Goal: Task Accomplishment & Management: Manage account settings

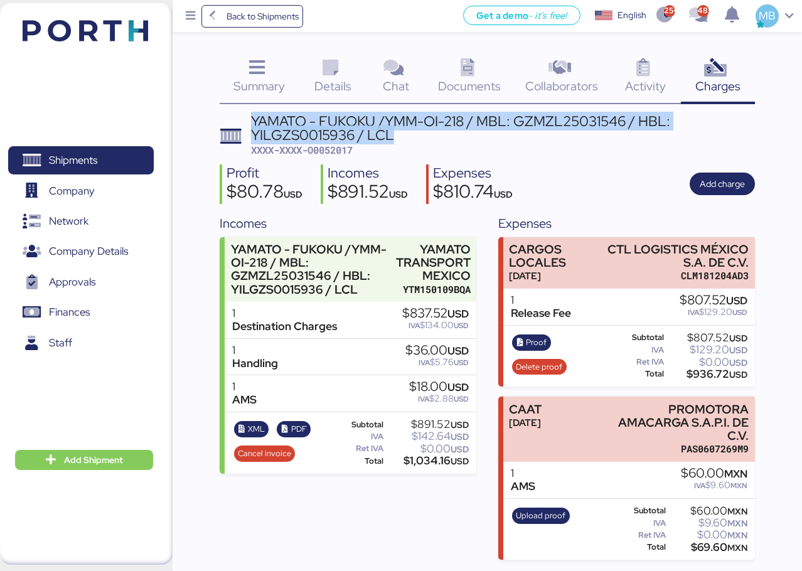
drag, startPoint x: 408, startPoint y: 137, endPoint x: 254, endPoint y: 122, distance: 155.0
click at [254, 122] on div "YAMATO - FUKOKU /YMM-OI-218 / MBL: GZMZL25031546 / HBL: YILGZS0015936 / LCL" at bounding box center [503, 128] width 504 height 28
copy div "YAMATO - FUKOKU /YMM-OI-218 / MBL: GZMZL25031546 / HBL: YILGZS0015936 / LCL"
click at [95, 159] on span "Shipments" at bounding box center [73, 160] width 48 height 18
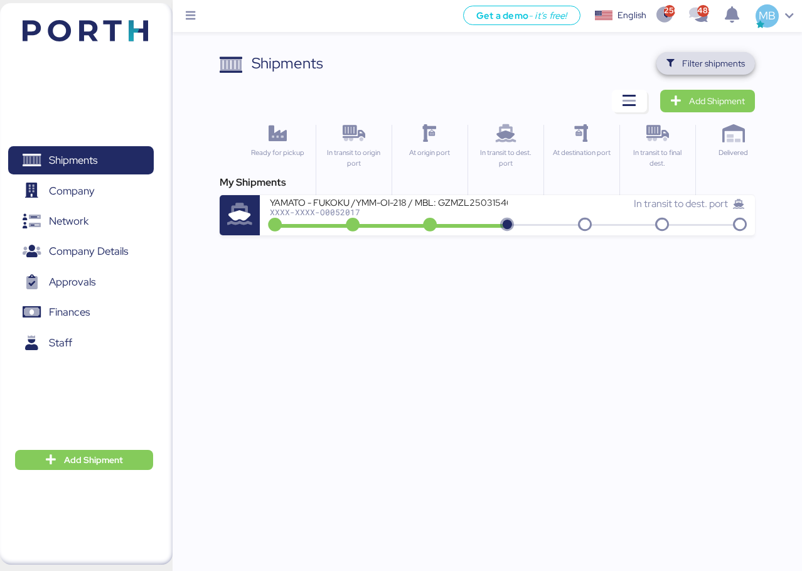
click at [747, 65] on span "Filter shipments" at bounding box center [705, 63] width 99 height 23
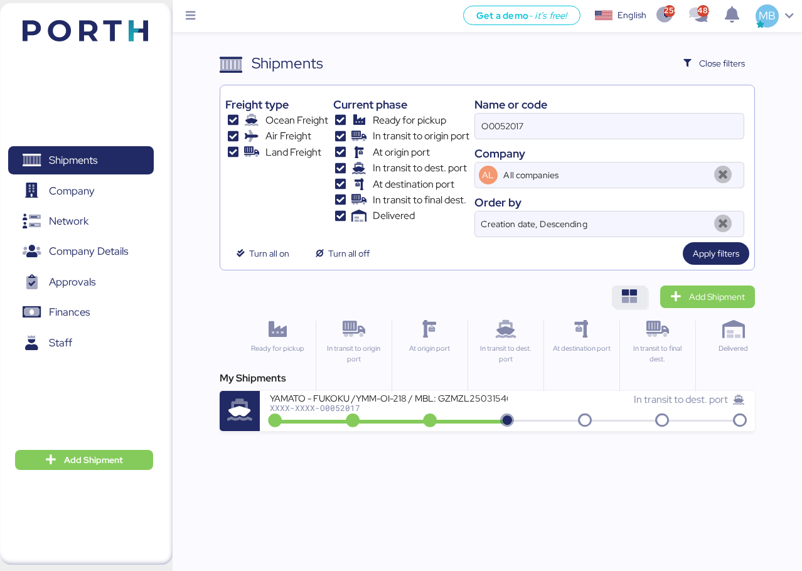
click at [643, 294] on span "button" at bounding box center [629, 297] width 35 height 23
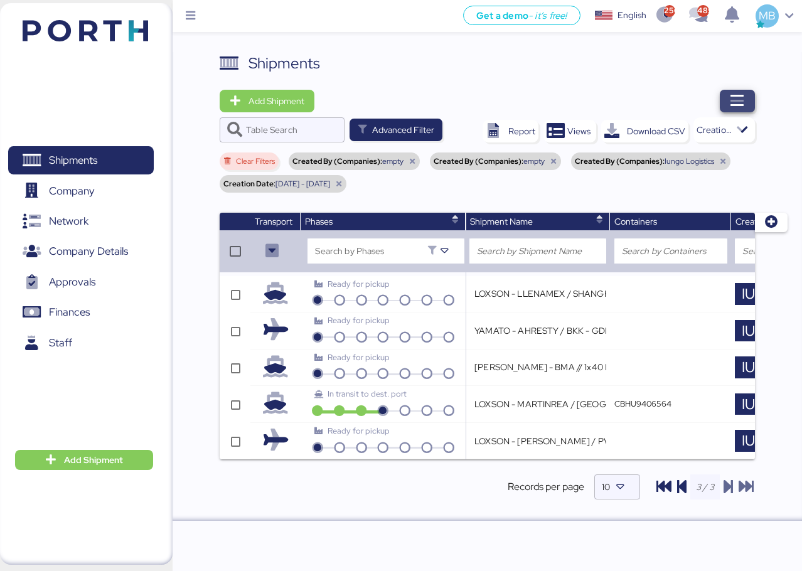
click at [742, 99] on icon "button" at bounding box center [737, 101] width 15 height 15
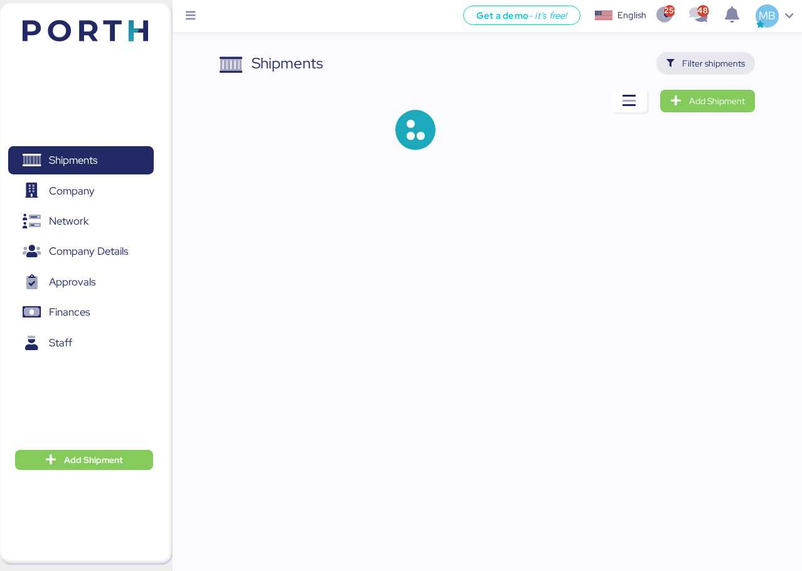
click at [722, 60] on span "Filter shipments" at bounding box center [713, 63] width 63 height 15
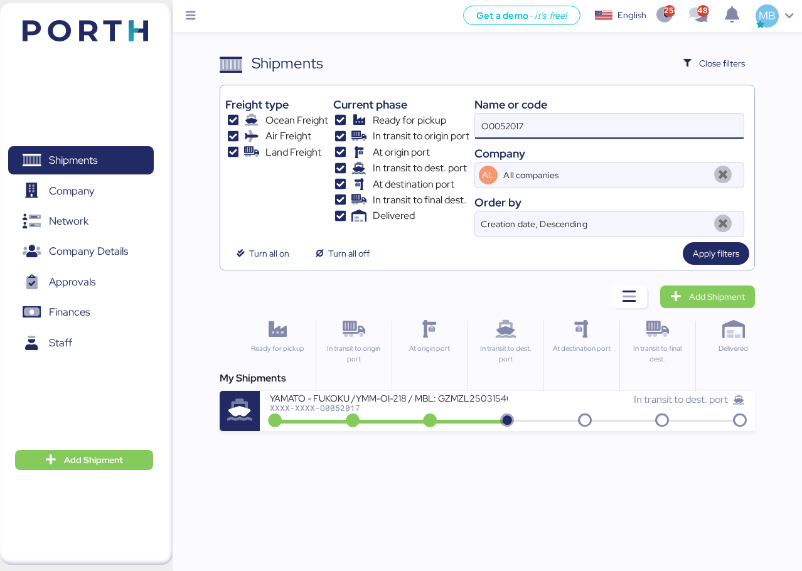
drag, startPoint x: 529, startPoint y: 108, endPoint x: 450, endPoint y: 102, distance: 79.3
click at [450, 102] on div "Freight type Ocean Freight Air Freight Land Freight Current phase Ready for pic…" at bounding box center [487, 163] width 524 height 147
paste input "YAMATO - FUKOKU /YMM-OI-218 / MBL: GZMZL25031546 / HBL: YILGZS0015936 / LCL"
type input "YAMATO - FUKOKU /YMM-OI-218 / MBL: GZMZL25031546 / HBL: YILGZS0015936 / LCL"
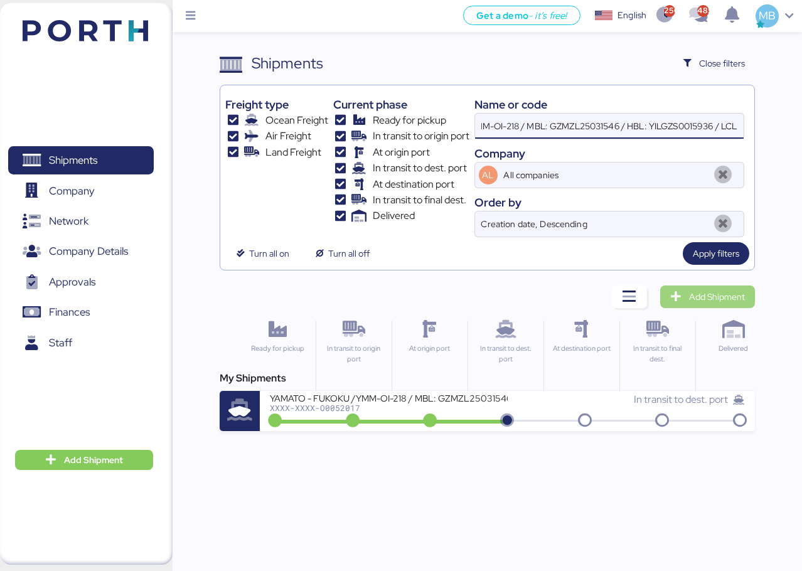
click at [699, 292] on span "Add Shipment" at bounding box center [717, 296] width 56 height 15
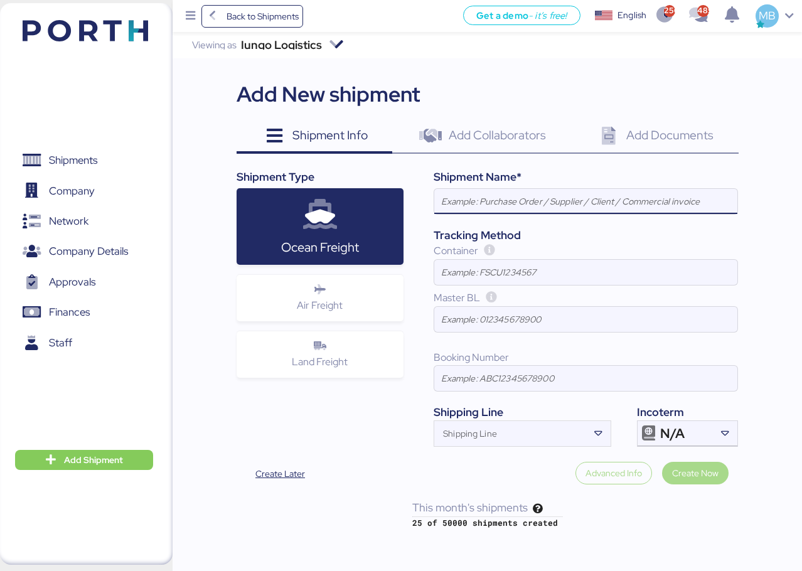
click at [570, 200] on input at bounding box center [585, 201] width 303 height 25
type input "YAMATO - FUKOKU /YMM-OI-218 / MBL: GZMZL25031546 / HBL: YILGZS0015936 / LCL"
click at [703, 432] on div "N/A" at bounding box center [686, 433] width 52 height 25
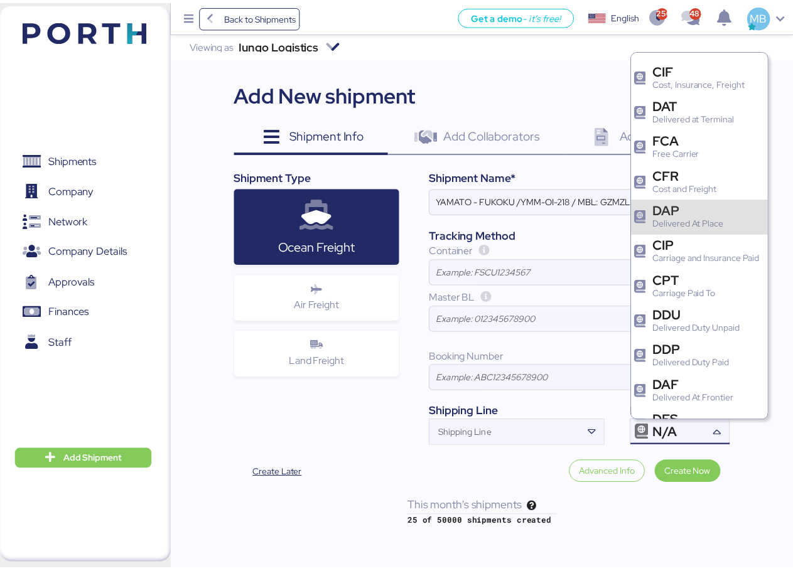
scroll to position [126, 0]
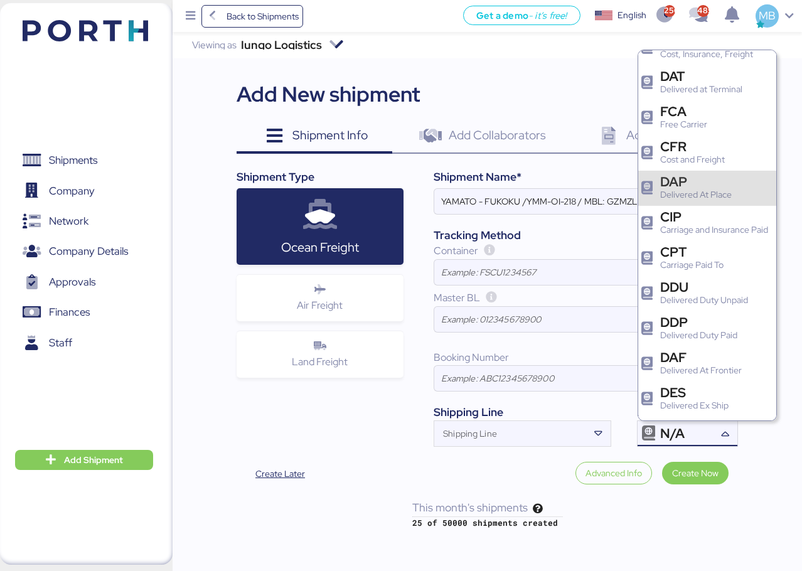
click at [705, 195] on div "Delivered At Place" at bounding box center [696, 194] width 72 height 13
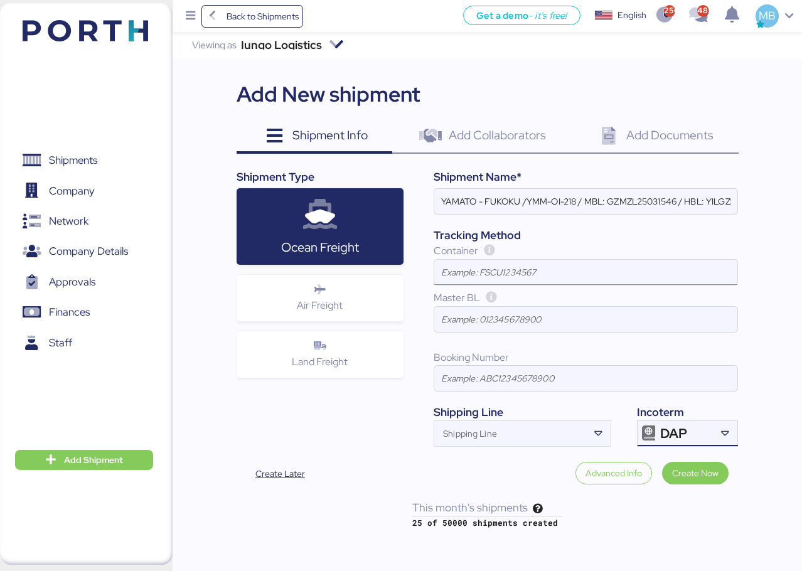
click at [492, 270] on input at bounding box center [585, 272] width 303 height 25
paste input "BEAU2936700"
type input "BEAU2936700"
click at [474, 430] on input "Shipping Line" at bounding box center [511, 437] width 154 height 15
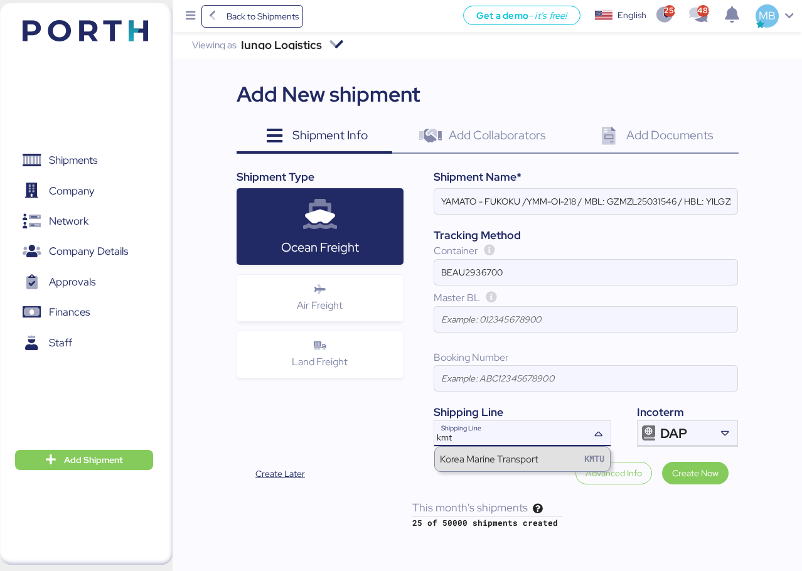
type input "kmt"
click at [533, 457] on div "Korea Marine Transport" at bounding box center [489, 459] width 99 height 14
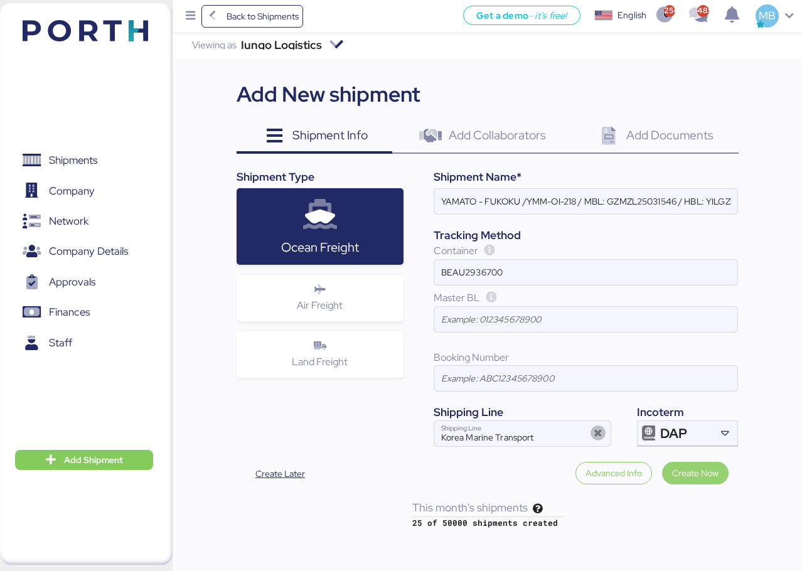
click at [714, 473] on span "Create Now" at bounding box center [695, 473] width 46 height 15
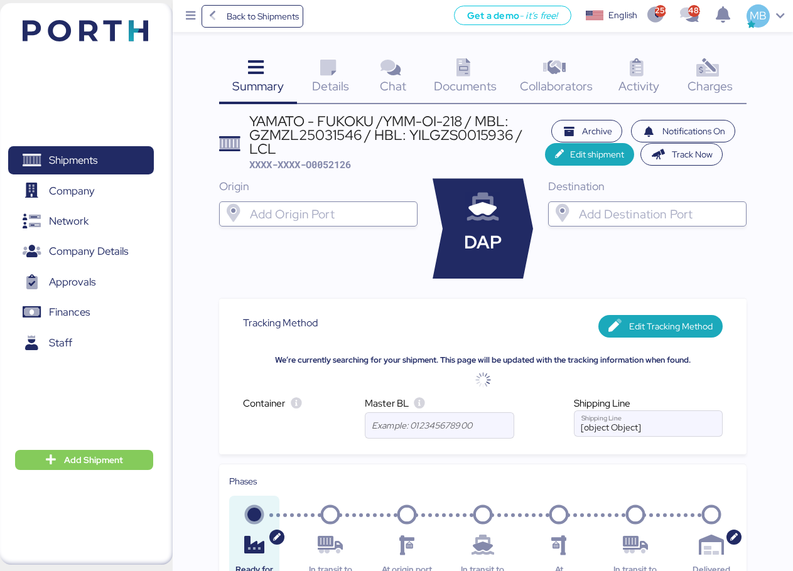
click at [291, 220] on input "search" at bounding box center [329, 213] width 164 height 15
type input "haip"
click at [318, 243] on div "Haiphong" at bounding box center [297, 239] width 41 height 14
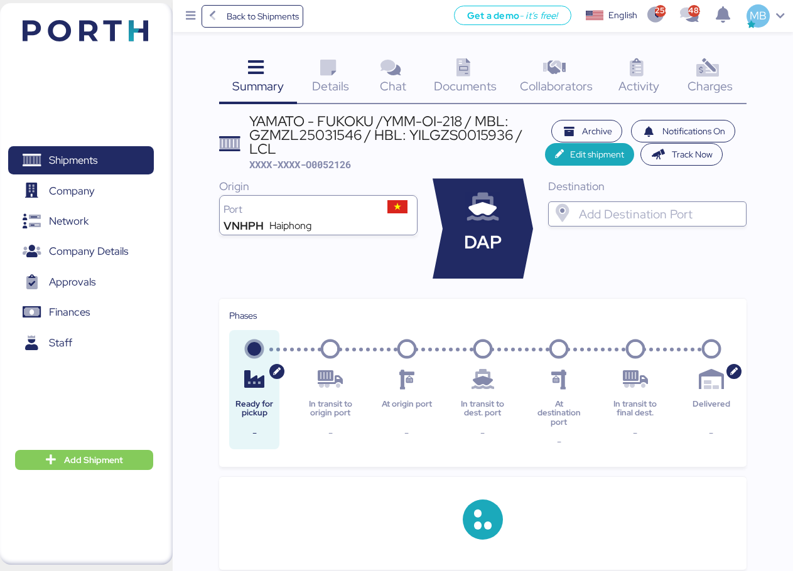
click at [627, 206] on input "search" at bounding box center [658, 213] width 164 height 15
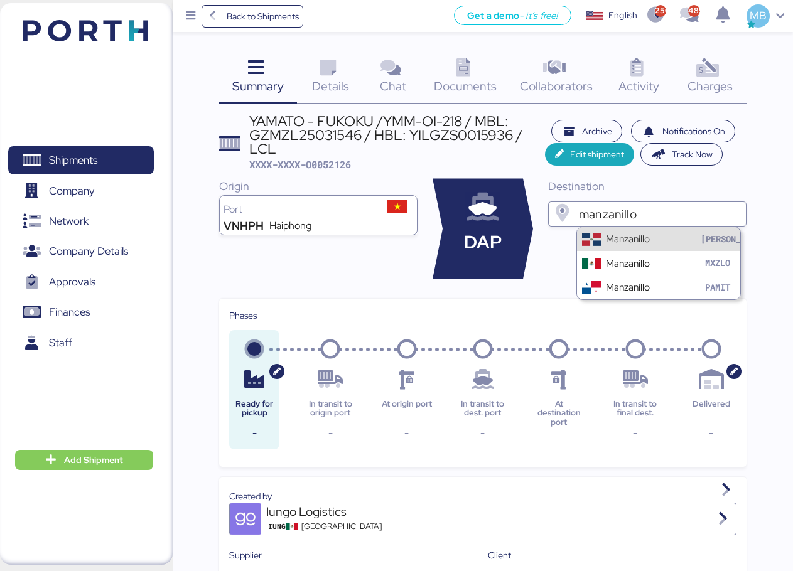
type input "manzanillo"
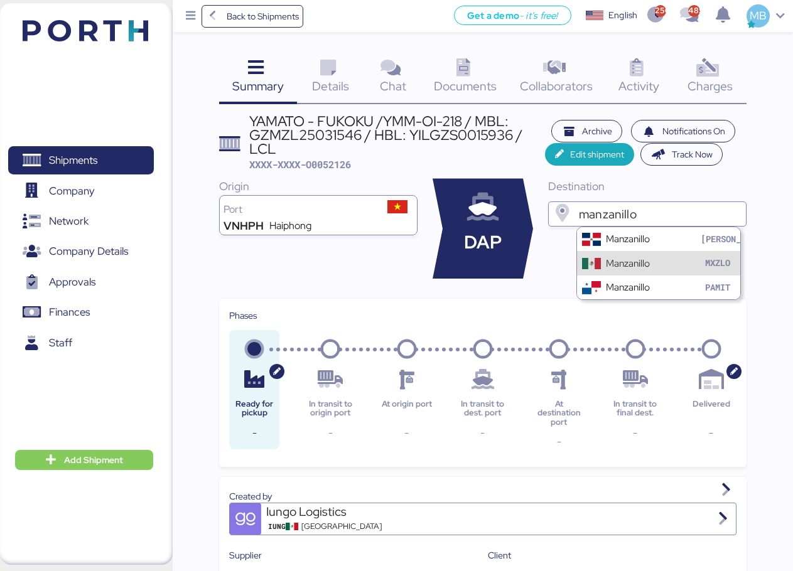
click at [646, 257] on div "Manzanillo" at bounding box center [628, 263] width 44 height 14
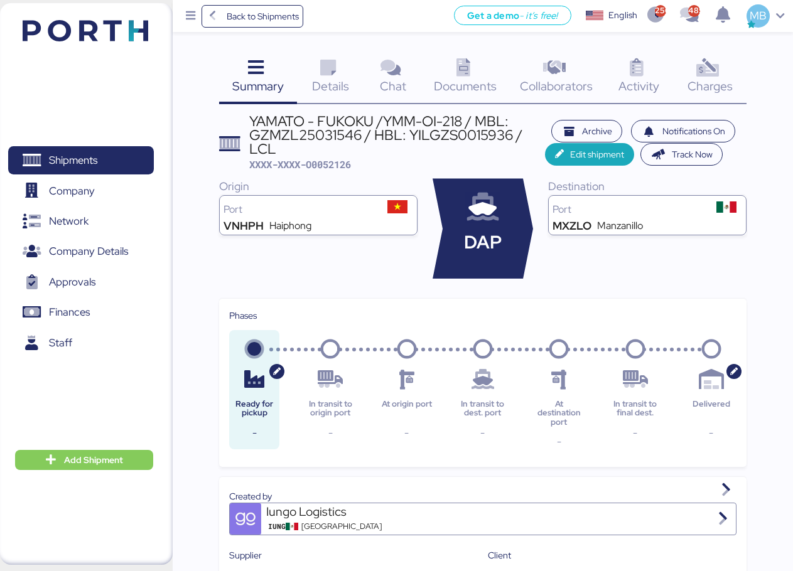
click at [341, 76] on icon at bounding box center [327, 68] width 27 height 18
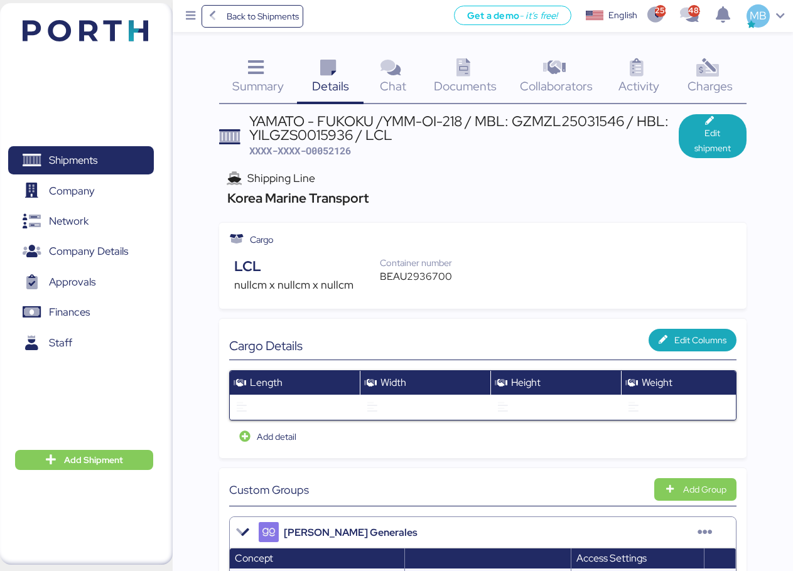
click at [721, 136] on span "Edit shipment" at bounding box center [712, 141] width 48 height 30
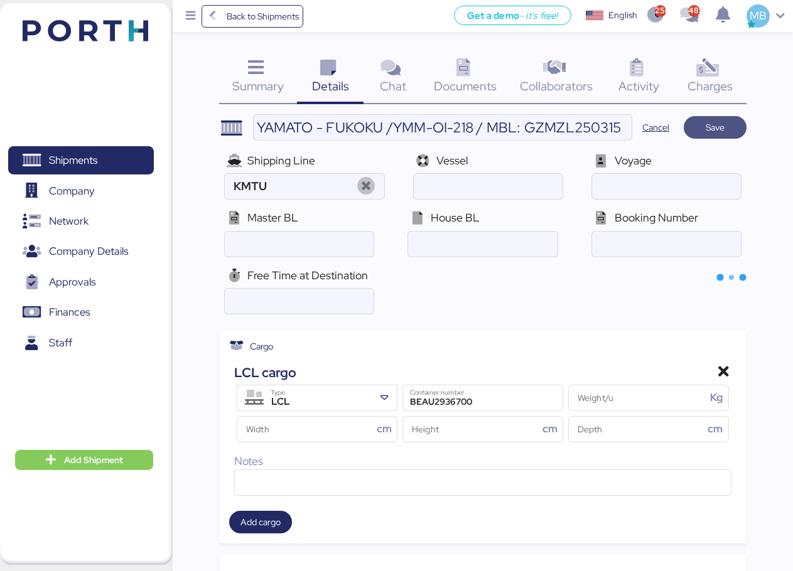
type input "Korea Marine Transport"
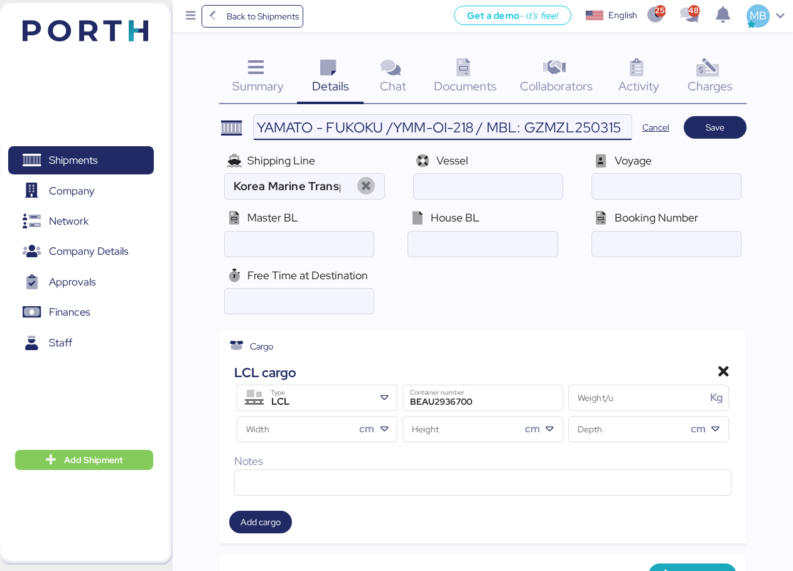
click at [363, 131] on input "YAMATO - FUKOKU /YMM-OI-218 / MBL: GZMZL25031546 / HBL: YILGZS0015936 / LCL" at bounding box center [443, 127] width 378 height 25
paste input "LA CASA DE LOS TORNILLOS"
click at [606, 120] on input "YAMATO - LA CASA DE LOS TORNILLOS /YMM-OI-218 / MBL: GZMZL25031546 / HBL: YILGZ…" at bounding box center [443, 127] width 378 height 25
paste input "YMM-OI-234"
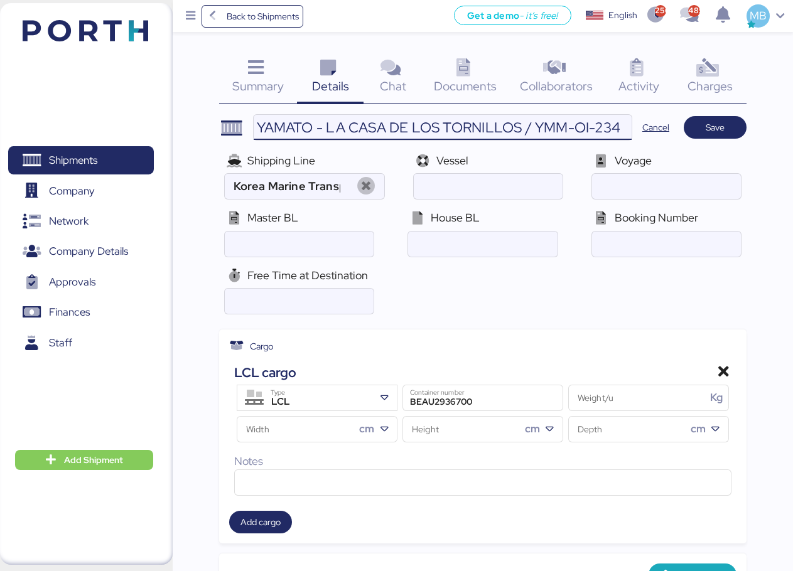
click at [508, 134] on input "YAMATO - LA CASA DE LOS TORNILLOS / YMM-OI-234 / MBL: GZMZL25031546 / HBL: YILG…" at bounding box center [443, 127] width 378 height 25
click at [370, 134] on input "YAMATO - LA CASA DE LOS TORNILLOS / YMM-OI-234 / MBL: GZMZL25031546 / HBL: YILG…" at bounding box center [443, 127] width 378 height 25
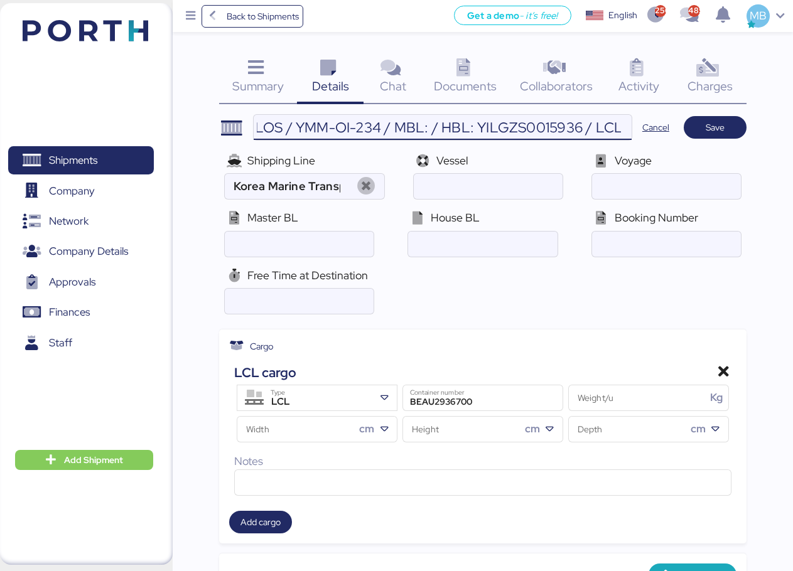
paste input "KMTCHPH1720895"
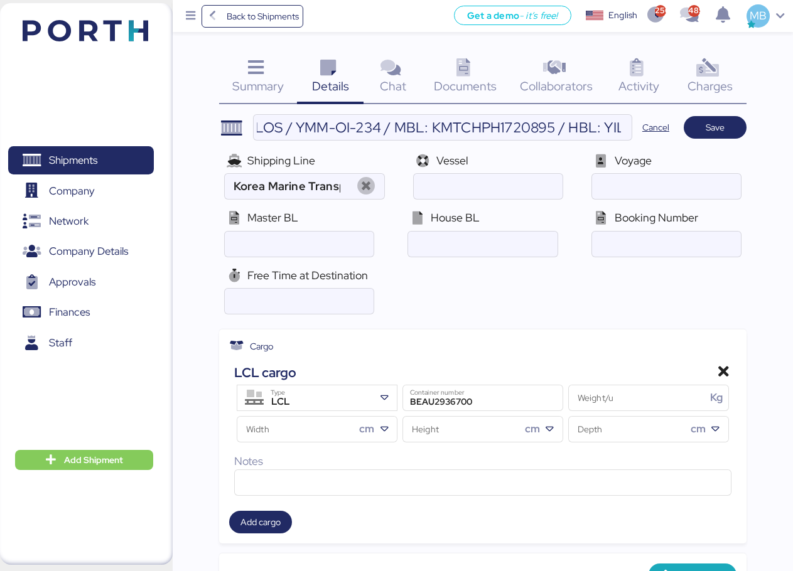
scroll to position [0, 0]
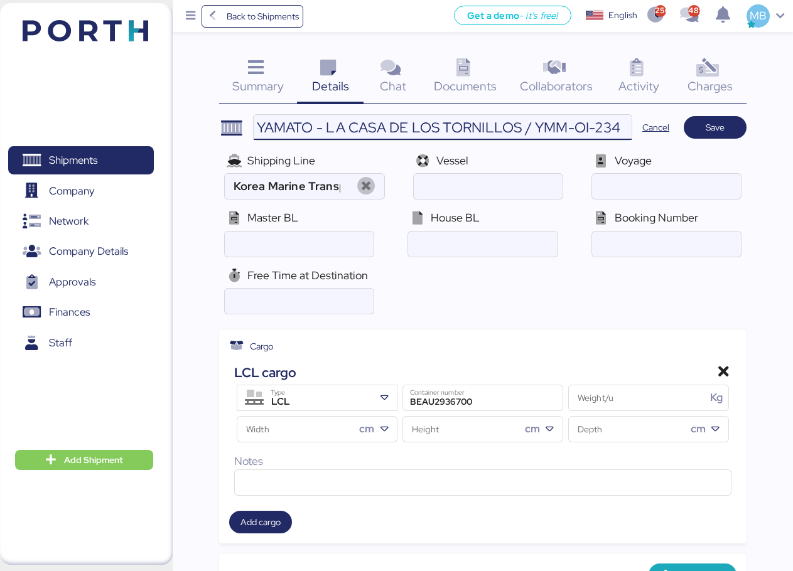
click at [571, 127] on input "YAMATO - LA CASA DE LOS TORNILLOS / YMM-OI-234 / MBL: KMTCHPH1720895 / HBL: YIL…" at bounding box center [443, 127] width 378 height 25
click at [555, 128] on input "YAMATO - LA CASA DE LOS TORNILLOS / YMM-OI-234 / MBL: KMTCHPH1720895 / HBL: YIL…" at bounding box center [443, 127] width 378 height 25
paste input "YLVHS5082976"
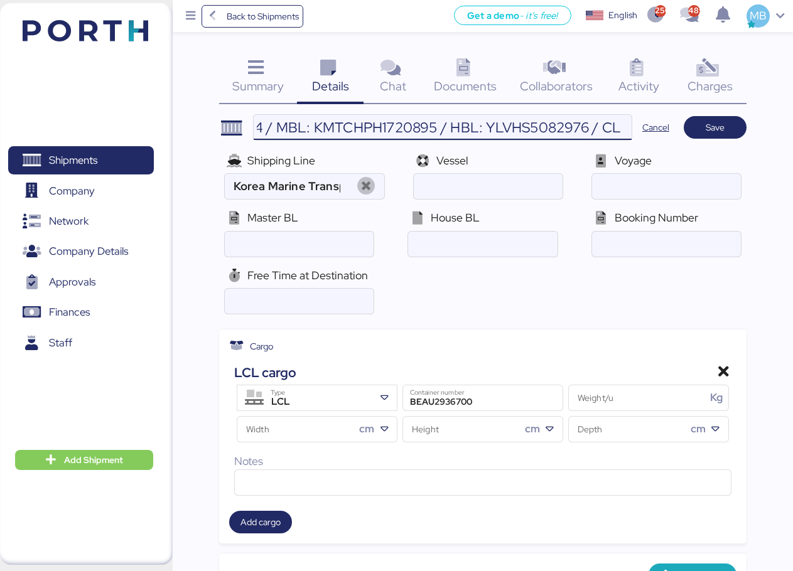
scroll to position [0, 358]
click at [520, 129] on input "YAMATO - LA CASA DE LOS TORNILLOS / YMM-OI-234 / MBL: KMTCHPH1720895 / HBL: YLV…" at bounding box center [443, 127] width 378 height 25
type input "YAMATO - LA CASA DE LOS TORNILLOS / YMM-OI-234 / MBL: KMTCHPH1720895 / HBL: YLV…"
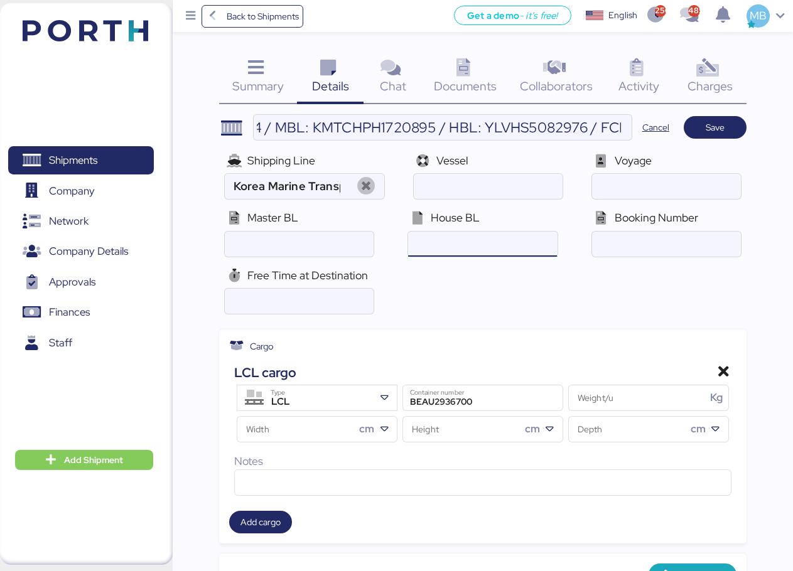
click at [518, 233] on input "ocean" at bounding box center [482, 244] width 149 height 25
paste input "YLVHS5082976"
type input "YLVHS5082976"
click at [597, 128] on input "YAMATO - LA CASA DE LOS TORNILLOS / YMM-OI-234 / MBL: KMTCHPH1720895 / HBL: YLV…" at bounding box center [443, 127] width 378 height 25
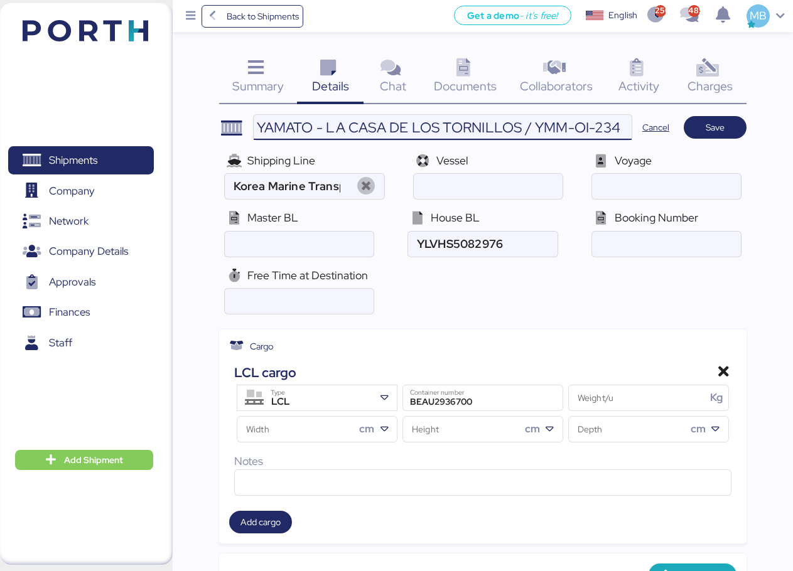
scroll to position [0, 366]
click at [326, 132] on input "YAMATO - LA CASA DE LOS TORNILLOS / YMM-OI-234 / MBL: KMTCHPH1720895 / HBL: YLV…" at bounding box center [443, 127] width 378 height 25
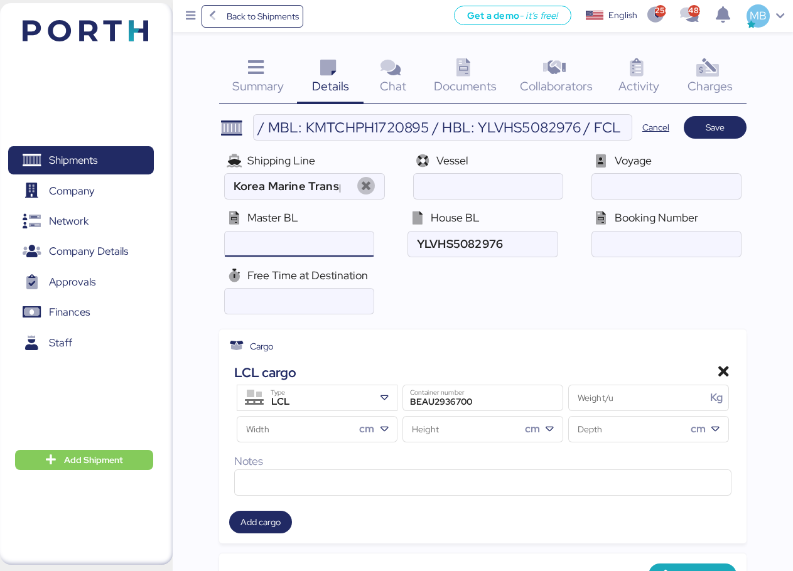
click at [309, 245] on input "ocean" at bounding box center [299, 244] width 149 height 25
paste input "KMTCHPH1720895"
type input "KMTCHPH1720895"
click at [366, 397] on div "LCL" at bounding box center [319, 402] width 110 height 16
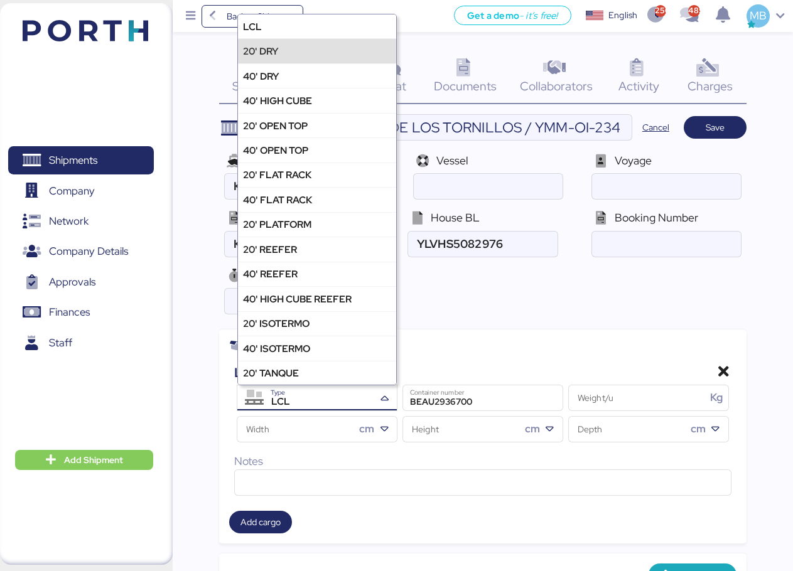
click at [314, 45] on div "20' DRY" at bounding box center [317, 50] width 158 height 24
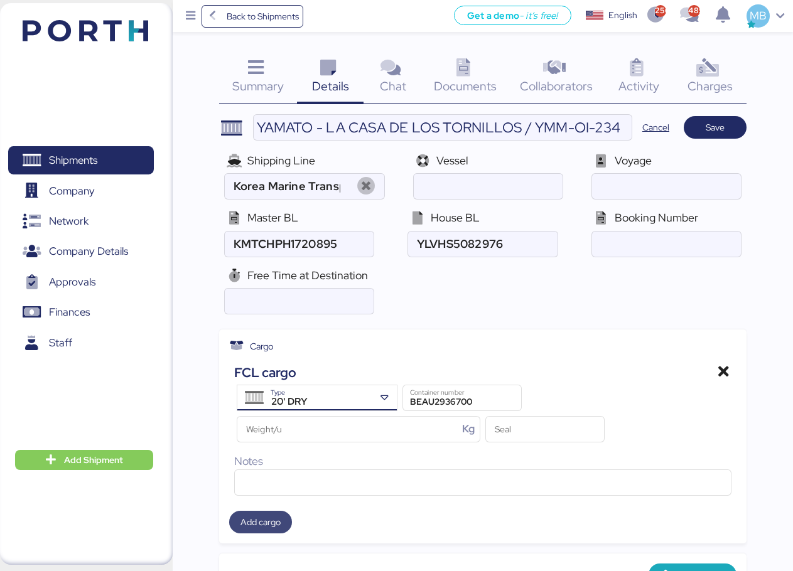
click at [267, 512] on span "Add cargo" at bounding box center [260, 522] width 63 height 23
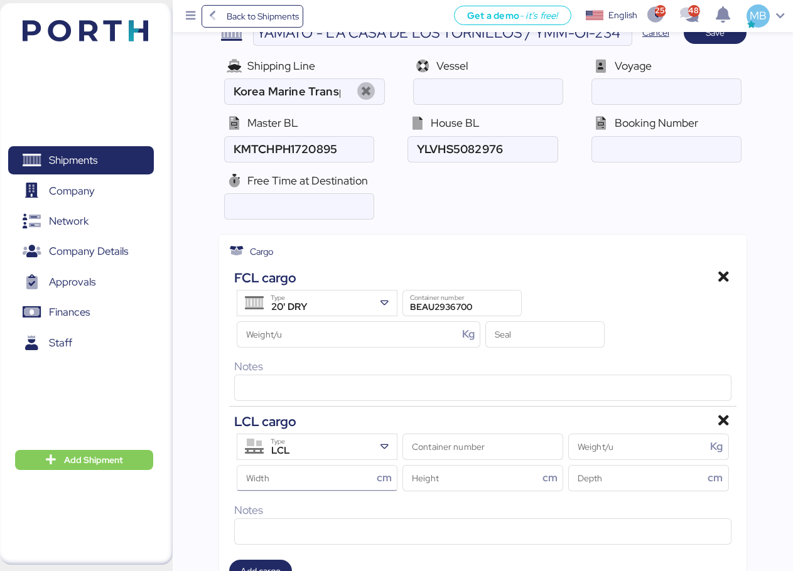
scroll to position [126, 0]
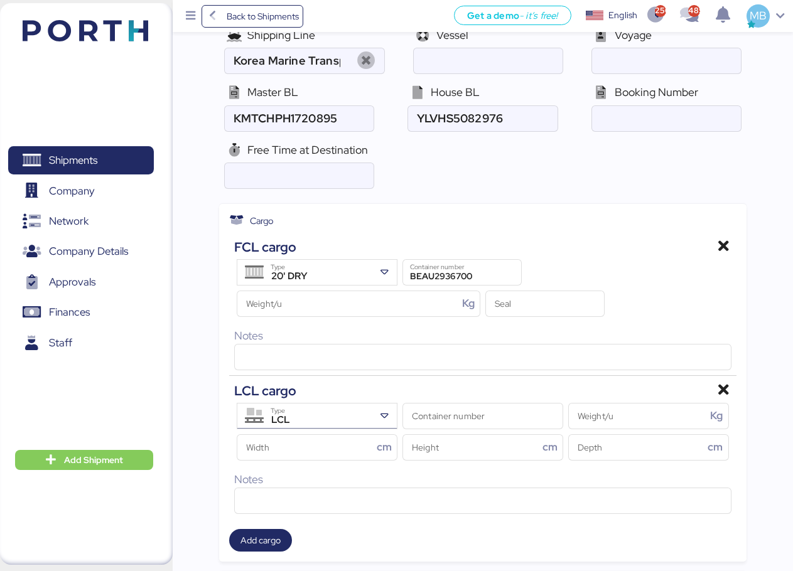
click at [353, 407] on div "LCL Type" at bounding box center [319, 416] width 110 height 25
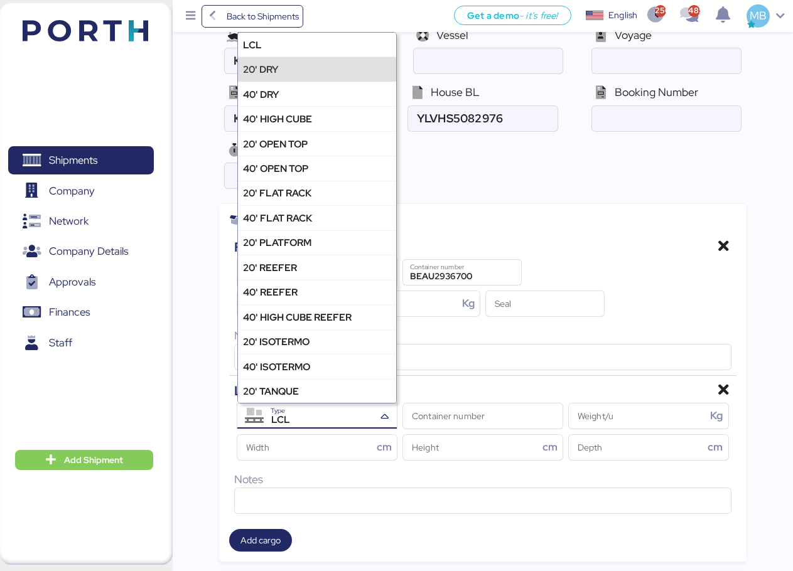
click at [319, 68] on div "20' DRY" at bounding box center [317, 68] width 158 height 24
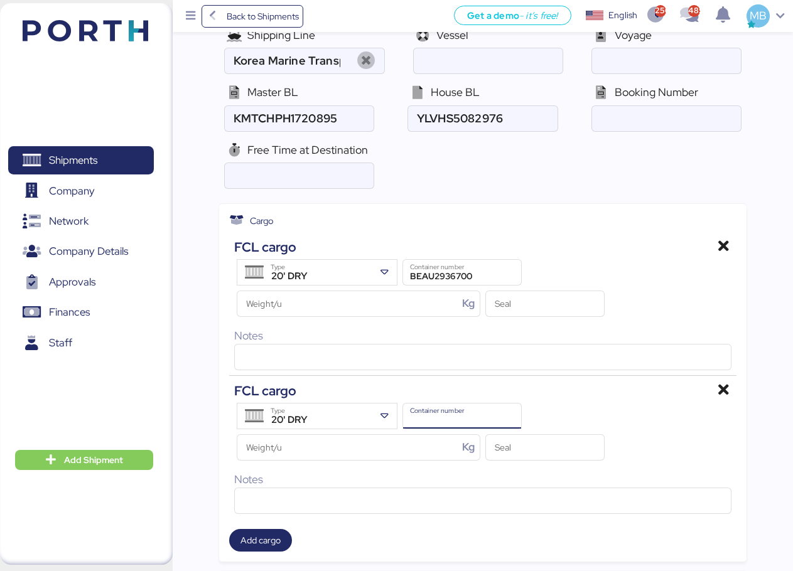
click at [447, 404] on input "Container number" at bounding box center [462, 416] width 118 height 25
paste input "SEGU2488866"
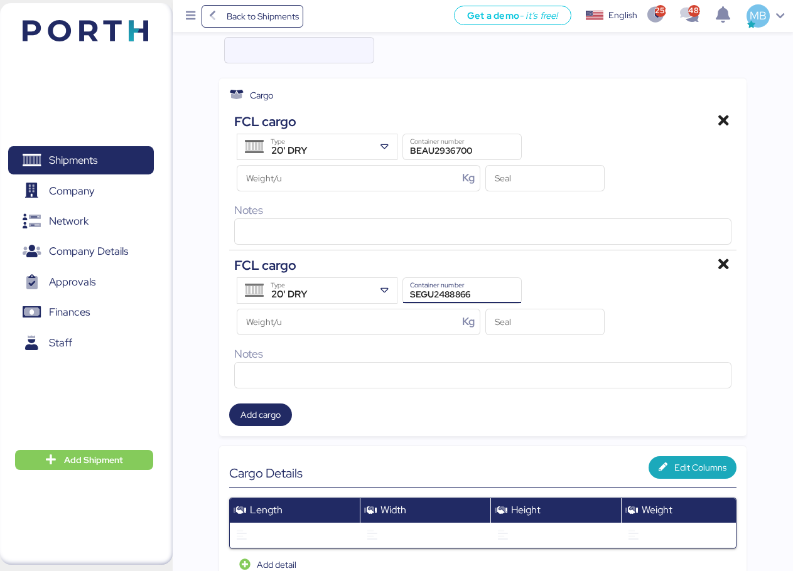
scroll to position [0, 0]
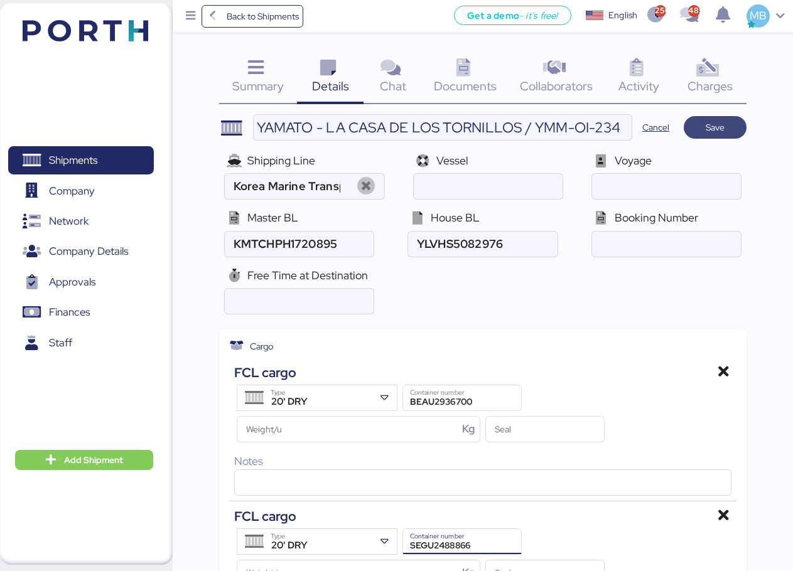
type input "SEGU2488866"
click at [726, 121] on span "Save" at bounding box center [714, 128] width 43 height 18
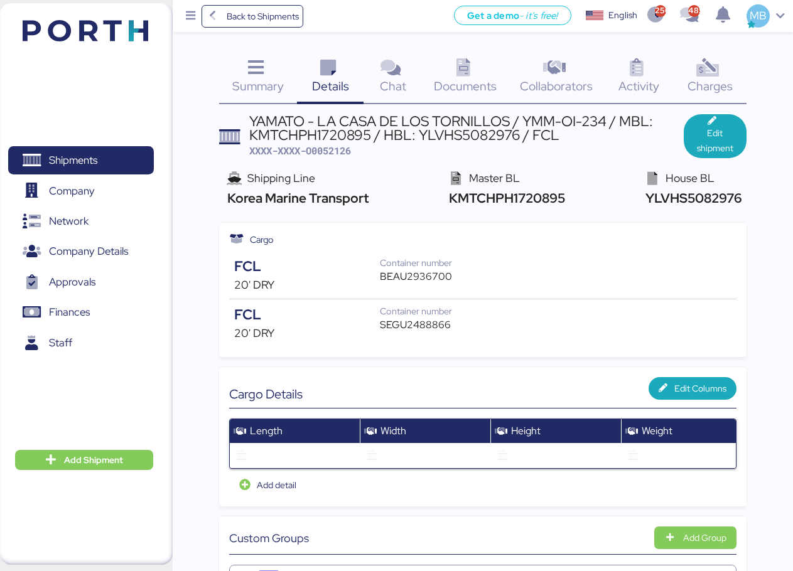
click at [481, 77] on div "Documents 0" at bounding box center [465, 78] width 87 height 52
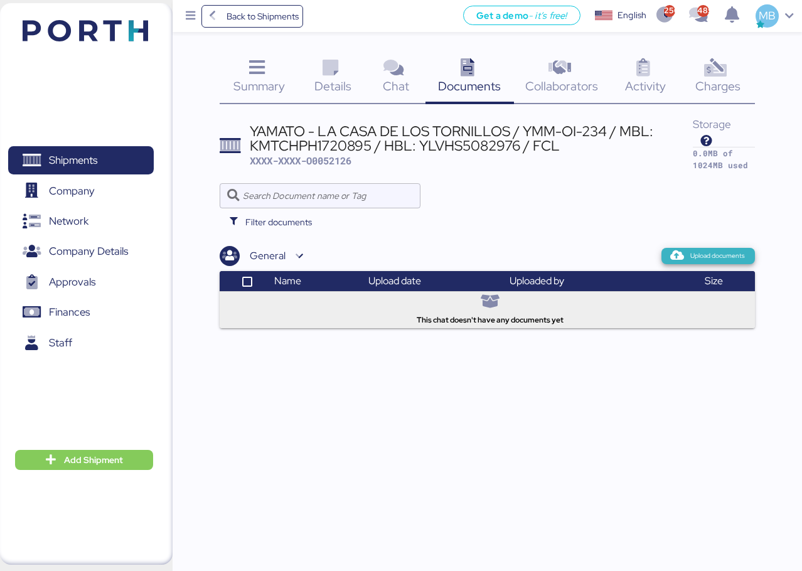
click at [699, 256] on span "Upload documents" at bounding box center [717, 255] width 55 height 11
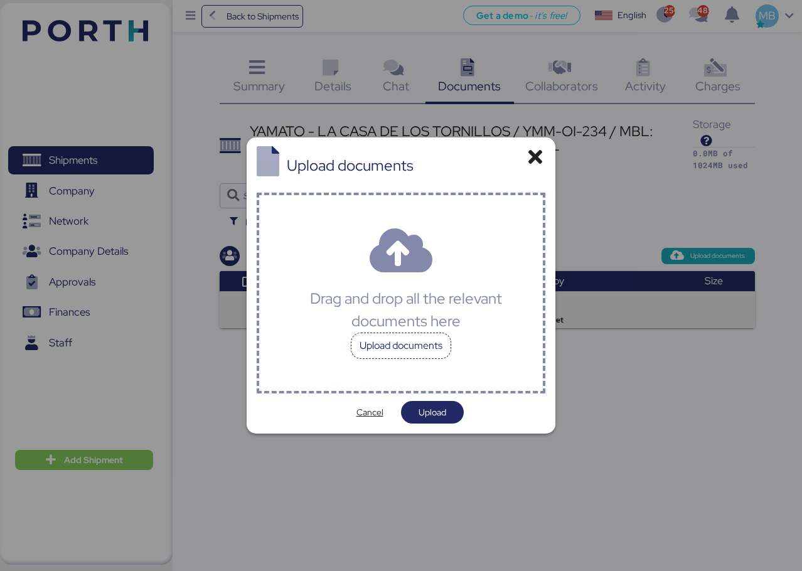
click at [384, 348] on div "Upload documents" at bounding box center [401, 346] width 100 height 26
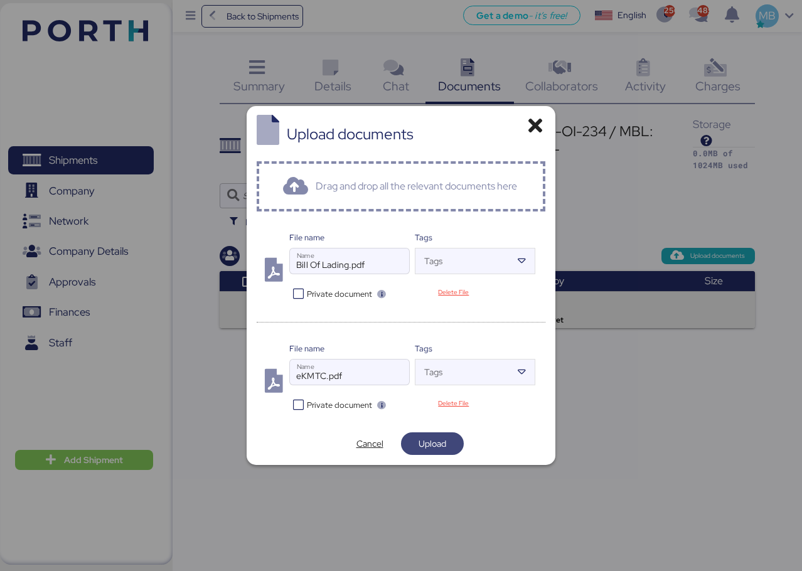
click at [438, 442] on span "Upload" at bounding box center [433, 443] width 28 height 15
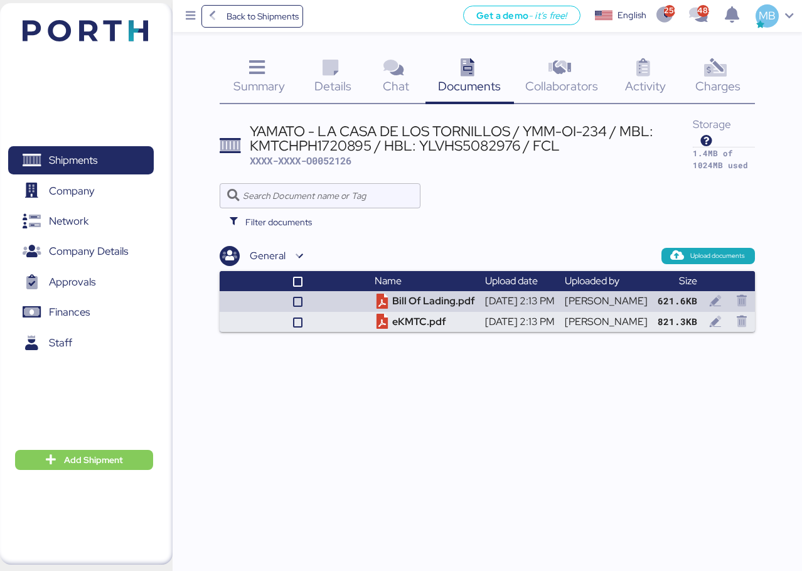
click at [347, 77] on div "Details 0" at bounding box center [333, 78] width 68 height 52
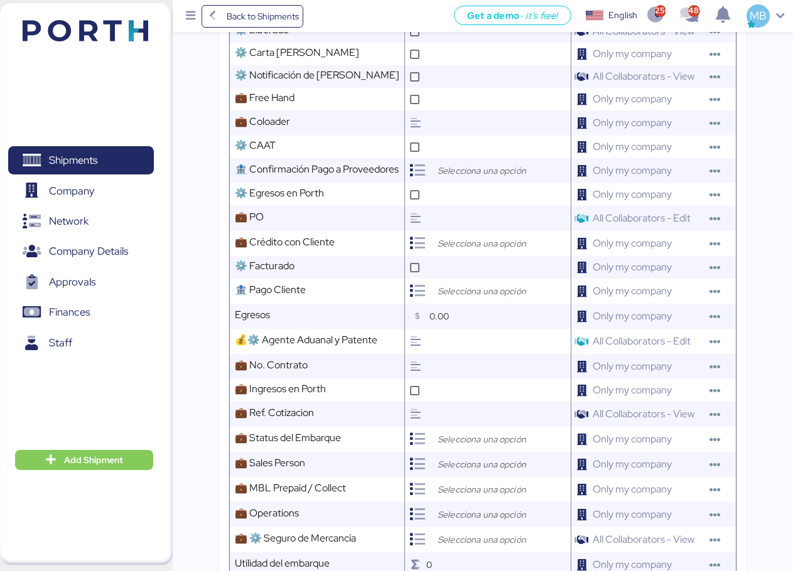
scroll to position [628, 0]
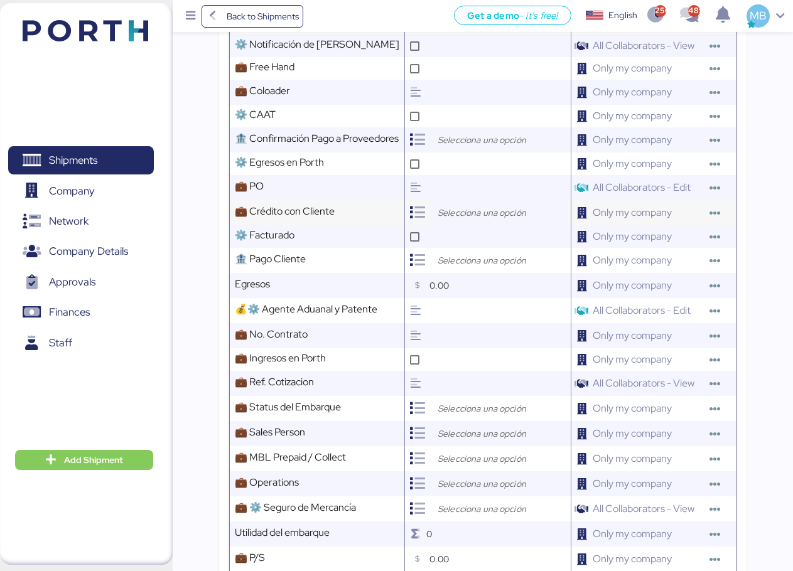
click at [461, 220] on input "search" at bounding box center [501, 212] width 132 height 15
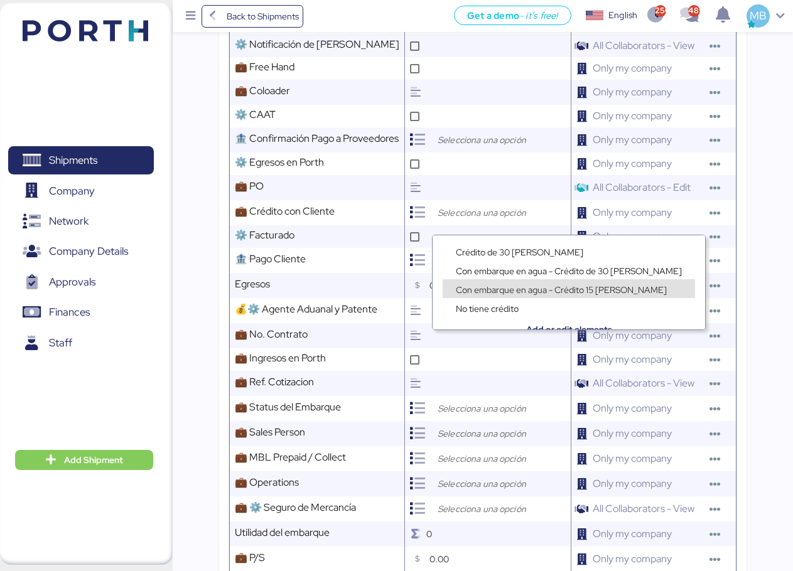
click at [584, 288] on span "Con embarque en agua - Crédito 15 [PERSON_NAME]" at bounding box center [561, 289] width 211 height 11
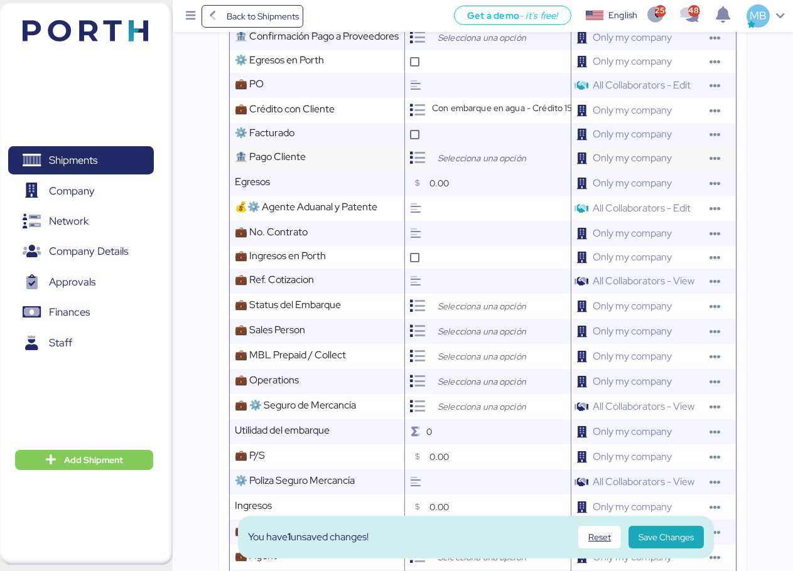
scroll to position [753, 0]
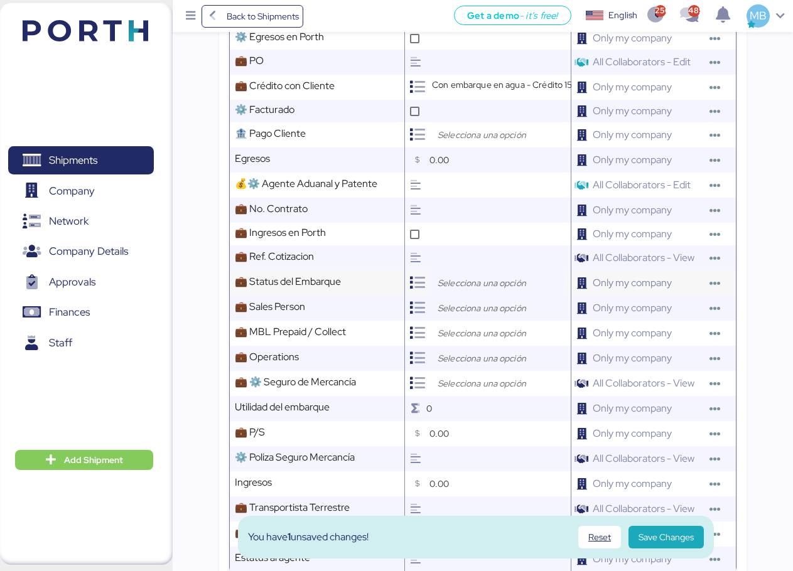
click at [494, 291] on input "search" at bounding box center [501, 282] width 132 height 15
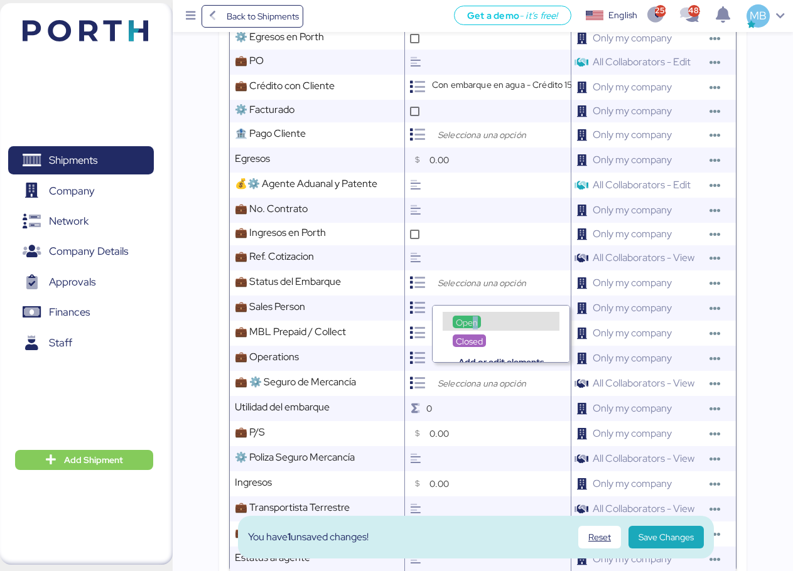
click at [475, 321] on span "Open" at bounding box center [467, 322] width 22 height 11
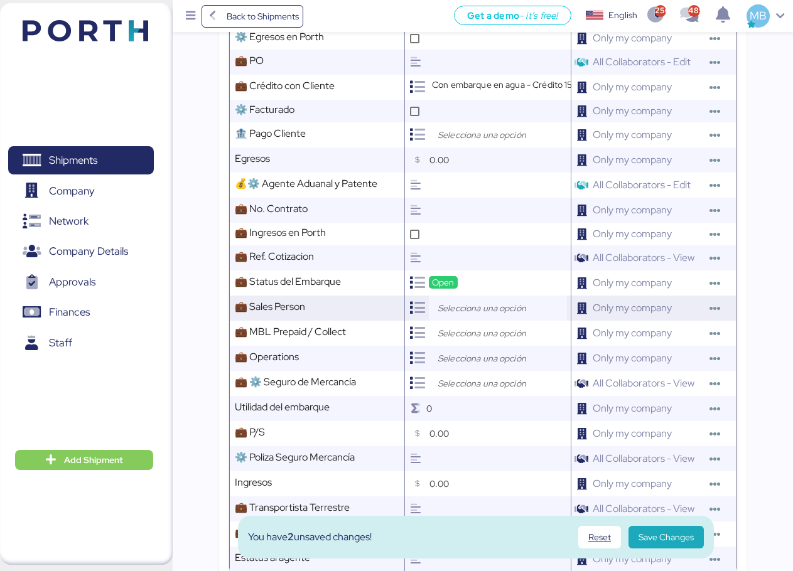
click at [457, 316] on input "search" at bounding box center [501, 308] width 132 height 15
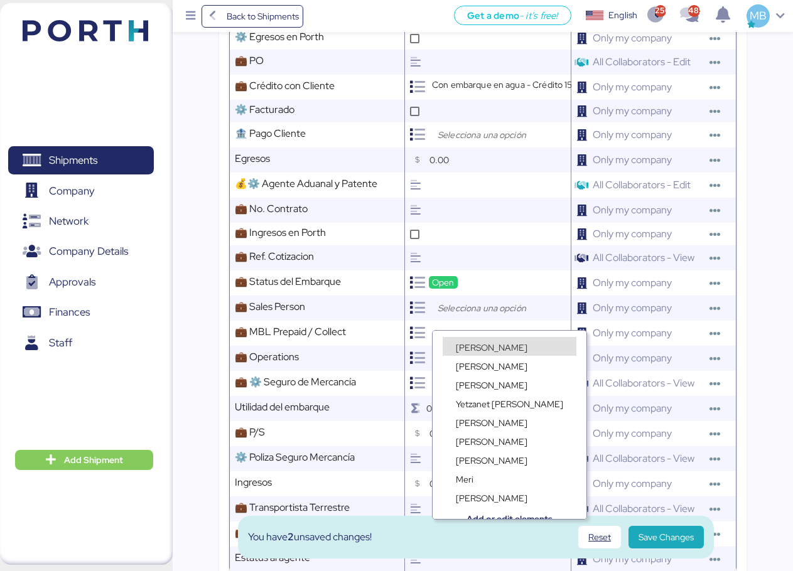
click at [478, 344] on span "[PERSON_NAME]" at bounding box center [492, 347] width 72 height 11
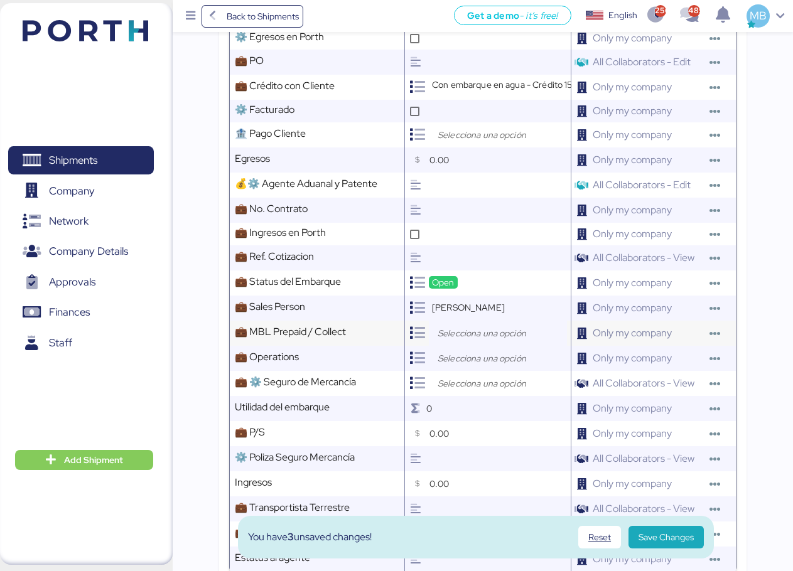
click at [471, 341] on input "search" at bounding box center [501, 333] width 132 height 15
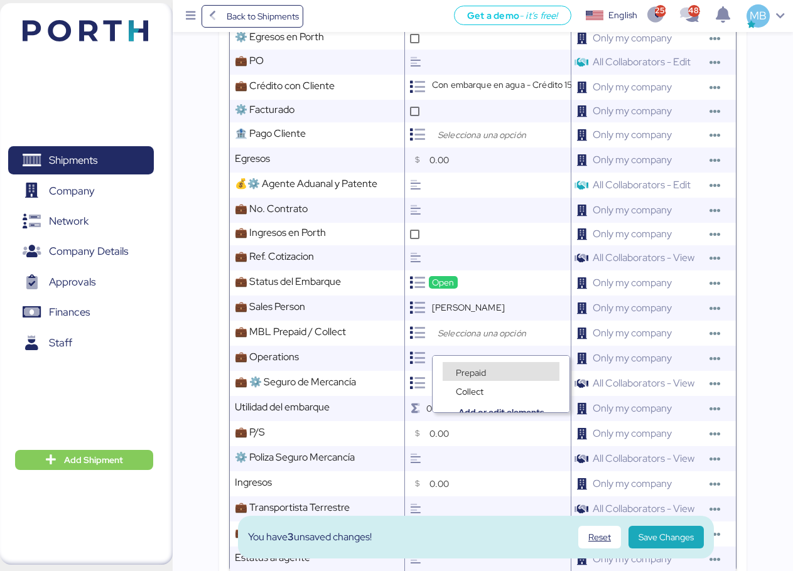
click at [473, 369] on span "Prepaid" at bounding box center [471, 372] width 30 height 11
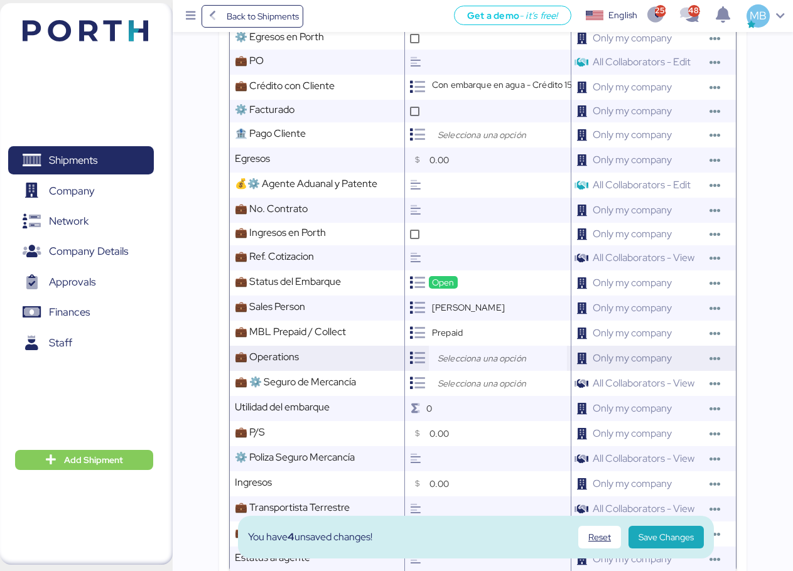
click at [486, 366] on input "search" at bounding box center [501, 358] width 132 height 15
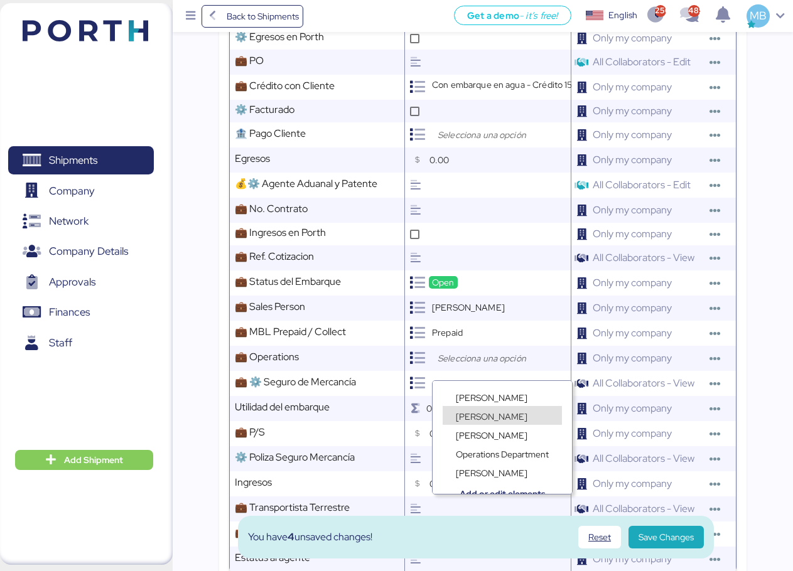
click at [489, 414] on span "[PERSON_NAME]" at bounding box center [492, 416] width 72 height 11
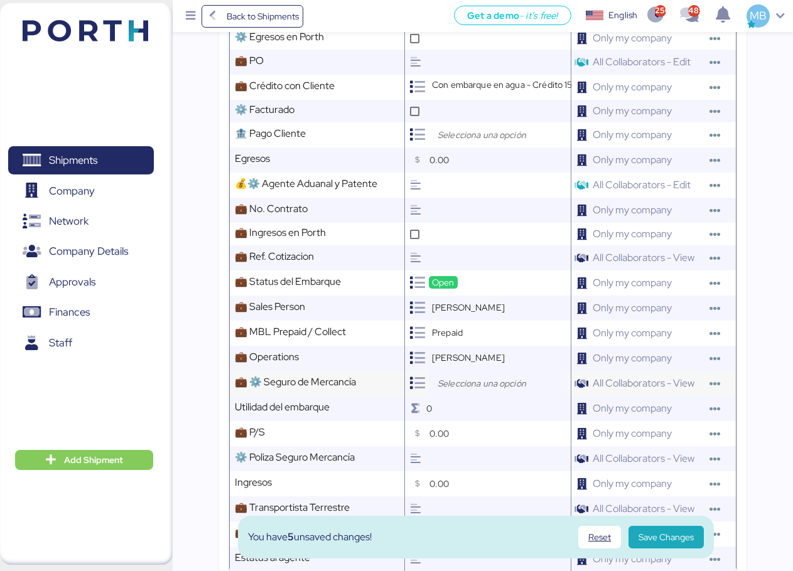
click at [486, 396] on div at bounding box center [498, 383] width 138 height 25
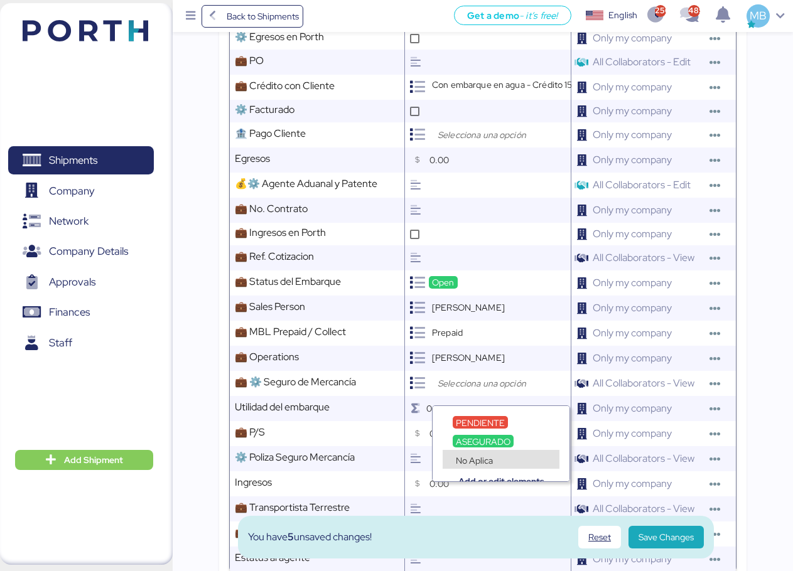
click at [489, 454] on div "No Aplica" at bounding box center [473, 460] width 43 height 13
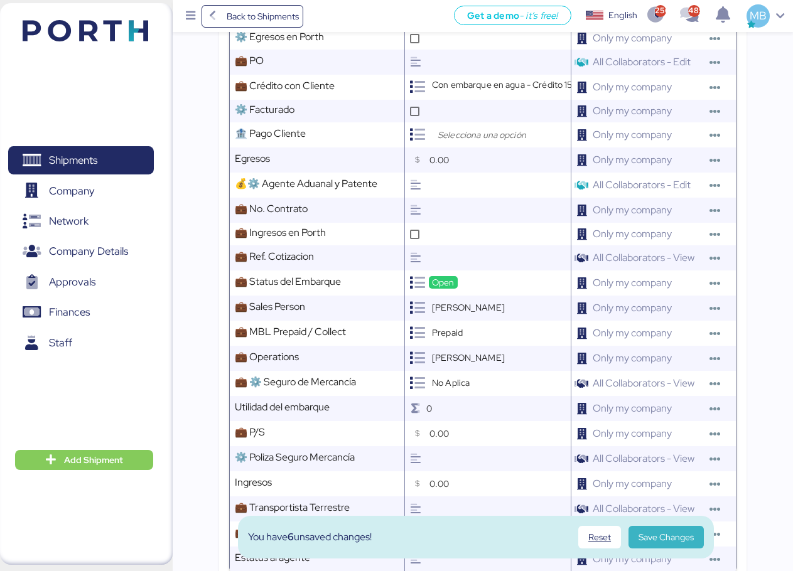
click at [670, 532] on span "Save Changes" at bounding box center [665, 537] width 55 height 15
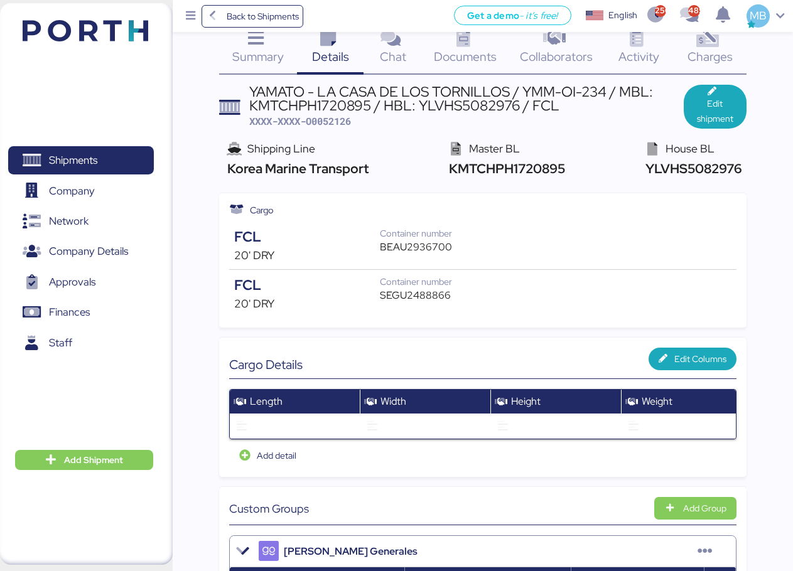
scroll to position [0, 0]
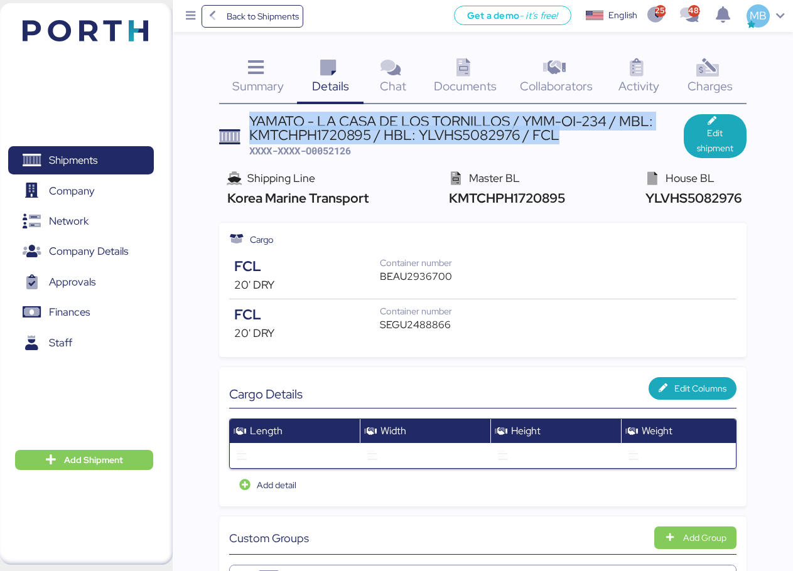
drag, startPoint x: 569, startPoint y: 136, endPoint x: 250, endPoint y: 122, distance: 319.1
click at [250, 122] on div "YAMATO - LA CASA DE LOS TORNILLOS / YMM-OI-234 / MBL: KMTCHPH1720895 / HBL: YLV…" at bounding box center [466, 128] width 434 height 28
copy div "YAMATO - LA CASA DE LOS TORNILLOS / YMM-OI-234 / MBL: KMTCHPH1720895 / HBL: YLV…"
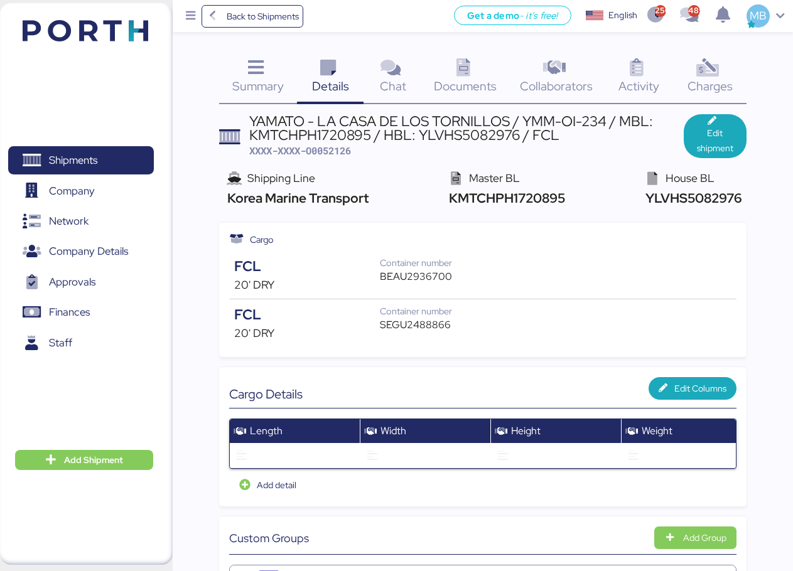
click at [333, 153] on span "XXXX-XXXX-O0052126" at bounding box center [300, 150] width 102 height 13
copy span "O0052126"
click at [421, 277] on div "BEAU2936700" at bounding box center [422, 276] width 85 height 15
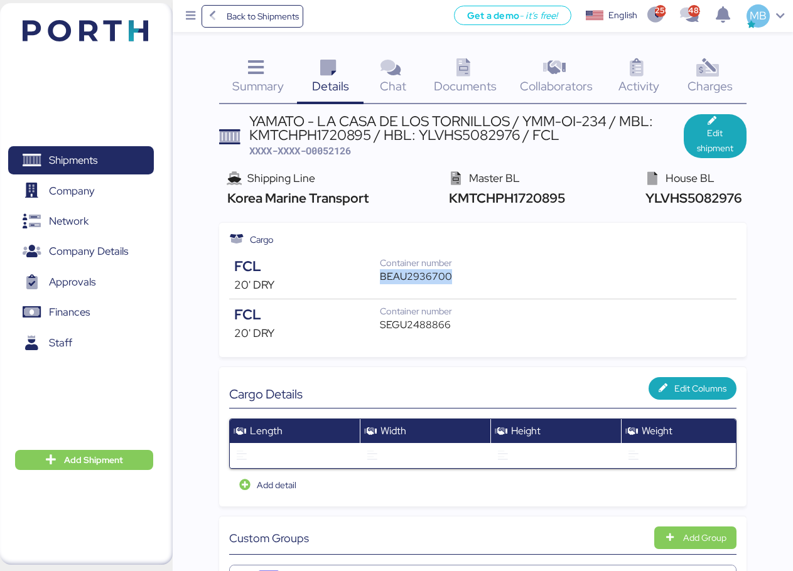
copy div "BEAU2936700"
click at [401, 321] on div "SEGU2488866" at bounding box center [422, 325] width 85 height 15
copy div "SEGU2488866"
click at [333, 151] on span "XXXX-XXXX-O0052126" at bounding box center [300, 150] width 102 height 13
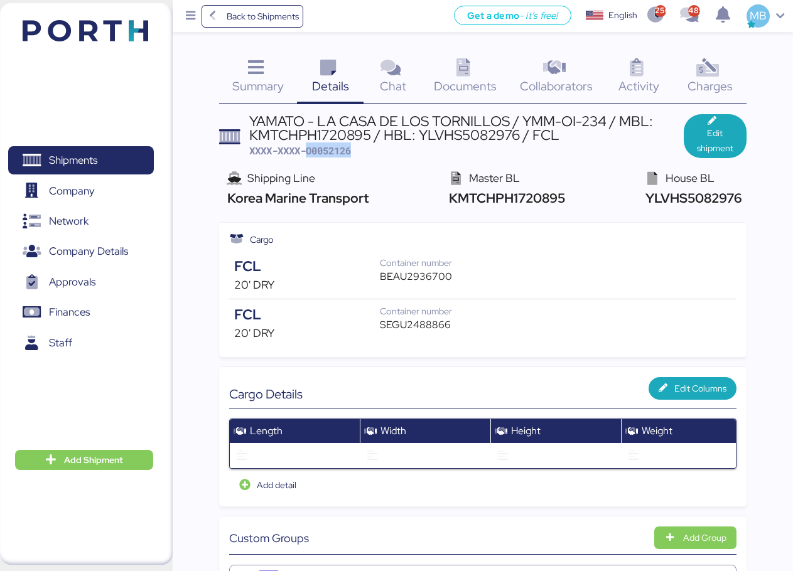
click at [333, 151] on span "XXXX-XXXX-O0052126" at bounding box center [300, 150] width 102 height 13
copy span "O0052126"
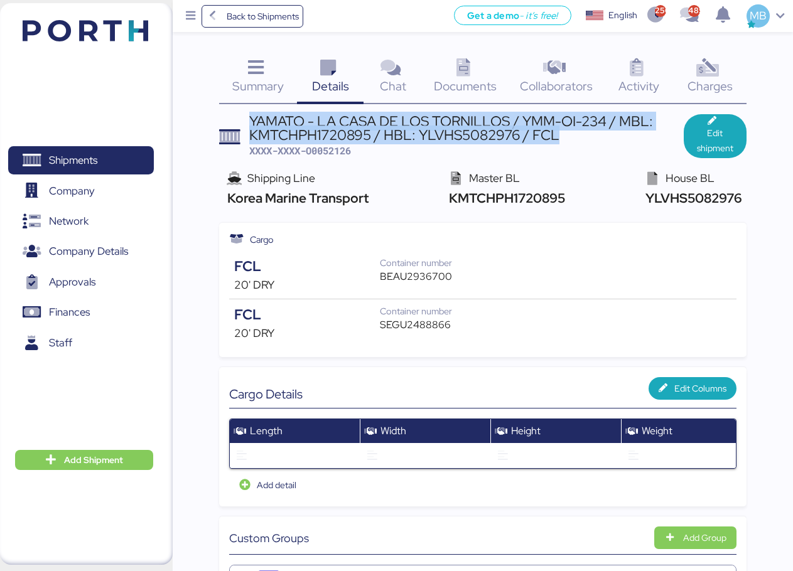
drag, startPoint x: 575, startPoint y: 135, endPoint x: 249, endPoint y: 120, distance: 326.0
click at [249, 120] on div "YAMATO - LA CASA DE LOS TORNILLOS / YMM-OI-234 / MBL: KMTCHPH1720895 / HBL: YLV…" at bounding box center [466, 128] width 434 height 28
copy div "YAMATO - LA CASA DE LOS TORNILLOS / YMM-OI-234 / MBL: KMTCHPH1720895 / HBL: YLV…"
click at [70, 165] on span "Shipments" at bounding box center [73, 160] width 48 height 18
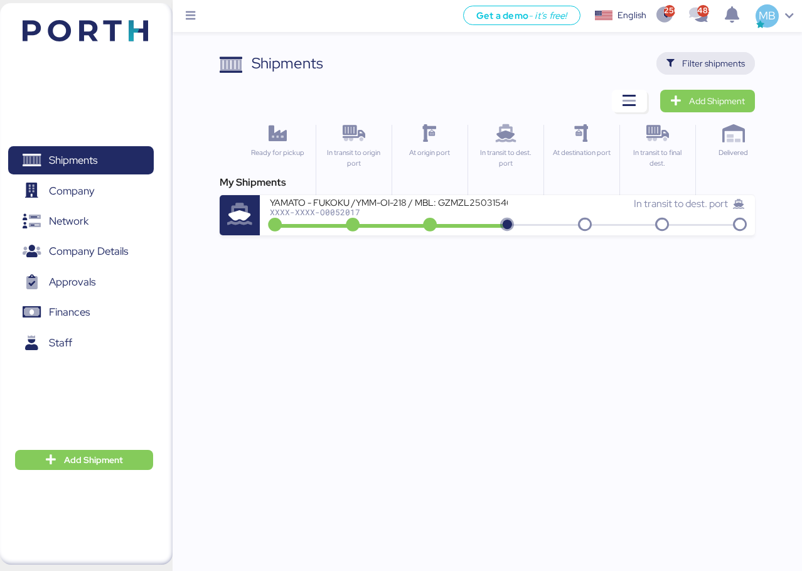
click at [697, 60] on span "Filter shipments" at bounding box center [713, 63] width 63 height 15
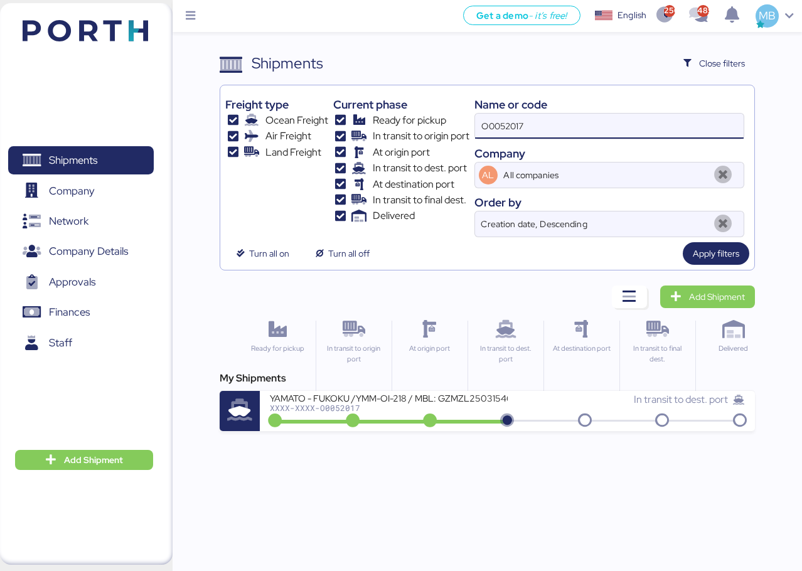
drag, startPoint x: 550, startPoint y: 134, endPoint x: 446, endPoint y: 131, distance: 103.6
click at [446, 131] on div "Freight type Ocean Freight Air Freight Land Freight Current phase Ready for pic…" at bounding box center [487, 163] width 524 height 147
type input "yamato"
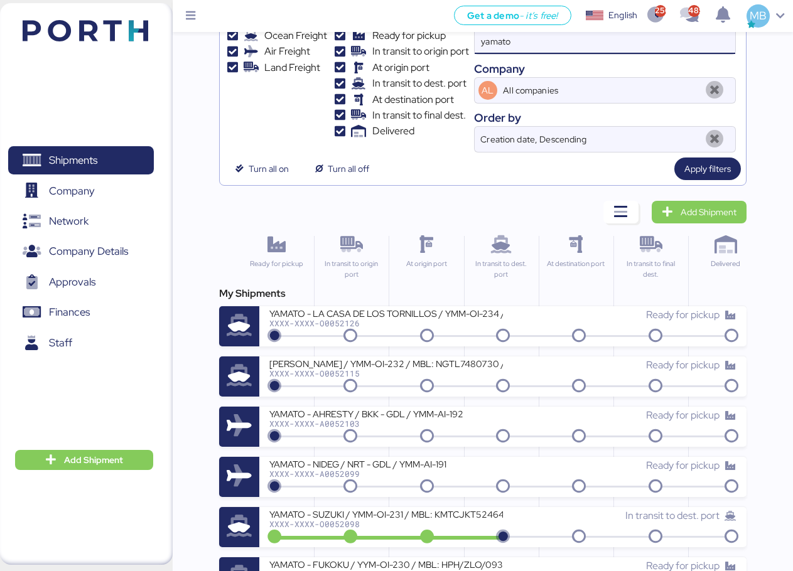
scroll to position [126, 0]
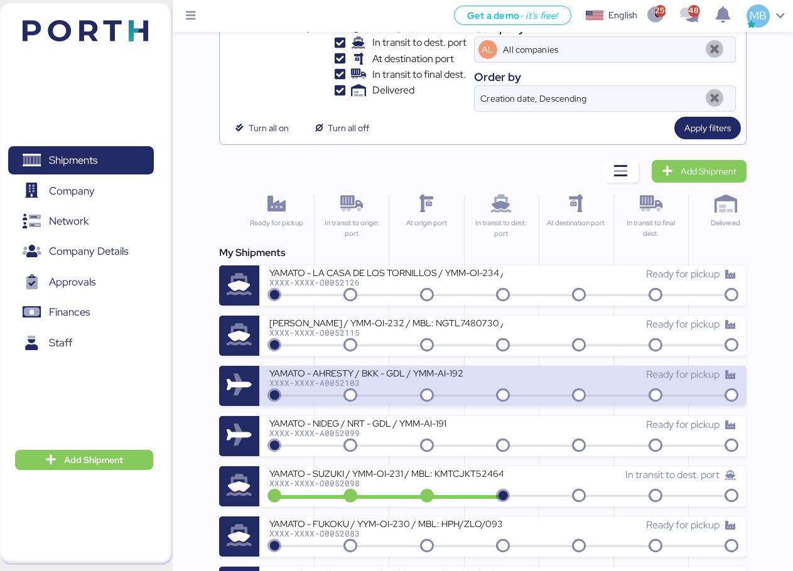
click at [460, 380] on div "XXXX-XXXX-A0052103" at bounding box center [385, 382] width 233 height 9
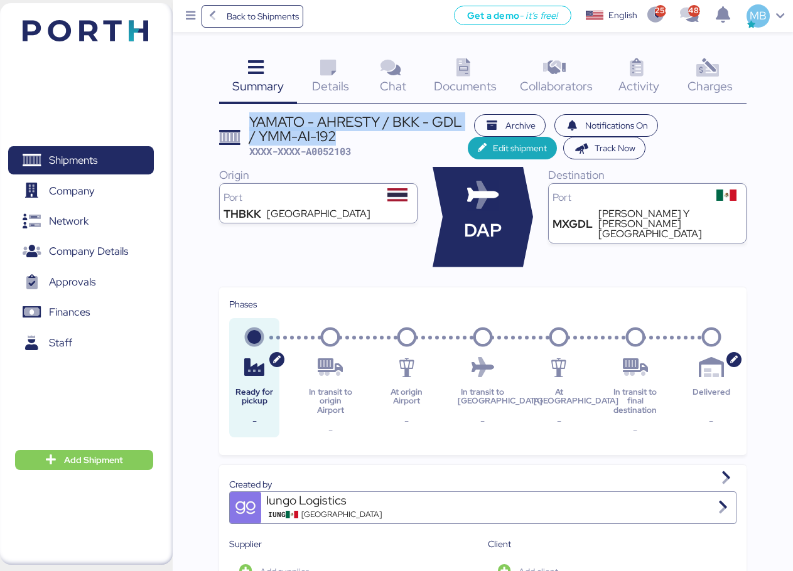
drag, startPoint x: 335, startPoint y: 135, endPoint x: 238, endPoint y: 113, distance: 99.7
copy div "YAMATO - AHRESTY / BKK - GDL / YMM-AI-192"
click at [114, 169] on span "Shipments" at bounding box center [80, 160] width 135 height 18
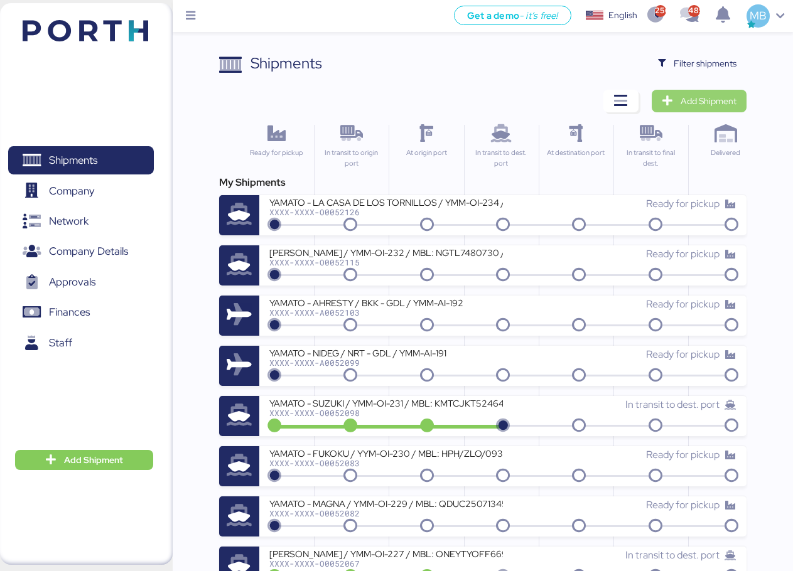
click at [734, 99] on span "Add Shipment" at bounding box center [708, 101] width 56 height 15
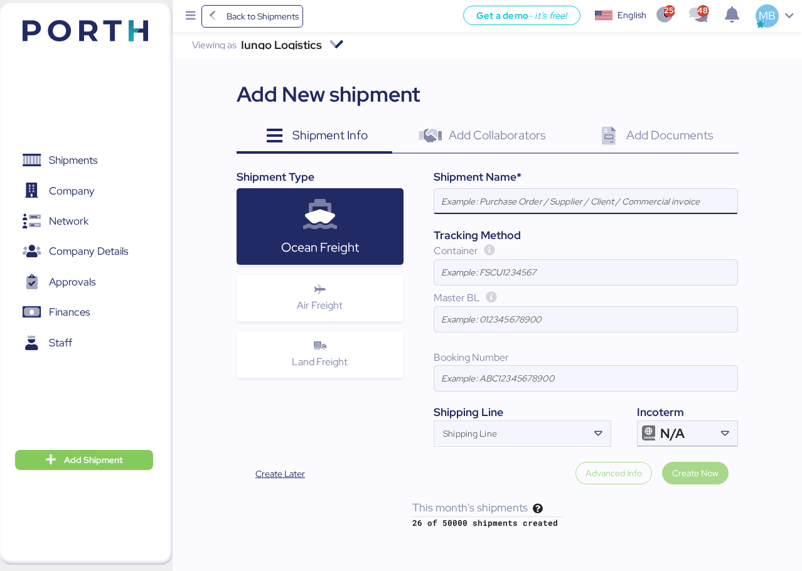
click at [316, 295] on div at bounding box center [320, 290] width 20 height 15
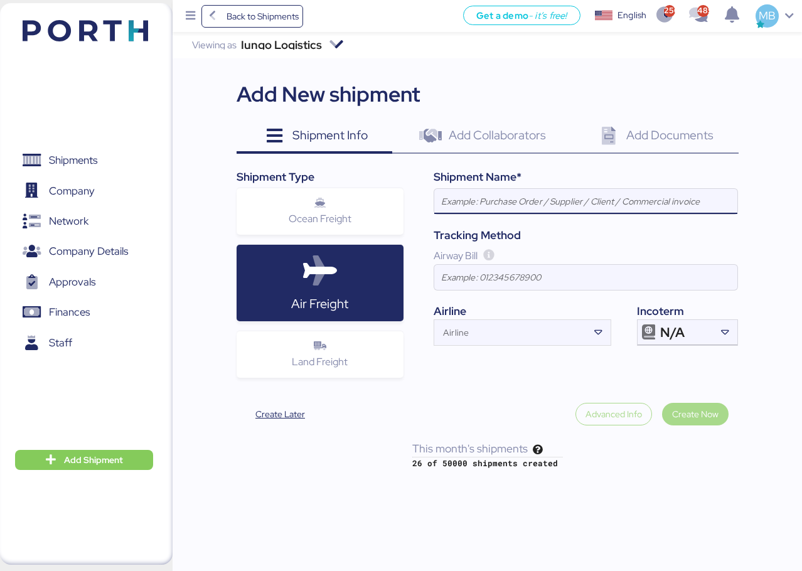
click at [564, 193] on input at bounding box center [585, 201] width 303 height 25
paste input "YAMATO - AHRESTY / BKK - GDL / YMM-AI-192"
type input "YAMATO - AHRESTY / BKK - GDL / YMM-AI-192"
click at [513, 328] on div "Airline" at bounding box center [511, 332] width 154 height 25
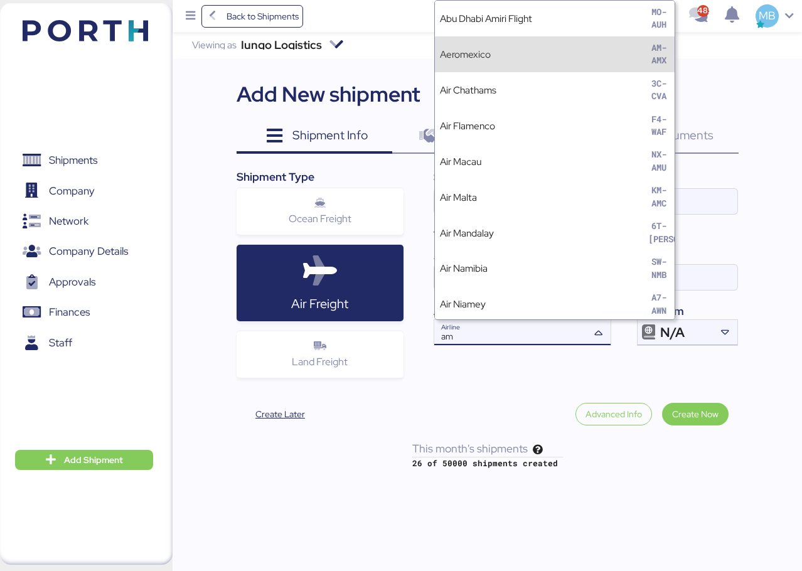
type input "am"
click at [528, 54] on div "Aeromexico AM-AMX" at bounding box center [555, 54] width 240 height 36
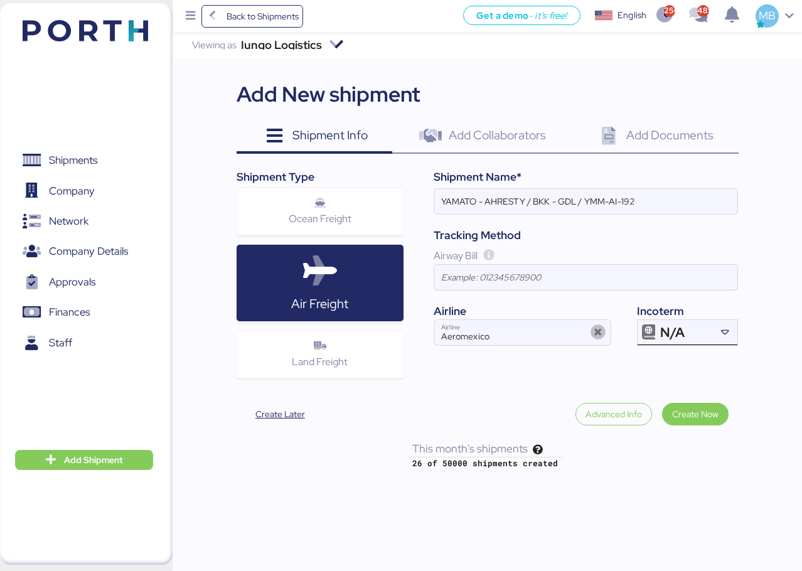
click at [716, 338] on div at bounding box center [725, 332] width 26 height 25
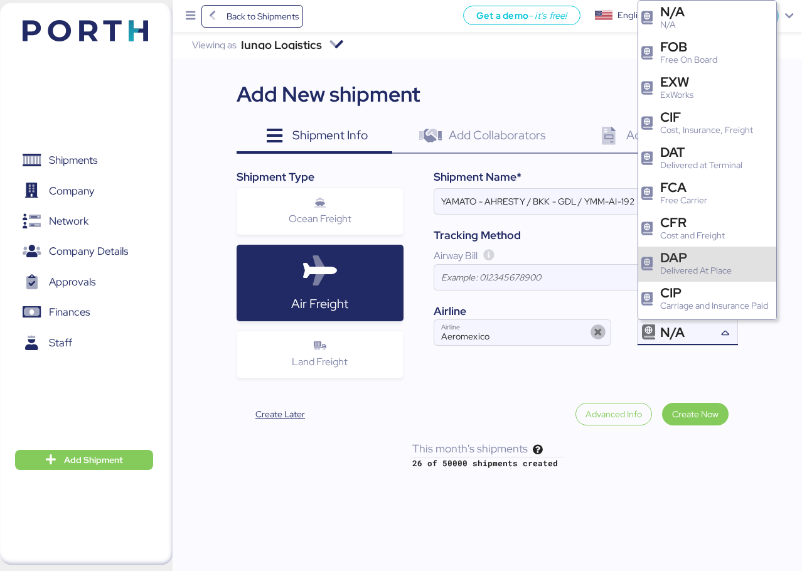
click at [712, 251] on div "DAP" at bounding box center [696, 257] width 72 height 13
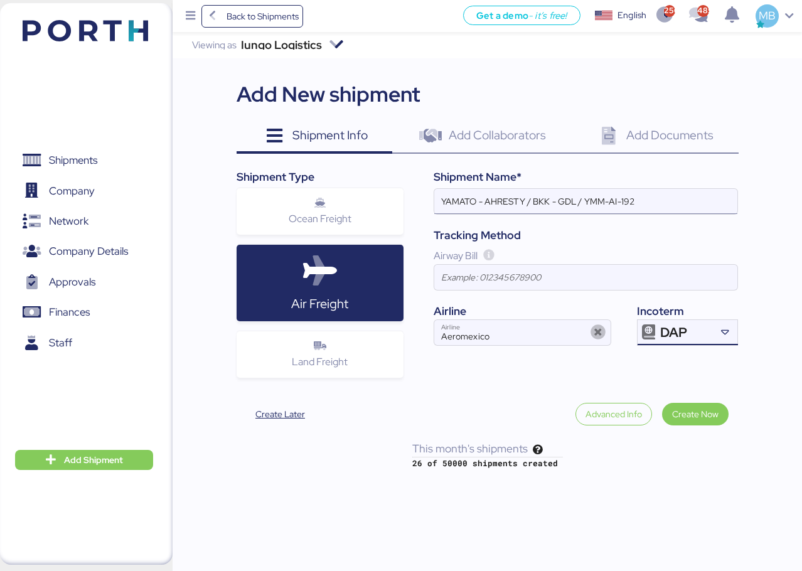
click at [500, 193] on input "YAMATO - AHRESTY / BKK - GDL / YMM-AI-192" at bounding box center [585, 201] width 303 height 25
paste input "NIDEG"
click at [532, 200] on input "YAMATO - NIDEG / BKK - GDL / YMM-AI-192" at bounding box center [585, 201] width 303 height 25
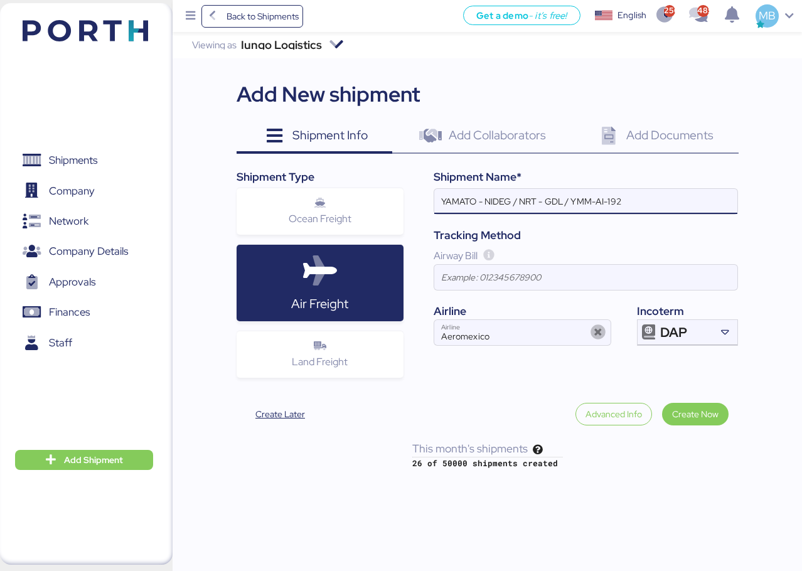
click at [648, 192] on input "YAMATO - NIDEG / NRT - GDL / YMM-AI-192" at bounding box center [585, 201] width 303 height 25
paste input "YMM-AI-197"
type input "YAMATO - NIDEG / NRT - GDL / YMM-AI-197"
click at [693, 412] on span "Create Now" at bounding box center [695, 414] width 46 height 15
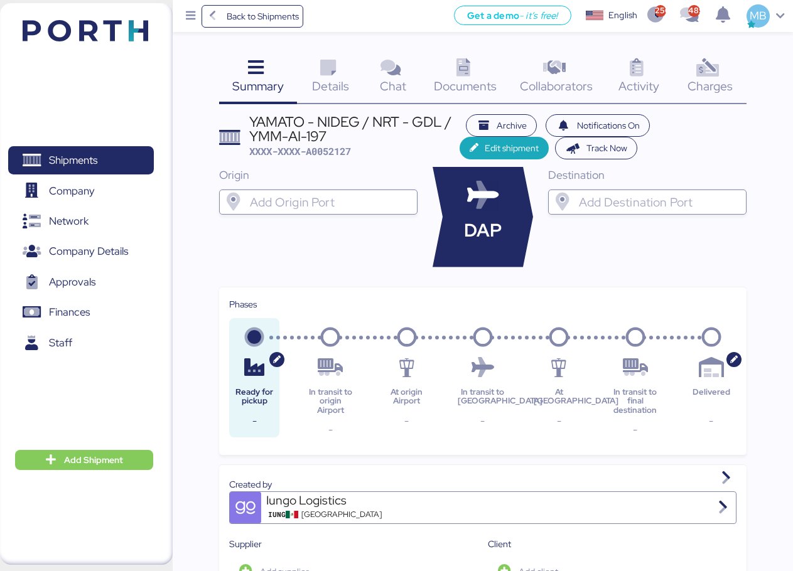
click at [339, 195] on input "search" at bounding box center [329, 202] width 164 height 15
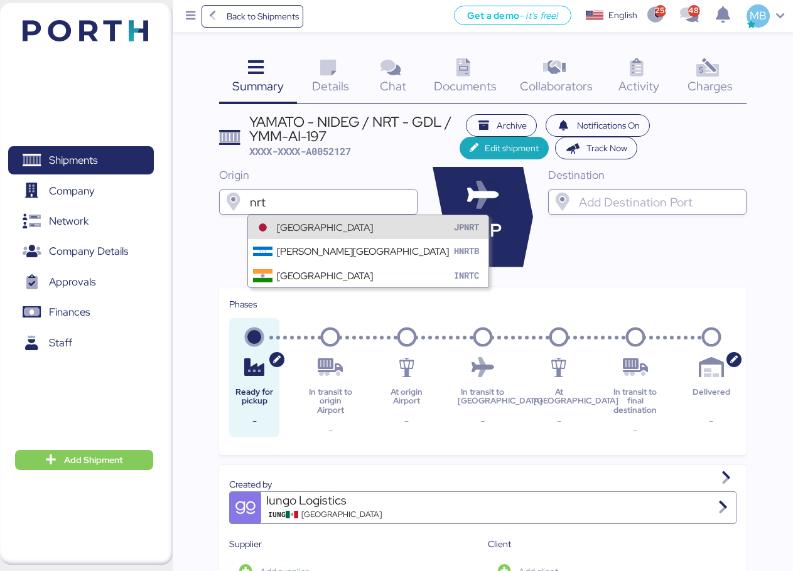
type input "nrt"
click at [341, 230] on div "[GEOGRAPHIC_DATA]" at bounding box center [325, 227] width 96 height 14
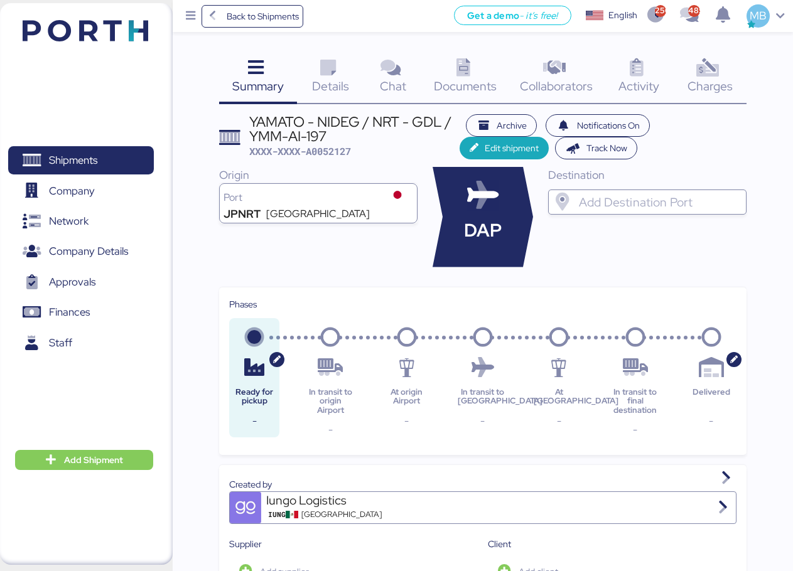
click at [586, 205] on input "search" at bounding box center [658, 202] width 164 height 15
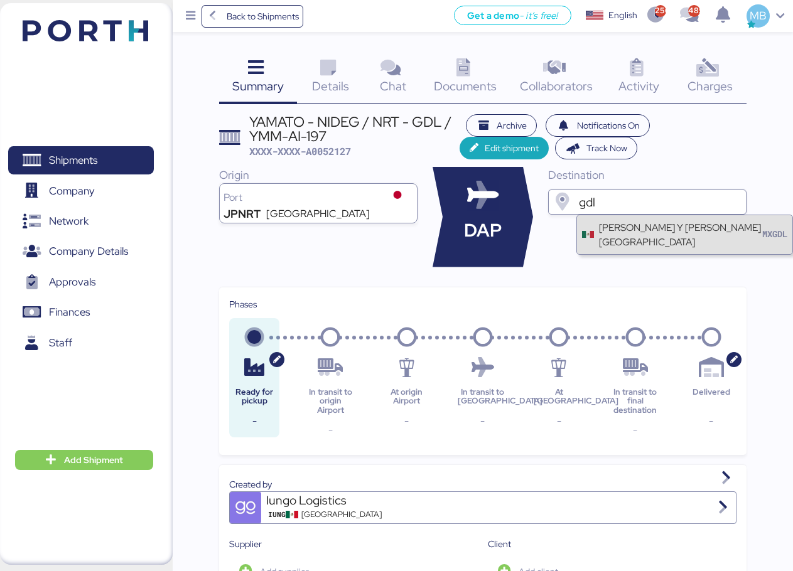
type input "gdl"
click at [609, 240] on div "[PERSON_NAME] Y [PERSON_NAME][GEOGRAPHIC_DATA]" at bounding box center [680, 234] width 163 height 29
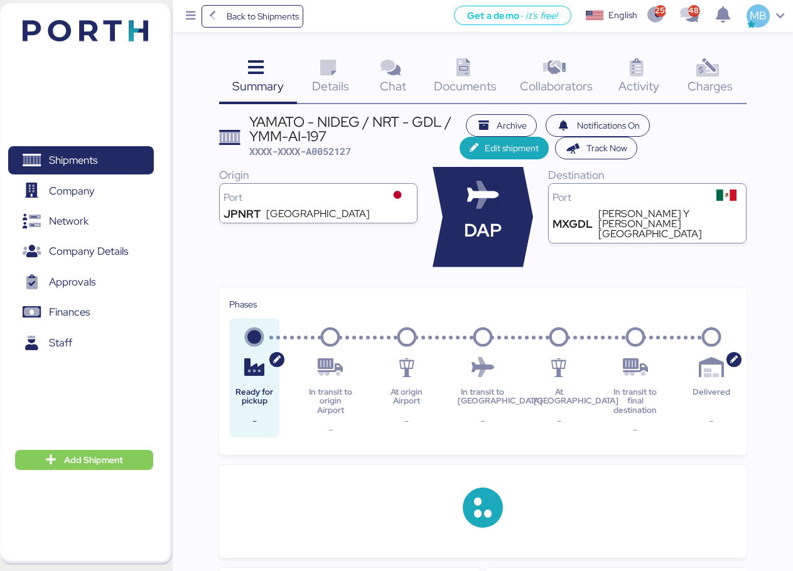
click at [330, 77] on icon at bounding box center [327, 68] width 27 height 18
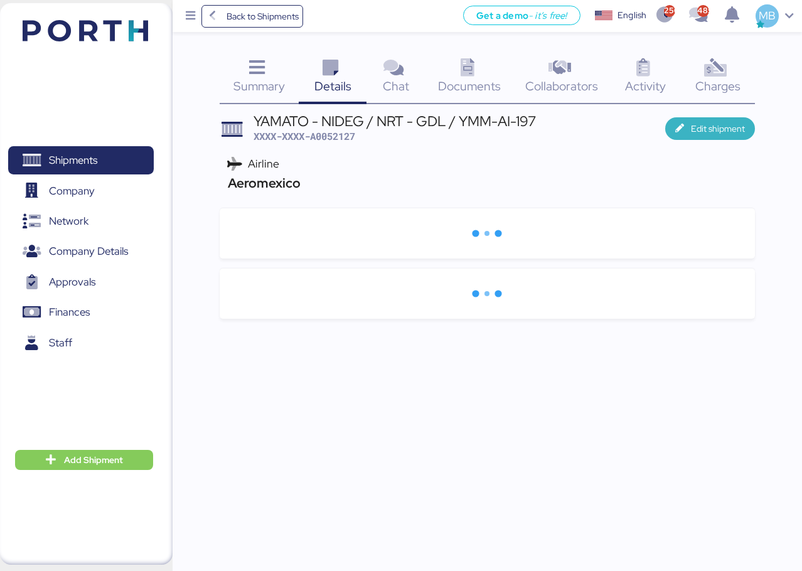
click at [715, 124] on span "Edit shipment" at bounding box center [718, 128] width 54 height 15
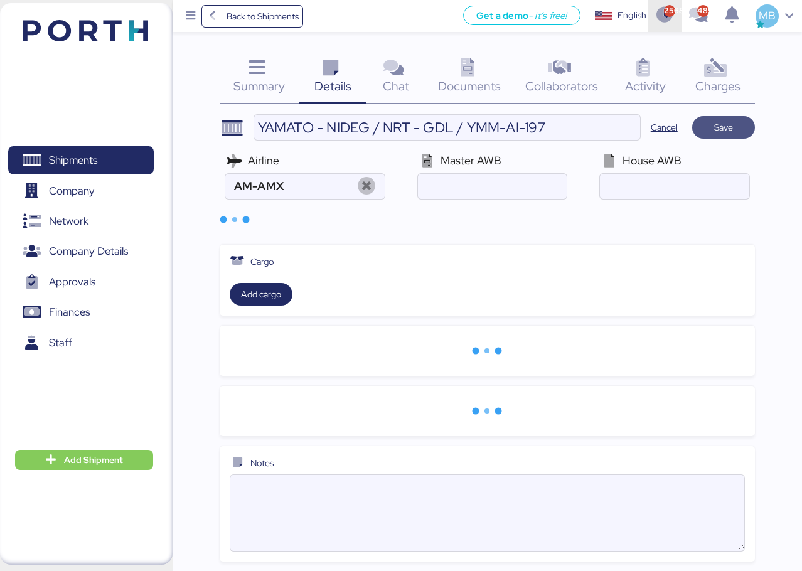
type input "Aeromexico"
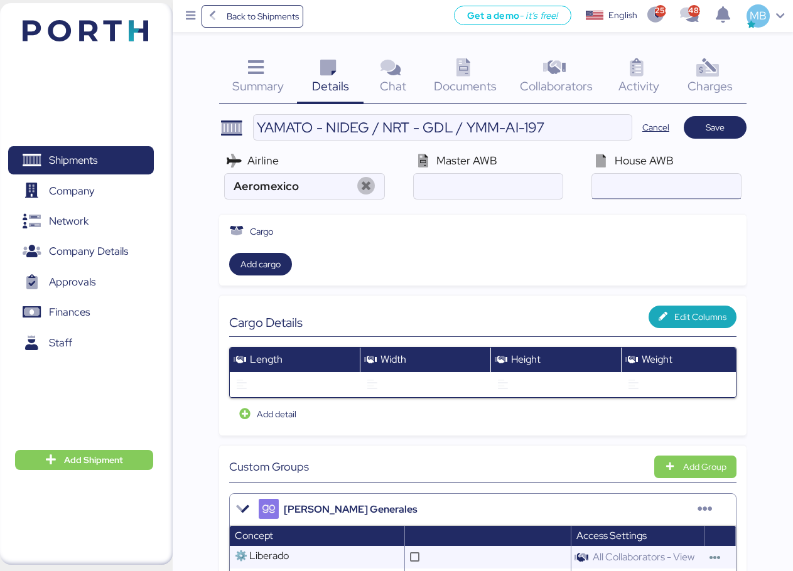
click at [654, 193] on input "air" at bounding box center [666, 186] width 149 height 25
paste input "YTJ61009193"
type input "YTJ61009193"
click at [495, 186] on input "air" at bounding box center [488, 186] width 149 height 25
paste input "139-48695286"
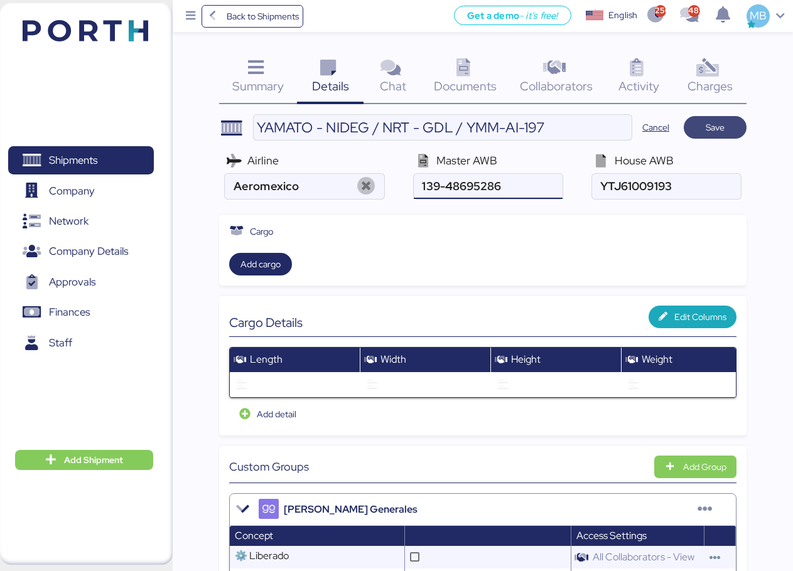
type input "139-48695286"
click at [730, 120] on span "Save" at bounding box center [714, 128] width 43 height 18
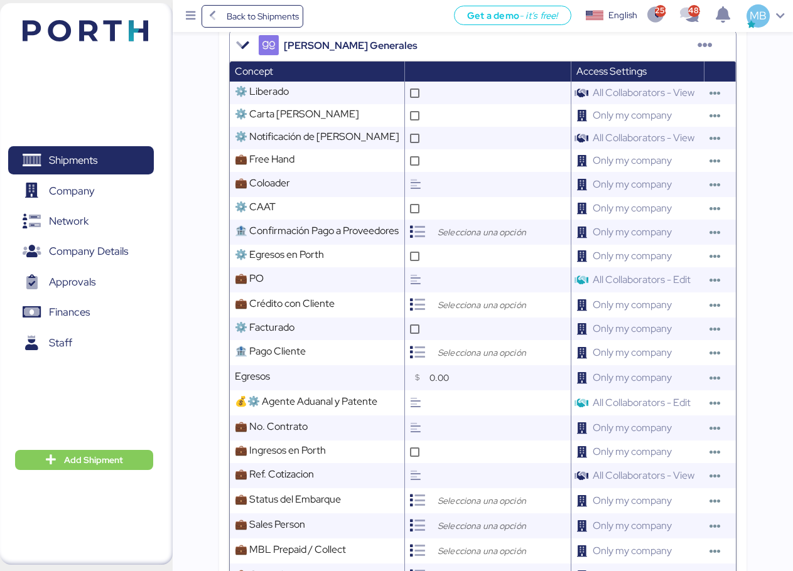
scroll to position [502, 0]
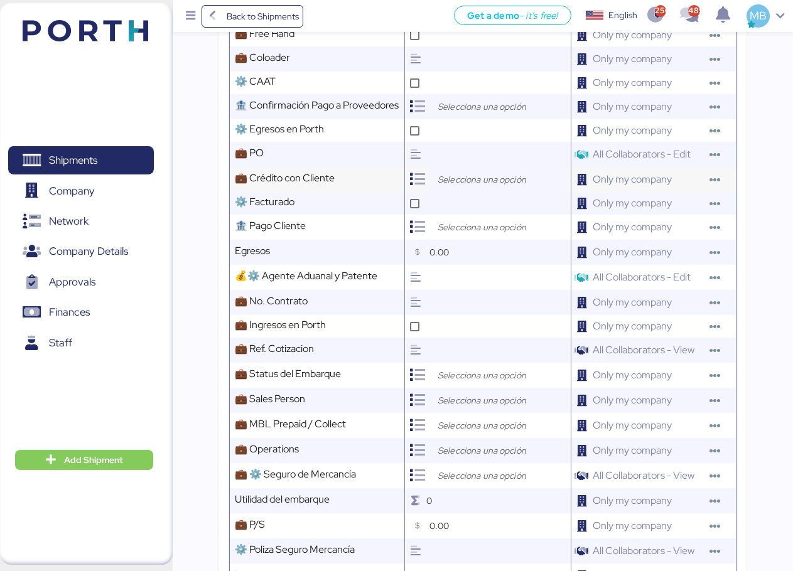
click at [454, 187] on input "search" at bounding box center [501, 179] width 132 height 15
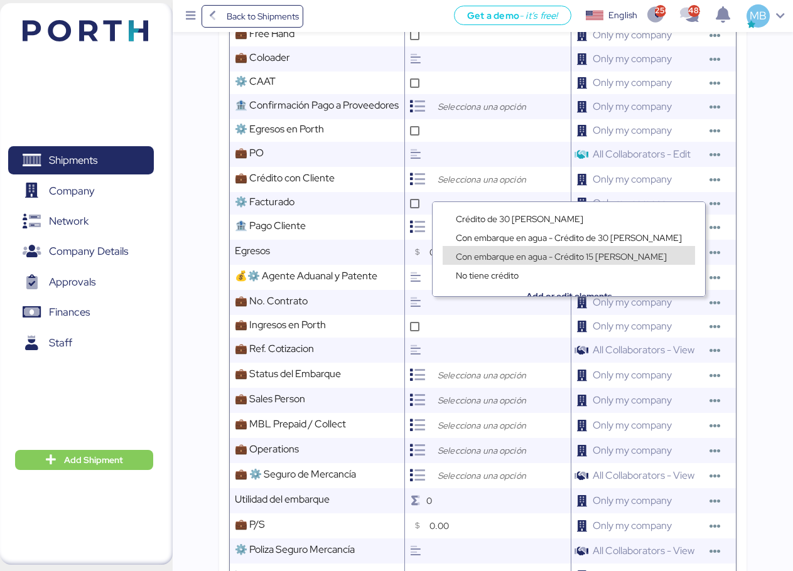
click at [524, 251] on span "Con embarque en agua - Crédito 15 [PERSON_NAME]" at bounding box center [561, 256] width 211 height 11
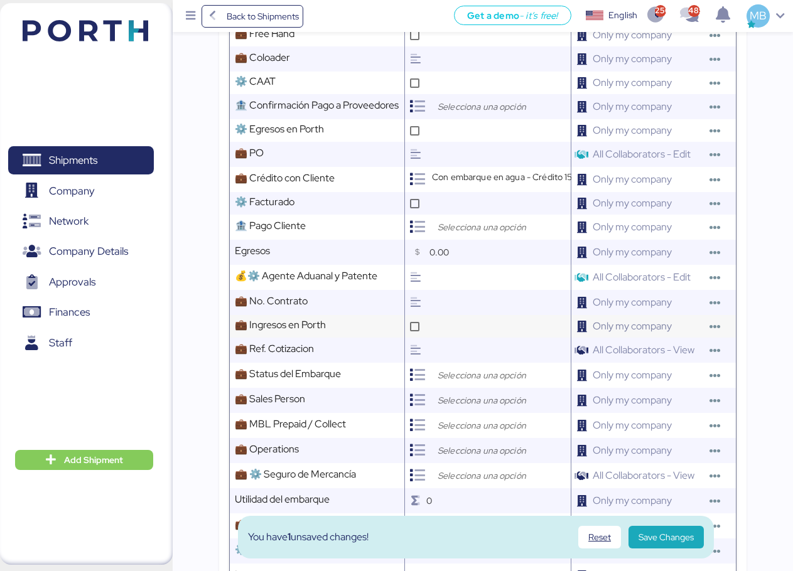
scroll to position [628, 0]
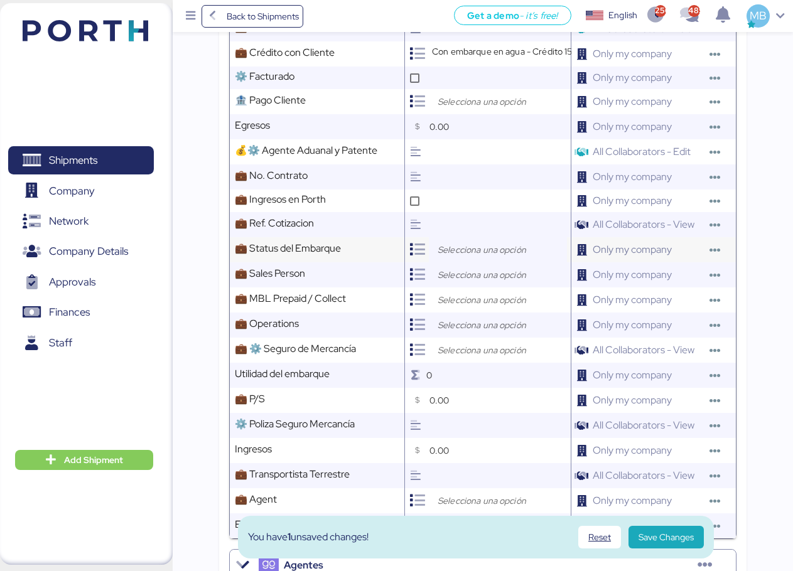
click at [476, 257] on input "search" at bounding box center [501, 249] width 132 height 15
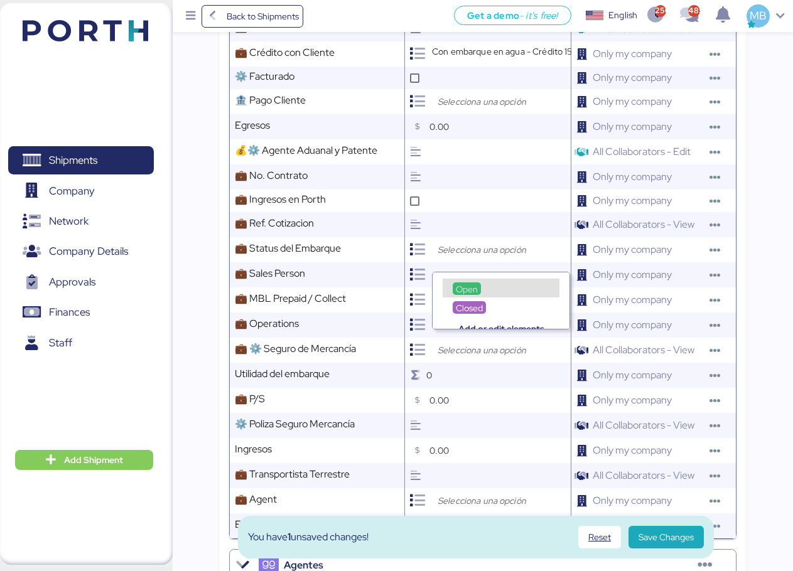
click at [470, 289] on span "Open" at bounding box center [467, 289] width 22 height 11
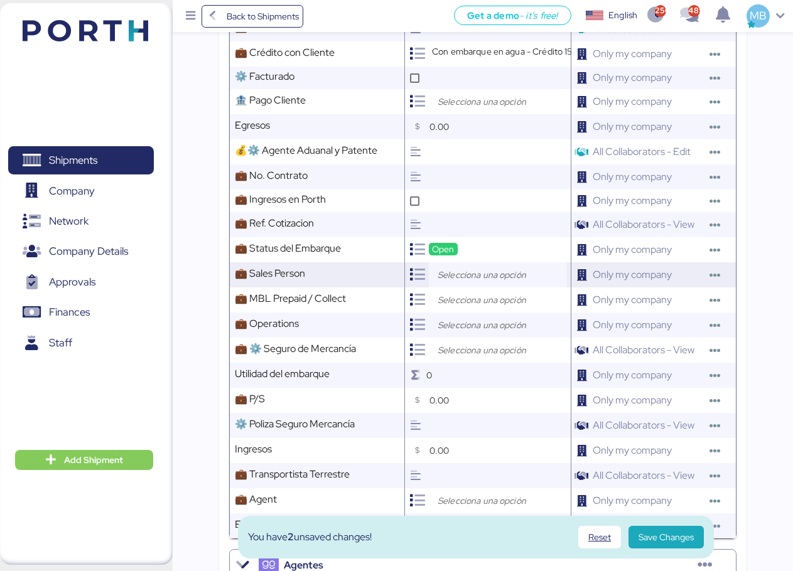
click at [483, 282] on input "search" at bounding box center [501, 274] width 132 height 15
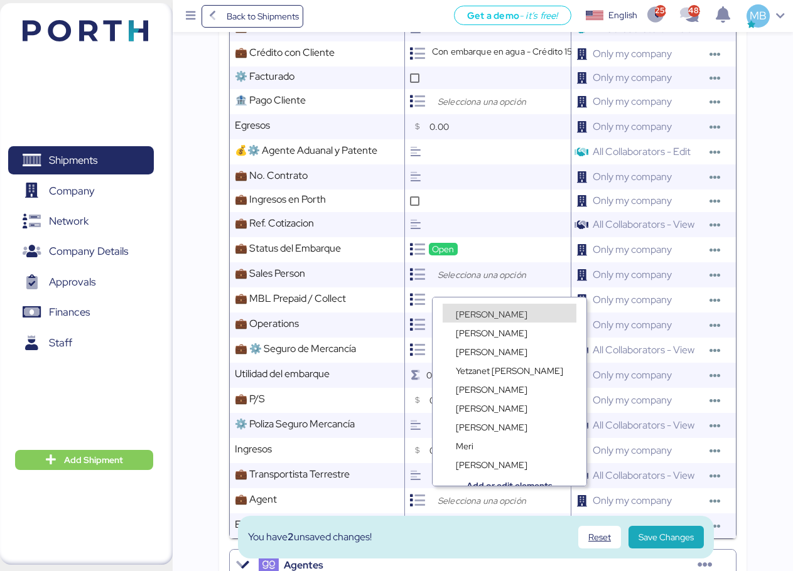
click at [488, 312] on span "[PERSON_NAME]" at bounding box center [492, 314] width 72 height 11
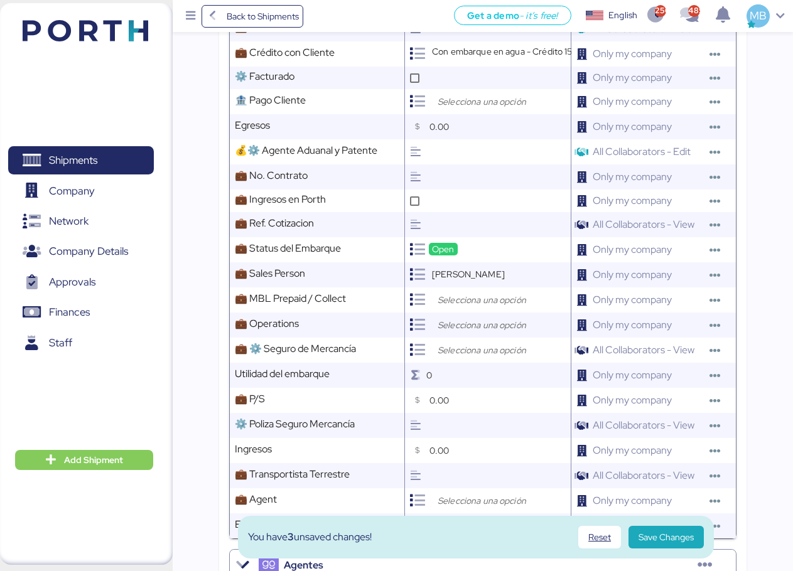
click at [478, 307] on input "search" at bounding box center [501, 299] width 132 height 15
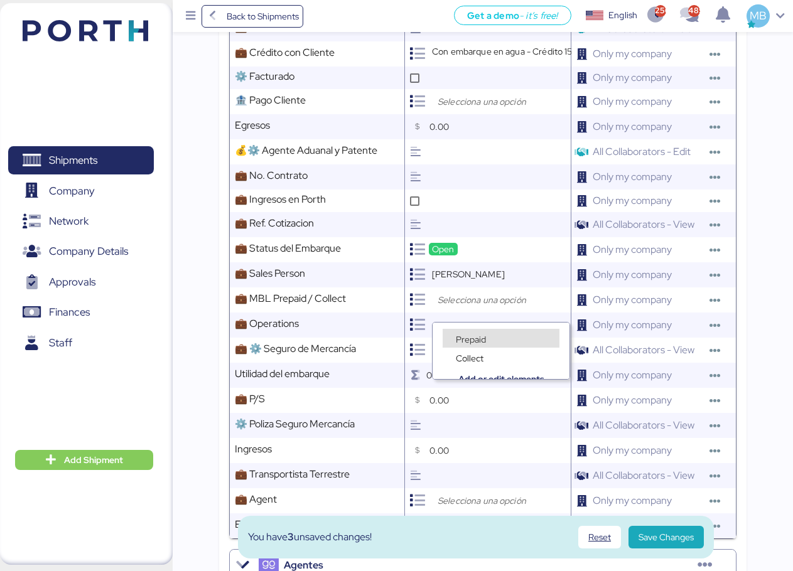
click at [479, 334] on span "Prepaid" at bounding box center [471, 339] width 30 height 11
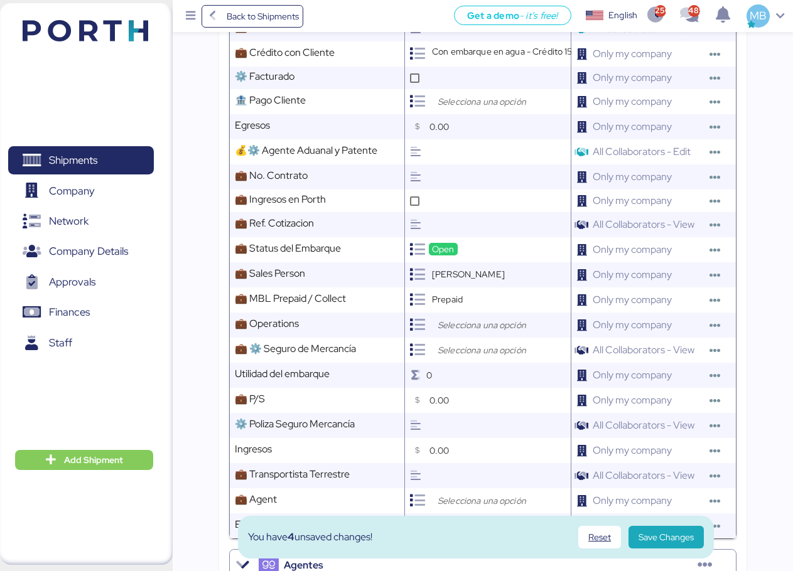
click at [494, 331] on input "search" at bounding box center [501, 325] width 132 height 15
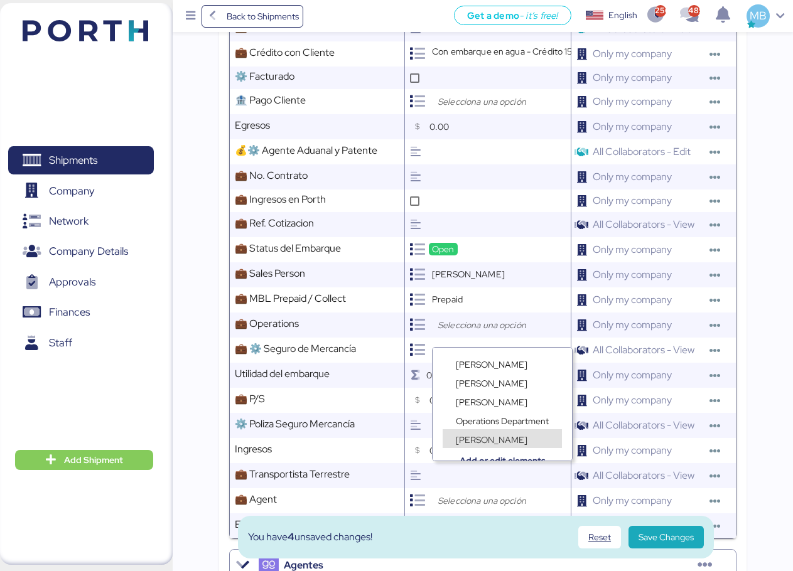
click at [508, 438] on div "[PERSON_NAME]" at bounding box center [501, 438] width 119 height 19
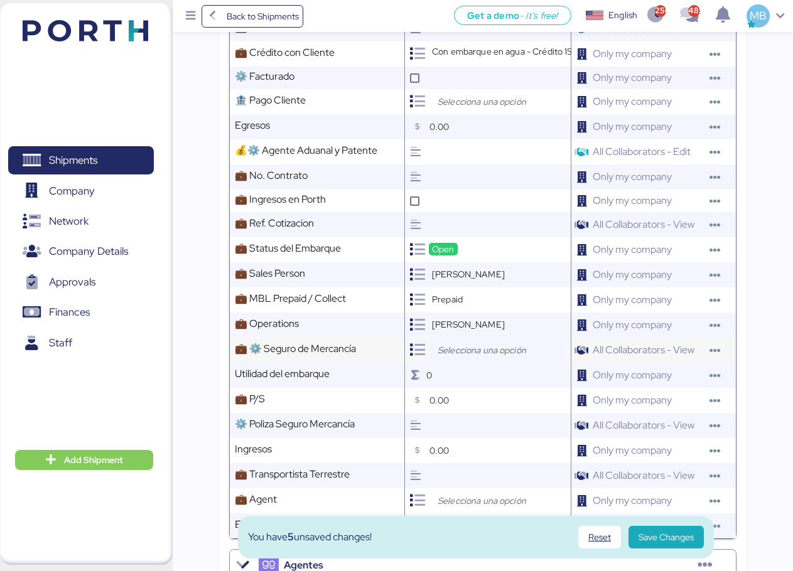
click at [482, 350] on div at bounding box center [498, 350] width 138 height 25
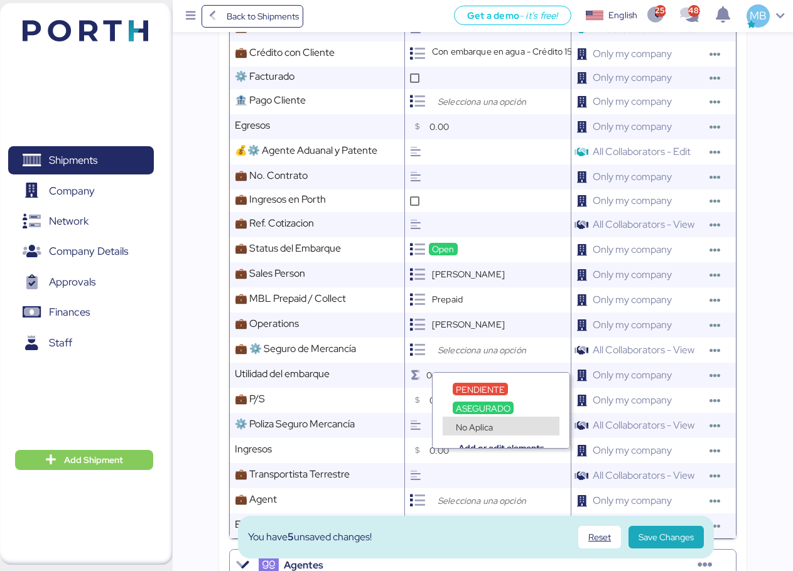
click at [478, 426] on span "No Aplica" at bounding box center [474, 427] width 37 height 11
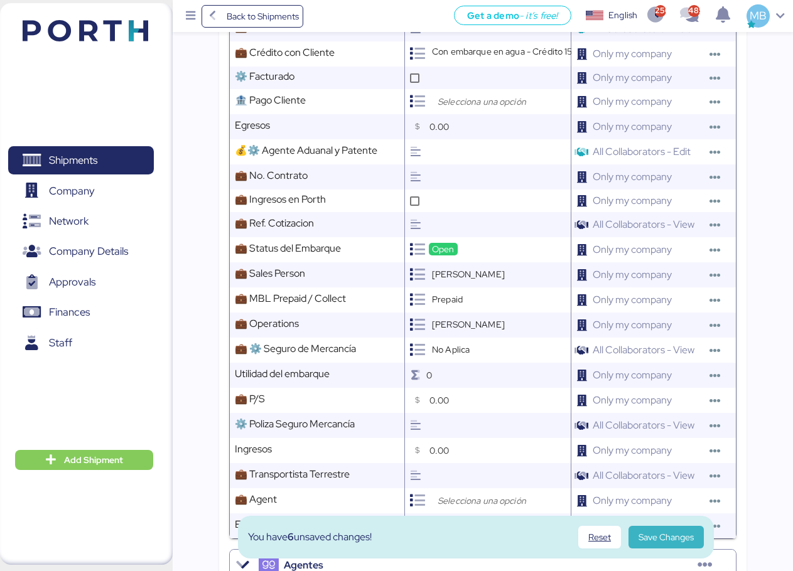
click at [672, 535] on span "Save Changes" at bounding box center [665, 537] width 55 height 15
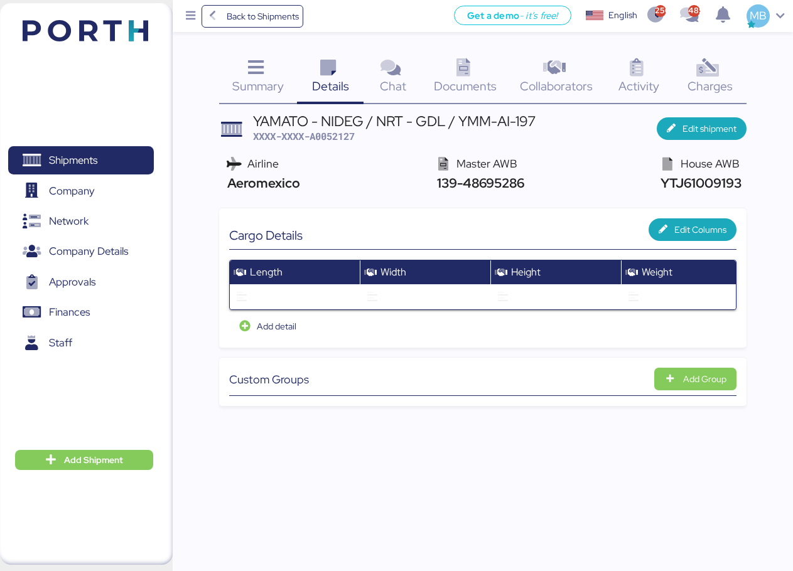
scroll to position [0, 0]
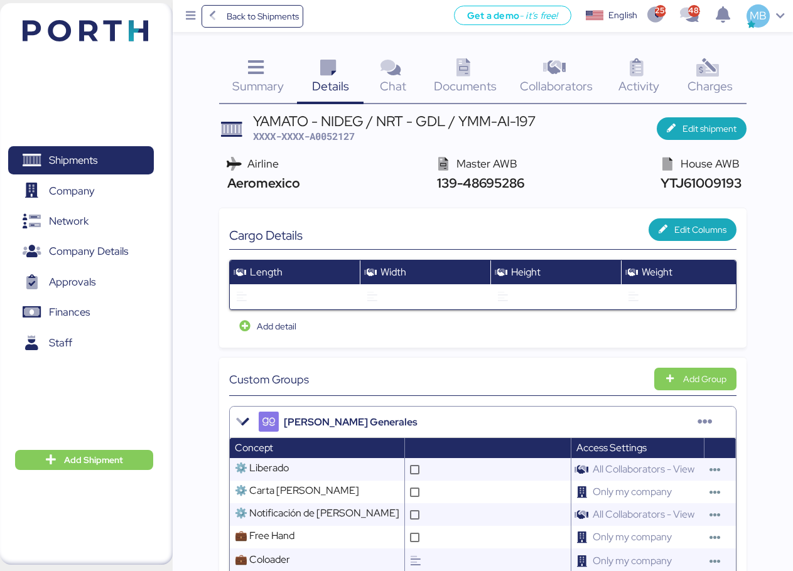
click at [480, 79] on span "Documents" at bounding box center [465, 86] width 63 height 16
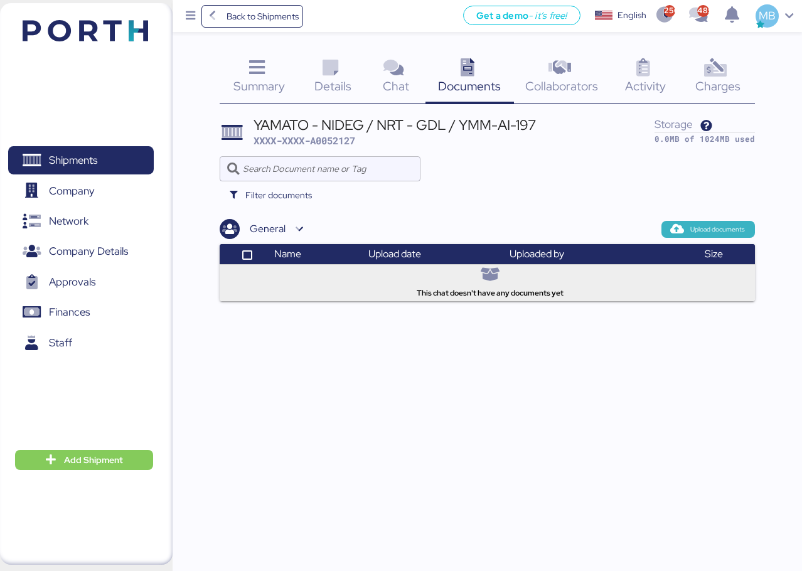
click at [744, 229] on span "Upload documents" at bounding box center [717, 229] width 55 height 11
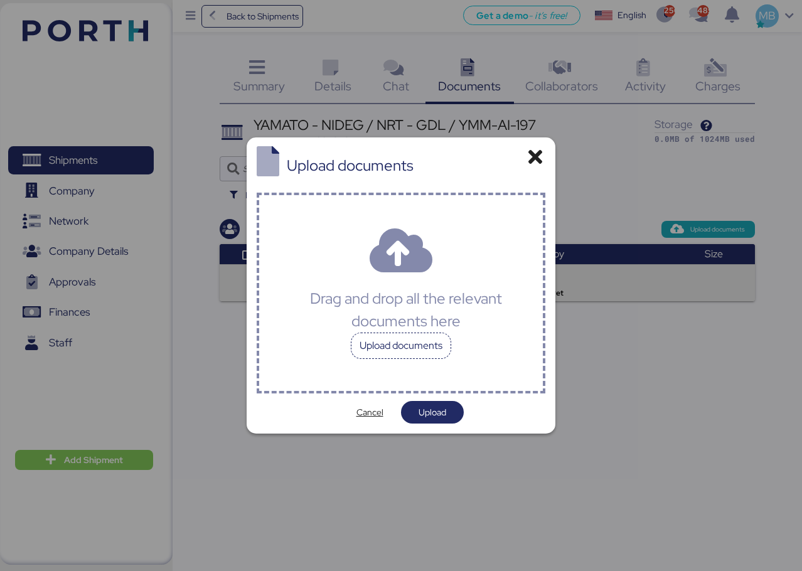
click at [441, 352] on div "Upload documents" at bounding box center [401, 346] width 100 height 26
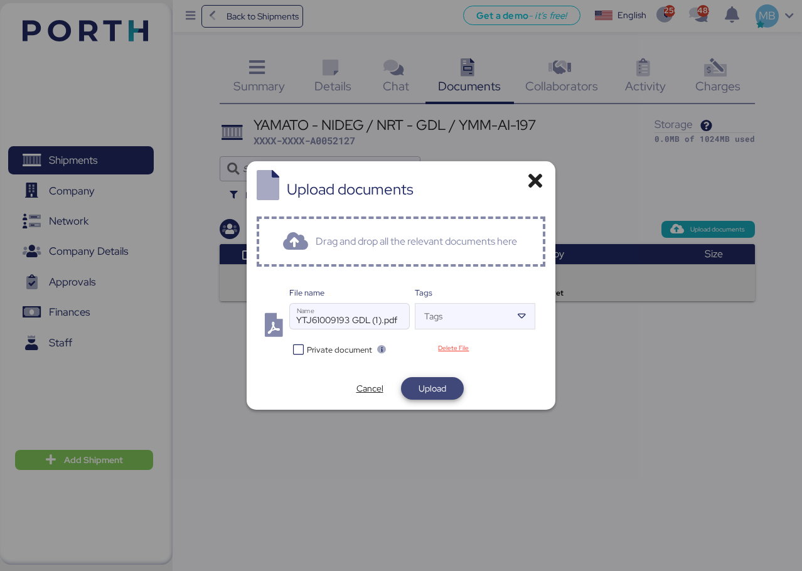
click at [444, 393] on span "Upload" at bounding box center [433, 388] width 28 height 15
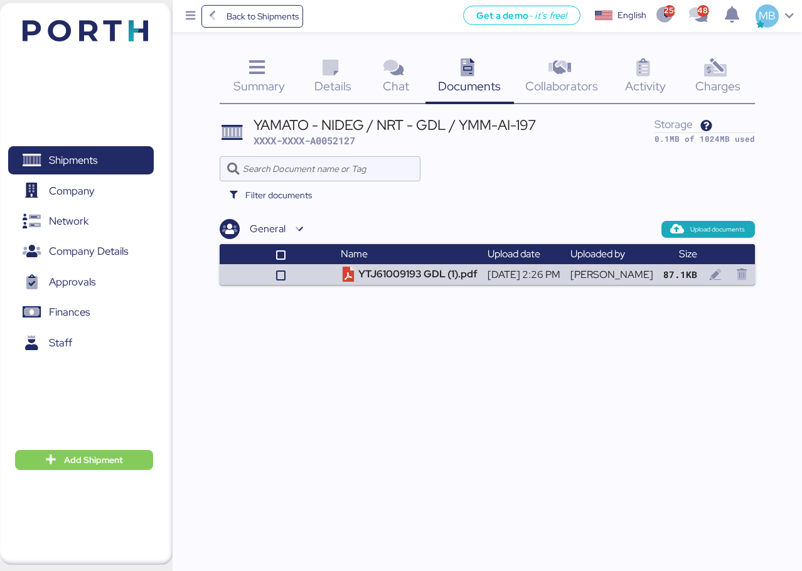
click at [335, 76] on icon at bounding box center [330, 68] width 27 height 18
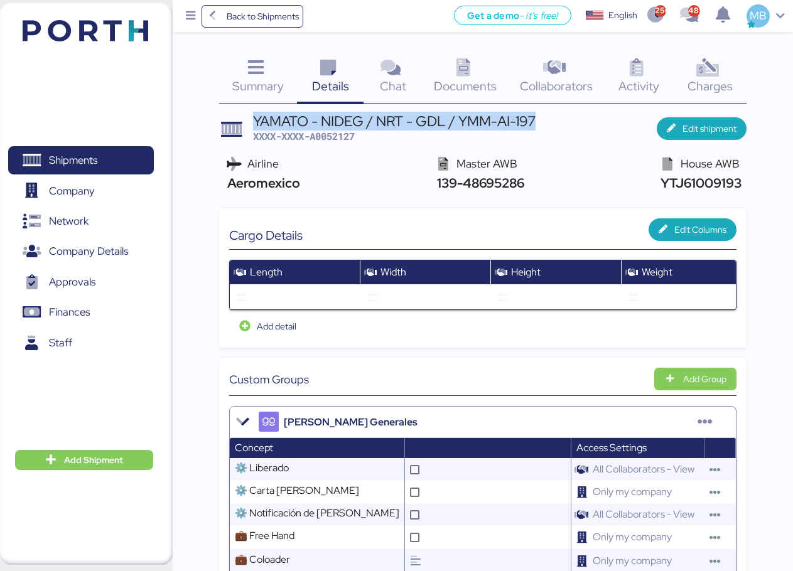
drag, startPoint x: 538, startPoint y: 120, endPoint x: 256, endPoint y: 119, distance: 282.4
click at [256, 119] on header "YAMATO - NIDEG / NRT - GDL / YMM-AI-197 XXXX-XXXX-A0052127 Edit shipment" at bounding box center [482, 128] width 527 height 29
copy div "YAMATO - NIDEG / NRT - GDL / YMM-AI-197"
click at [717, 120] on span "Edit shipment" at bounding box center [701, 129] width 70 height 18
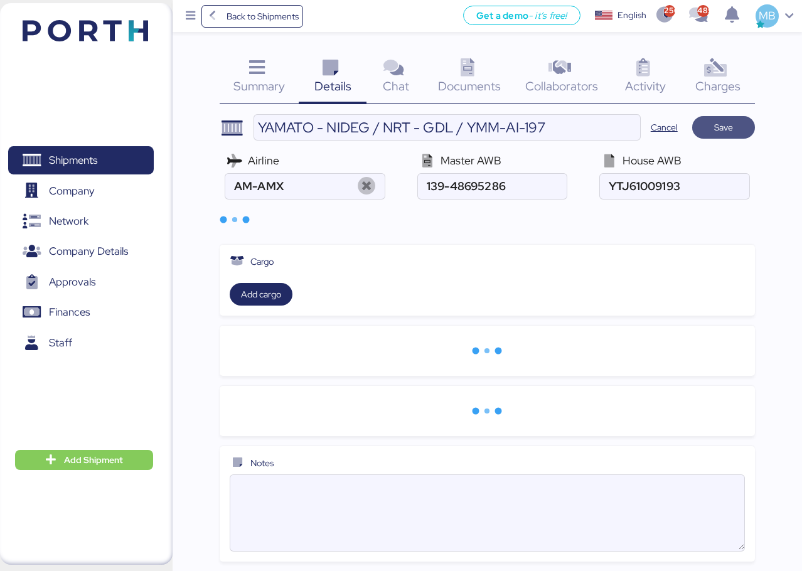
type input "Aeromexico"
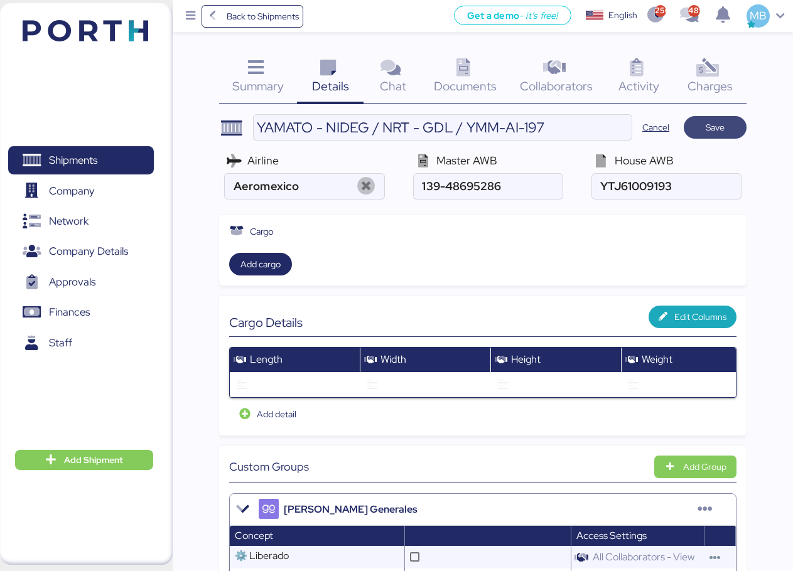
click at [720, 124] on span "Save" at bounding box center [714, 127] width 19 height 15
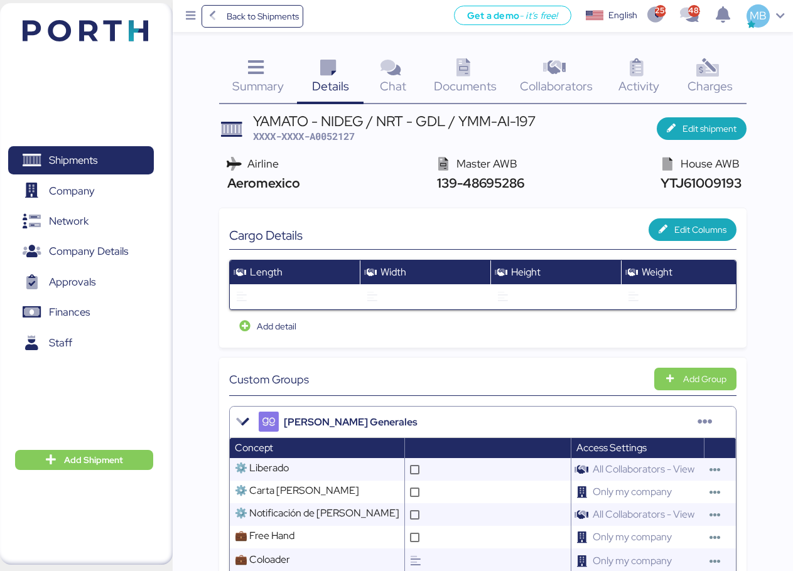
click at [345, 137] on span "XXXX-XXXX-A0052127" at bounding box center [304, 136] width 102 height 13
copy span "A0052127"
click at [352, 136] on span "XXXX-XXXX-A0052127" at bounding box center [304, 136] width 102 height 13
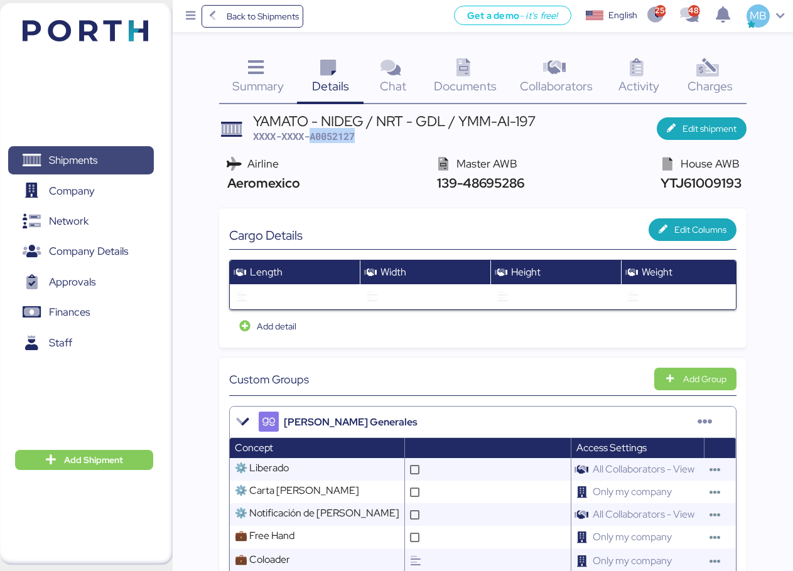
click at [96, 151] on span "Shipments" at bounding box center [80, 160] width 135 height 18
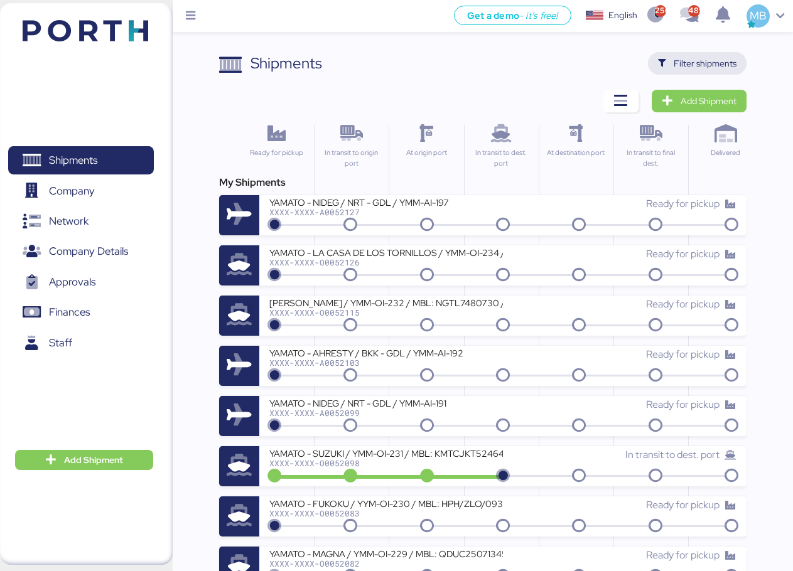
click at [687, 56] on span "Filter shipments" at bounding box center [704, 63] width 63 height 15
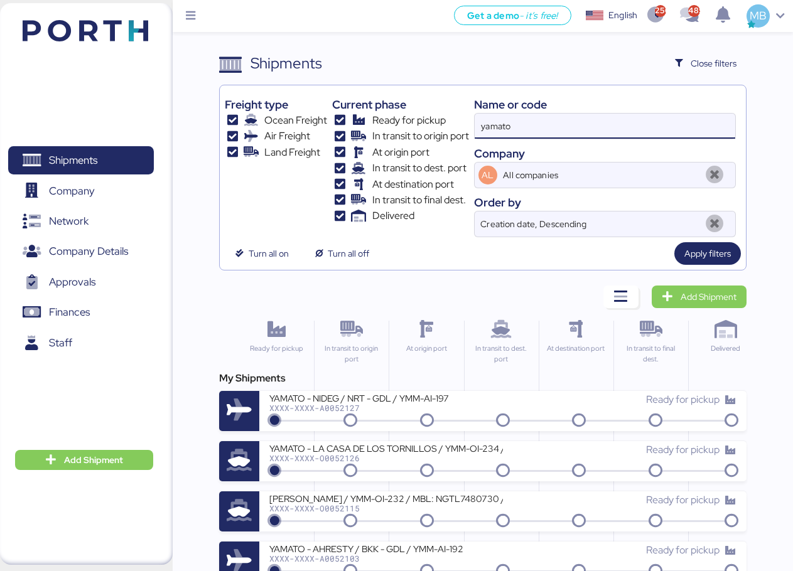
drag, startPoint x: 583, startPoint y: 117, endPoint x: 484, endPoint y: 115, distance: 98.5
click at [484, 115] on input "yamato" at bounding box center [604, 126] width 260 height 25
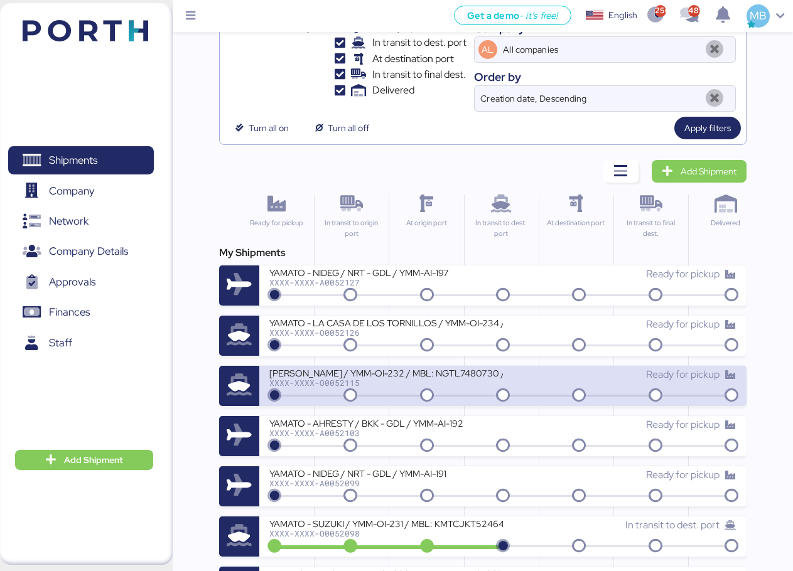
click at [486, 377] on div "[PERSON_NAME] / YMM-OI-232 / MBL: NGTL7480730 / HBL: YTJTGI100134 / LCL" at bounding box center [385, 372] width 233 height 11
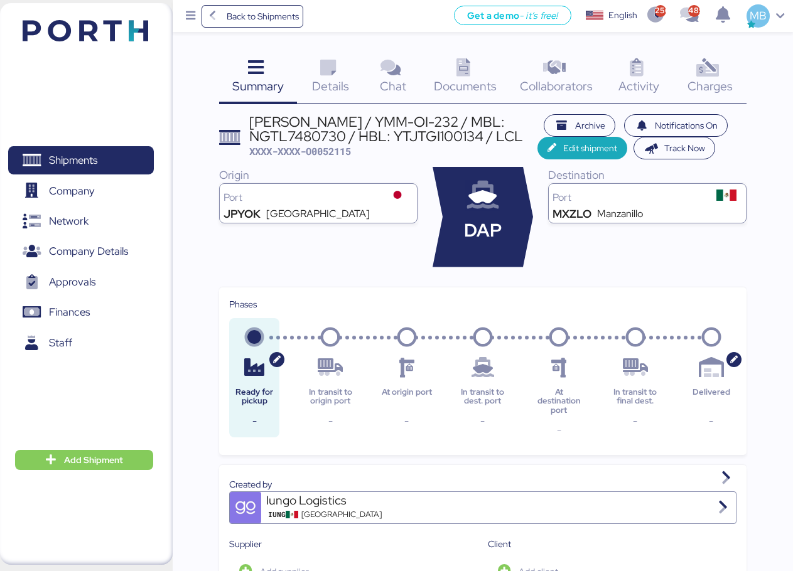
drag, startPoint x: 524, startPoint y: 132, endPoint x: 250, endPoint y: 129, distance: 274.2
click at [250, 129] on div "[PERSON_NAME] / YMM-OI-232 / MBL: NGTL7480730 / HBL: YTJTGI100134 / LCL" at bounding box center [393, 129] width 289 height 28
click at [108, 161] on span "Shipments" at bounding box center [80, 160] width 135 height 18
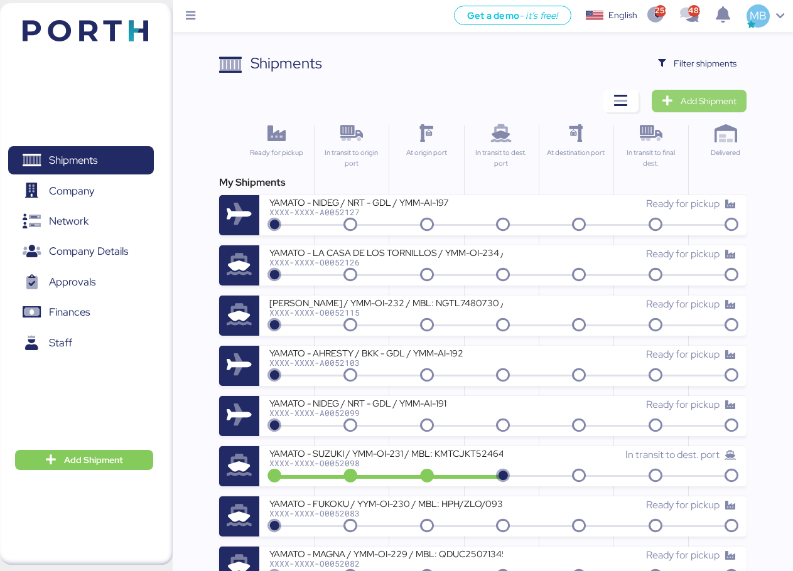
click at [695, 107] on span "Add Shipment" at bounding box center [708, 101] width 56 height 15
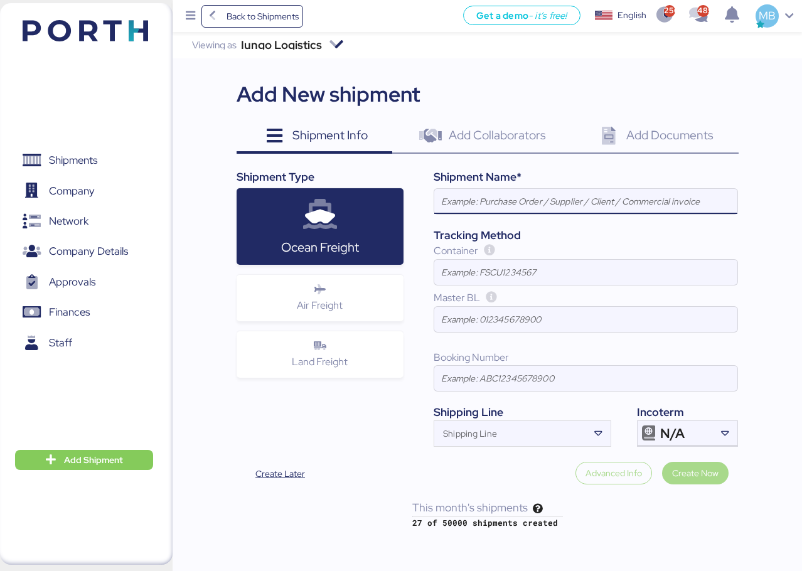
click at [595, 205] on input at bounding box center [585, 201] width 303 height 25
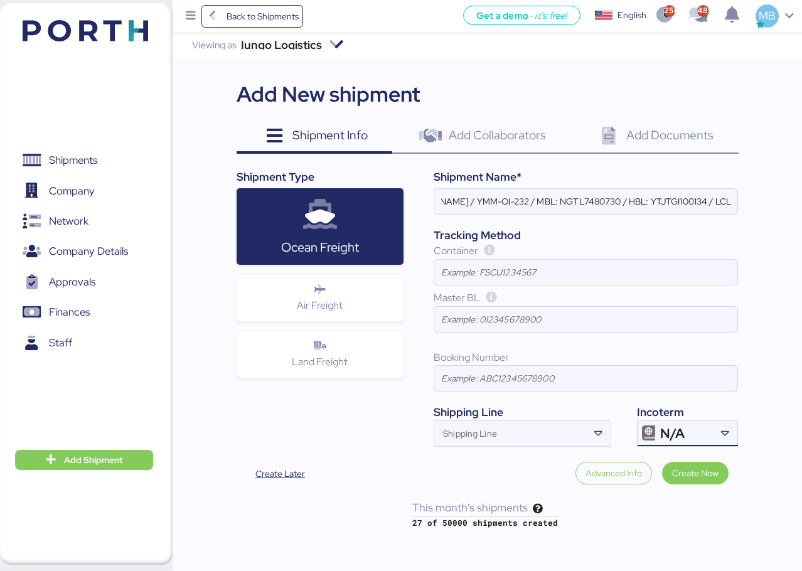
click at [715, 435] on div at bounding box center [725, 433] width 26 height 25
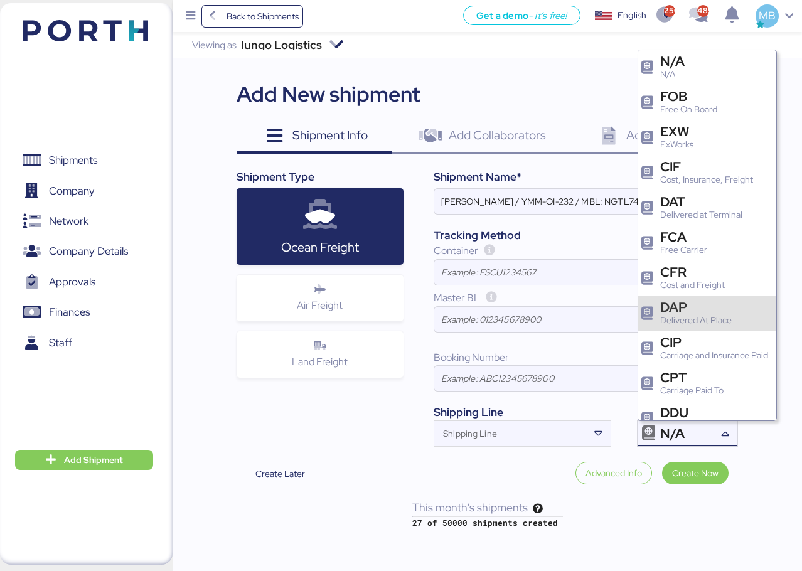
click at [711, 319] on div "Delivered At Place" at bounding box center [696, 320] width 72 height 13
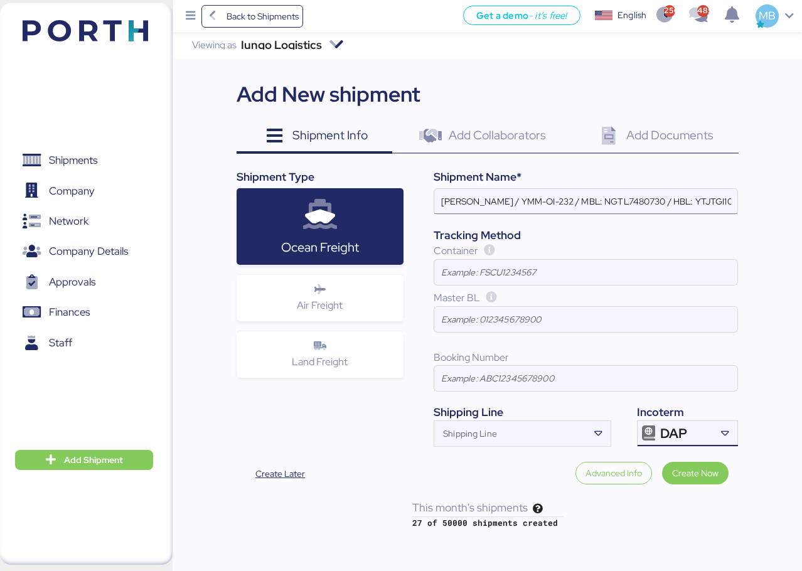
click at [503, 203] on input "[PERSON_NAME] / YMM-OI-232 / MBL: NGTL7480730 / HBL: YTJTGI100134 / LCL" at bounding box center [585, 201] width 303 height 25
paste input "FUKOKU"
click at [585, 195] on input "YAMATO - FUKOKU / YMM-OI-232 / MBL: NGTL7480730 / HBL: YTJTGI100134 / LCL" at bounding box center [585, 201] width 303 height 25
paste input "YMM-OI-233"
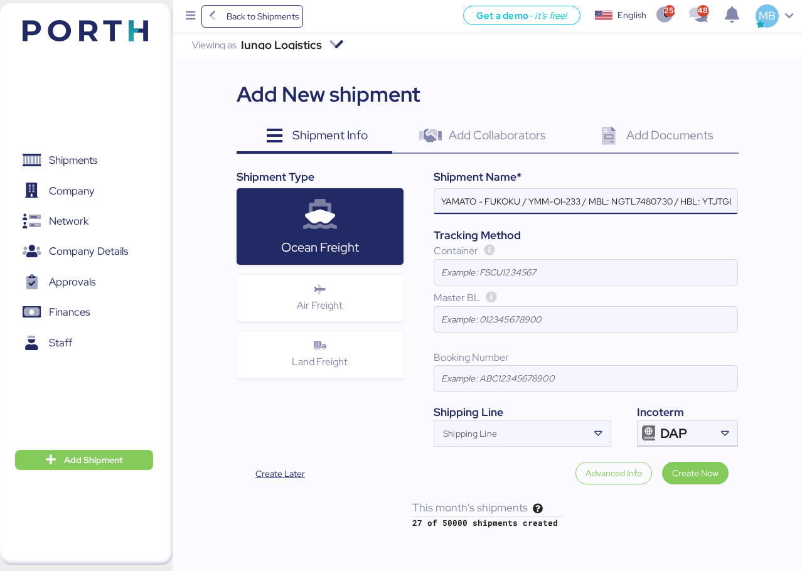
click at [639, 210] on input "YAMATO - FUKOKU / YMM-OI-233 / MBL: NGTL7480730 / HBL: YTJTGI100134 / LCL" at bounding box center [585, 201] width 303 height 25
click at [640, 200] on input "YAMATO - FUKOKU / YMM-OI-233 / MBL: NGTL7480730 / HBL: YTJTGI100134 / LCL" at bounding box center [585, 201] width 303 height 25
paste input "GZMZL25037057"
click at [646, 196] on input "YAMATO - FUKOKU / YMM-OI-233 / MBL: GZMZL25037057 / HBL: YTJTGI100134 / LCL" at bounding box center [585, 201] width 303 height 25
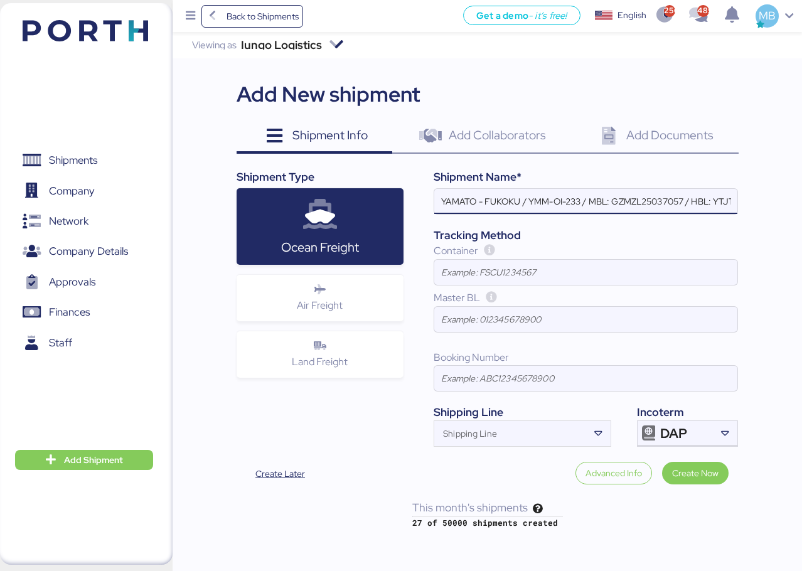
scroll to position [0, 67]
click at [658, 201] on input "YAMATO - FUKOKU / YMM-OI-233 / MBL: GZMZL25037057 / HBL: YTJTGI100134 / LCL" at bounding box center [585, 201] width 303 height 25
paste input "YILGZS0017303"
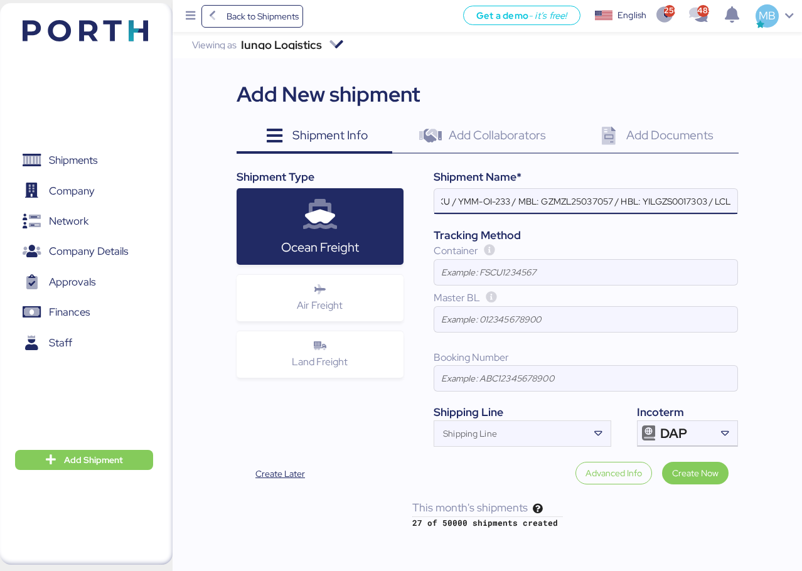
type input "YAMATO - FUKOKU / YMM-OI-233 / MBL: GZMZL25037057 / HBL: YILGZS0017303 / LCL"
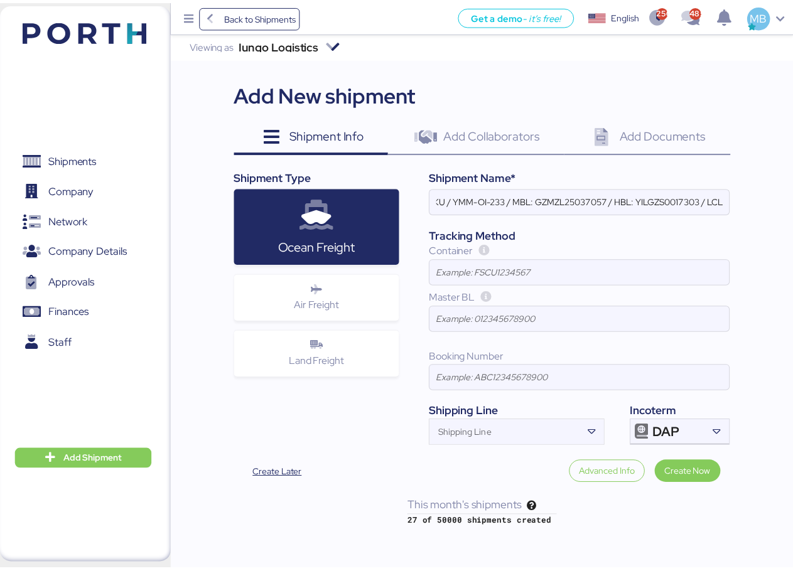
scroll to position [0, 0]
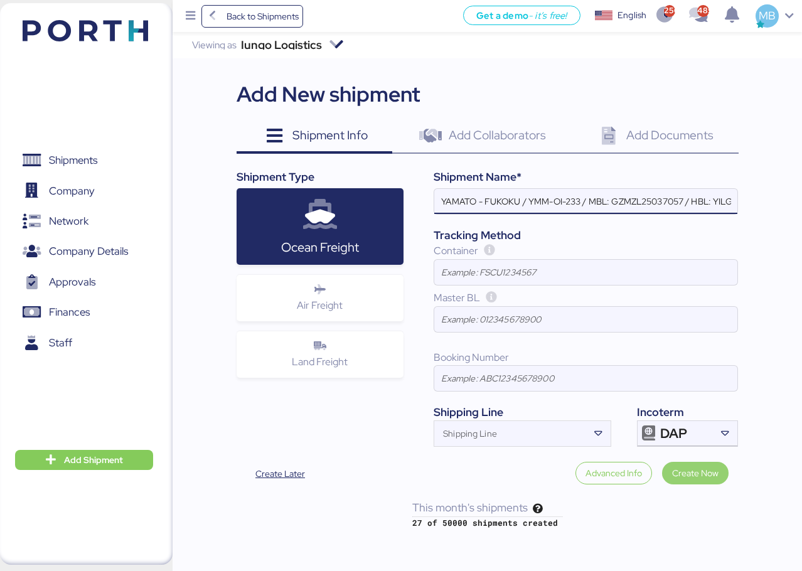
click at [715, 469] on span "Create Now" at bounding box center [695, 473] width 46 height 15
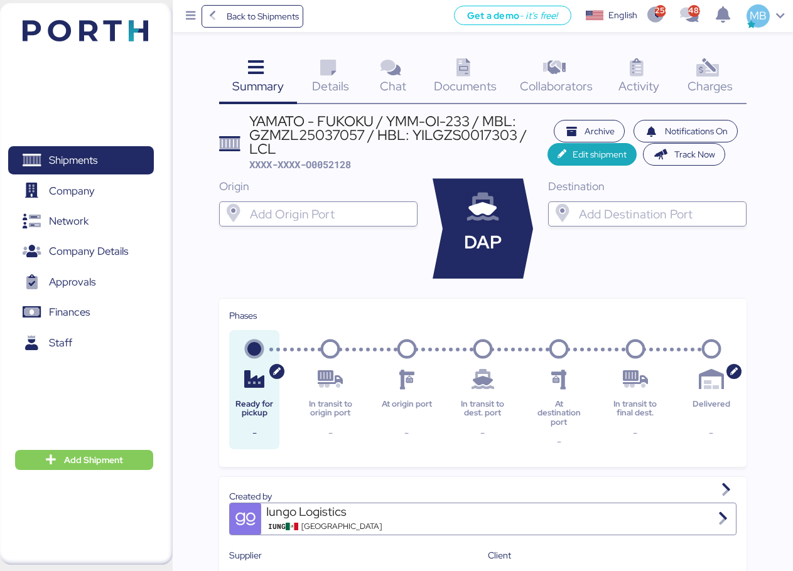
click at [331, 216] on input "search" at bounding box center [329, 213] width 164 height 15
type input "shenzhen"
click at [339, 244] on div "Shenzhen Baoan" at bounding box center [312, 239] width 70 height 14
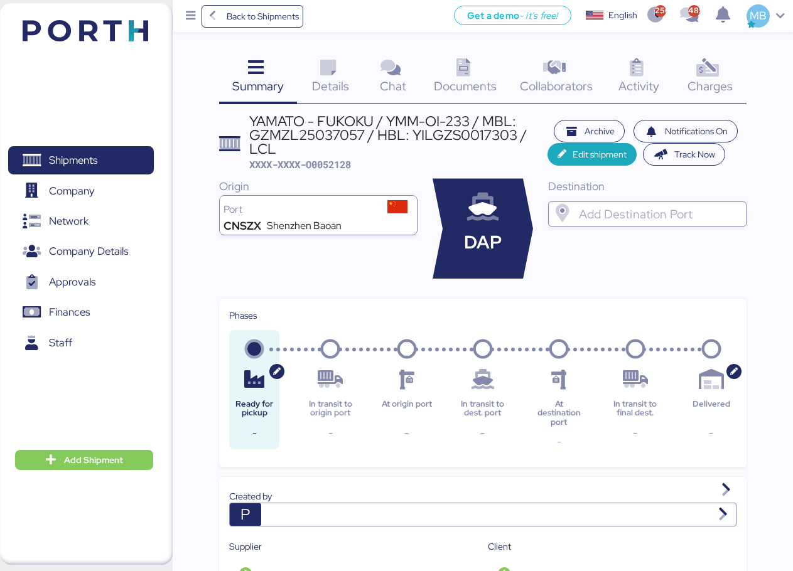
click at [593, 220] on input "search" at bounding box center [658, 213] width 164 height 15
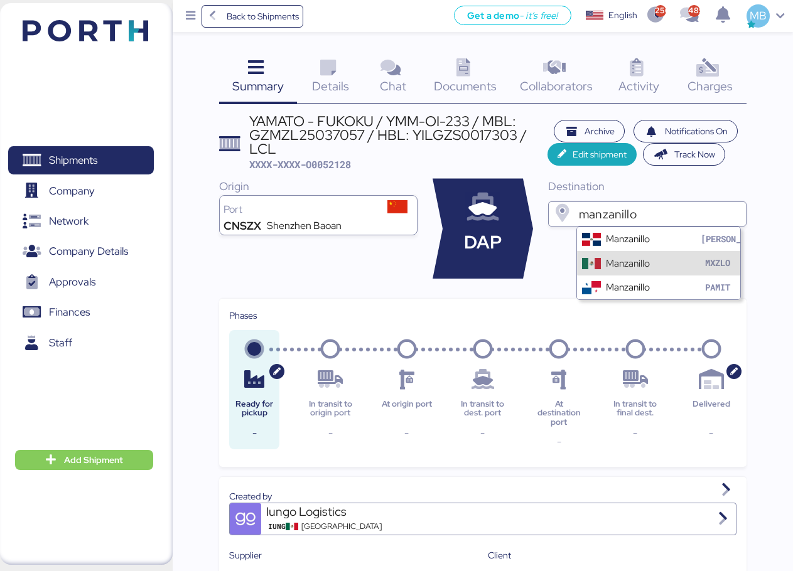
type input "manzanillo"
click at [613, 263] on div "Manzanillo" at bounding box center [628, 263] width 44 height 14
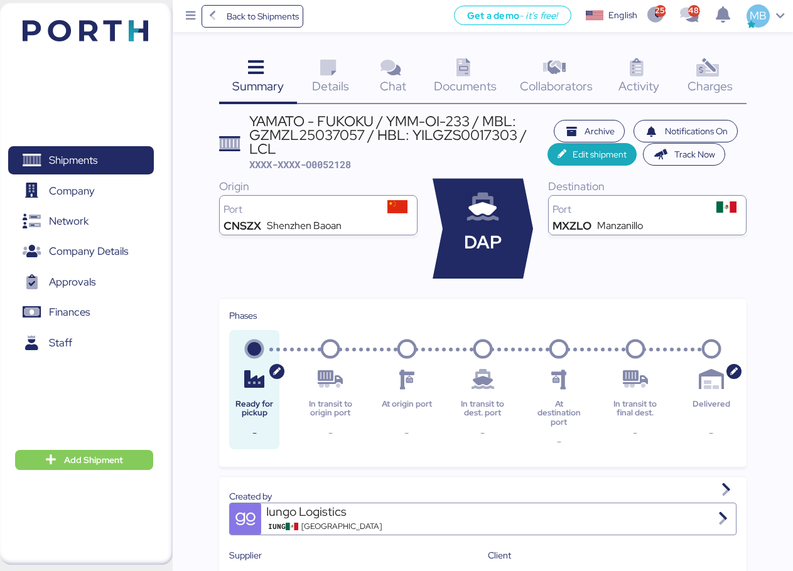
click at [330, 70] on icon at bounding box center [327, 68] width 27 height 18
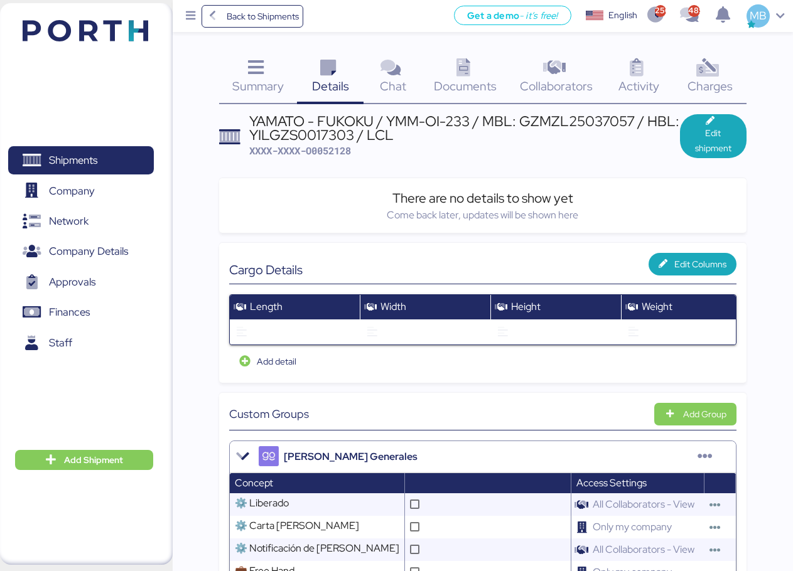
click at [546, 122] on div "YAMATO - FUKOKU / YMM-OI-233 / MBL: GZMZL25037057 / HBL: YILGZS0017303 / LCL" at bounding box center [464, 128] width 430 height 28
click at [732, 132] on span "Edit shipment" at bounding box center [713, 141] width 46 height 30
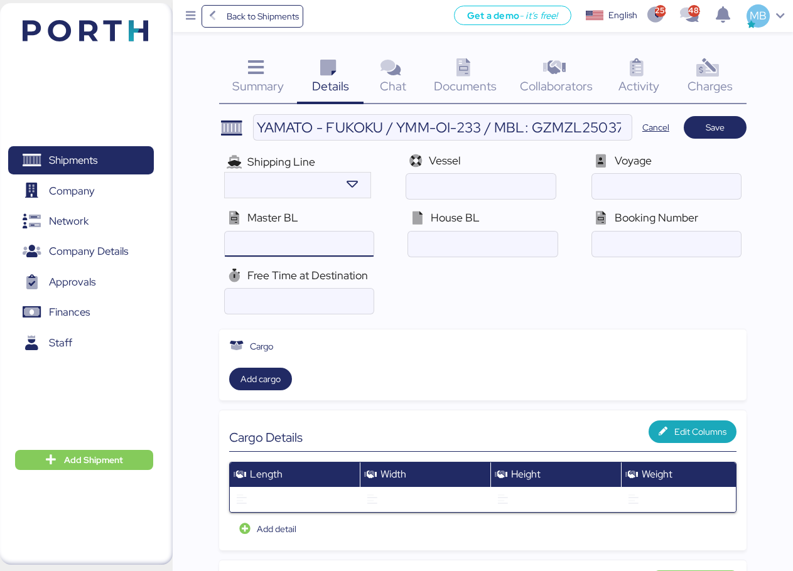
click at [314, 237] on input "ocean" at bounding box center [299, 244] width 149 height 25
paste input "GZMZL25037057"
type input "GZMZL25037057"
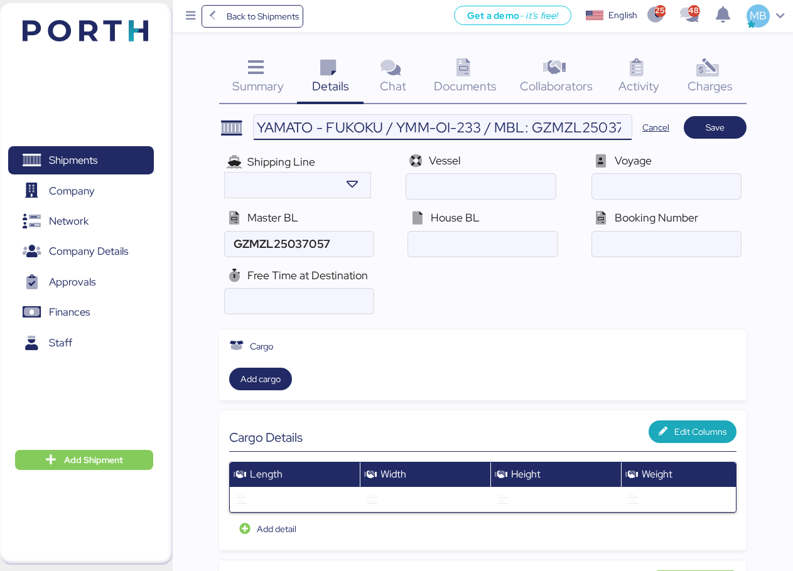
click at [587, 121] on input "YAMATO - FUKOKU / YMM-OI-233 / MBL: GZMZL25037057 / HBL: YILGZS0017303 / LCL" at bounding box center [443, 127] width 378 height 25
click at [550, 124] on input "YAMATO - FUKOKU / YMM-OI-233 / MBL: GZMZL25037057 / HBL: YILGZS0017303 / LCL" at bounding box center [443, 127] width 378 height 25
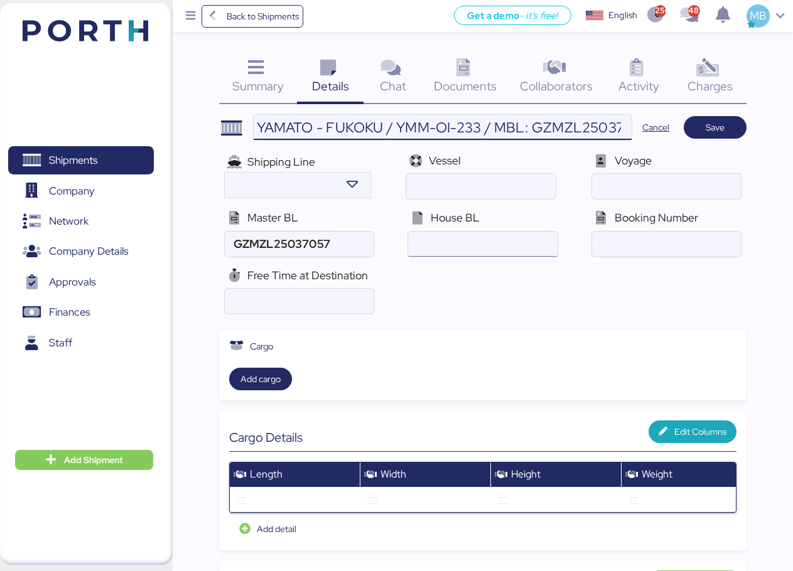
click at [501, 247] on input "ocean" at bounding box center [482, 244] width 149 height 25
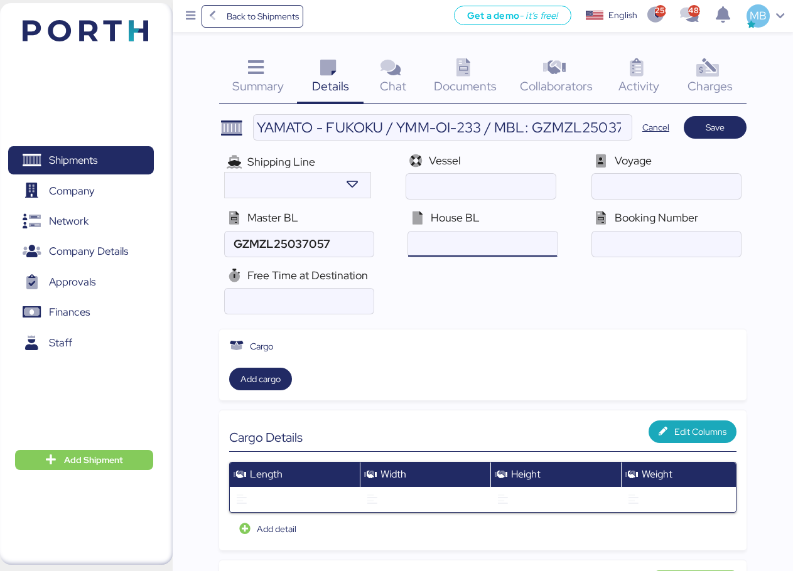
paste input "YILGZS0017303"
type input "YILGZS0017303"
click at [658, 235] on input "ocean" at bounding box center [666, 244] width 149 height 25
paste input "GZMZL25037057"
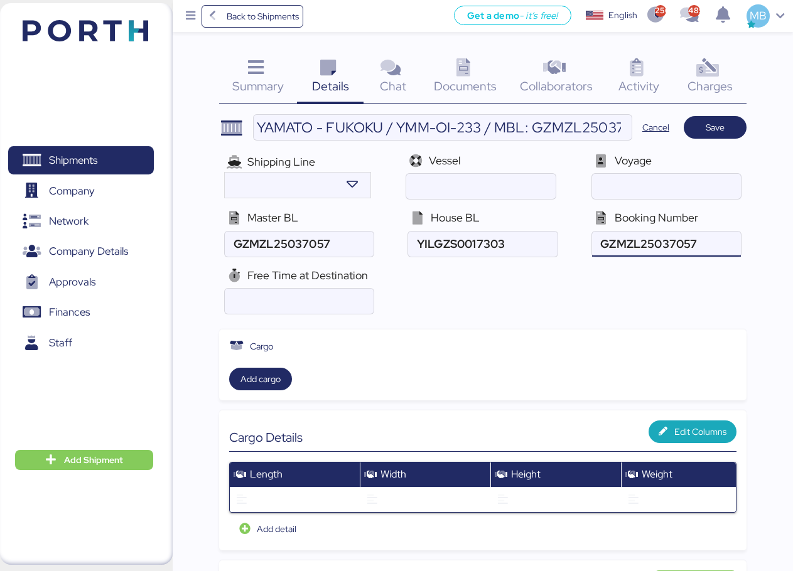
type input "GZMZL25037057"
click at [651, 240] on input "ocean" at bounding box center [666, 244] width 149 height 25
paste input "GZX2507418"
type input "GZX2507418"
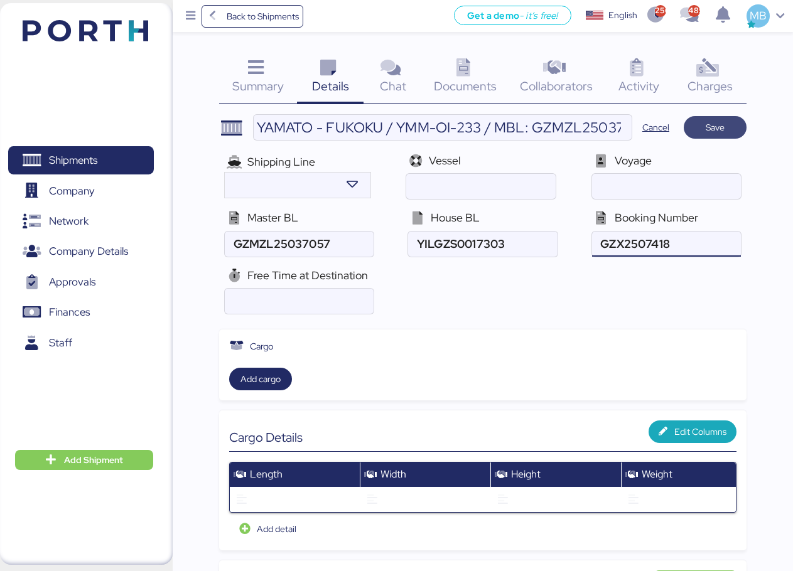
click at [729, 129] on span "Save" at bounding box center [714, 128] width 43 height 18
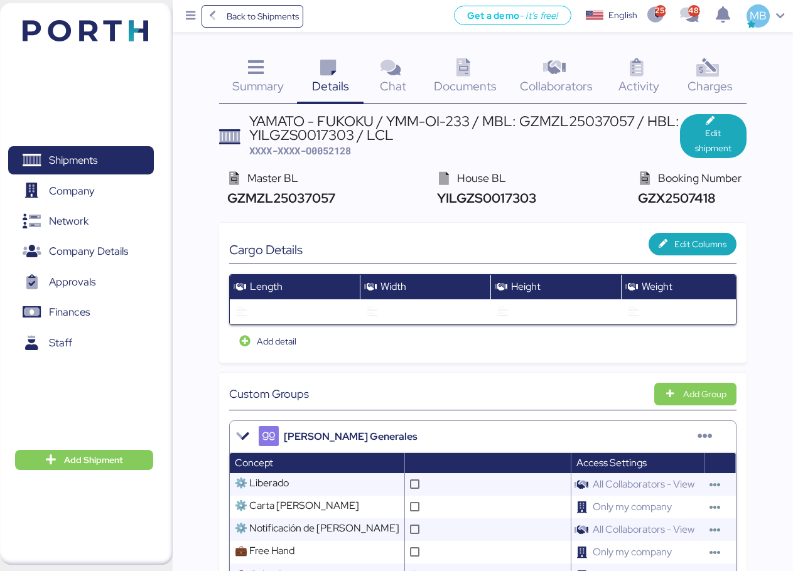
click at [475, 73] on icon at bounding box center [462, 68] width 27 height 18
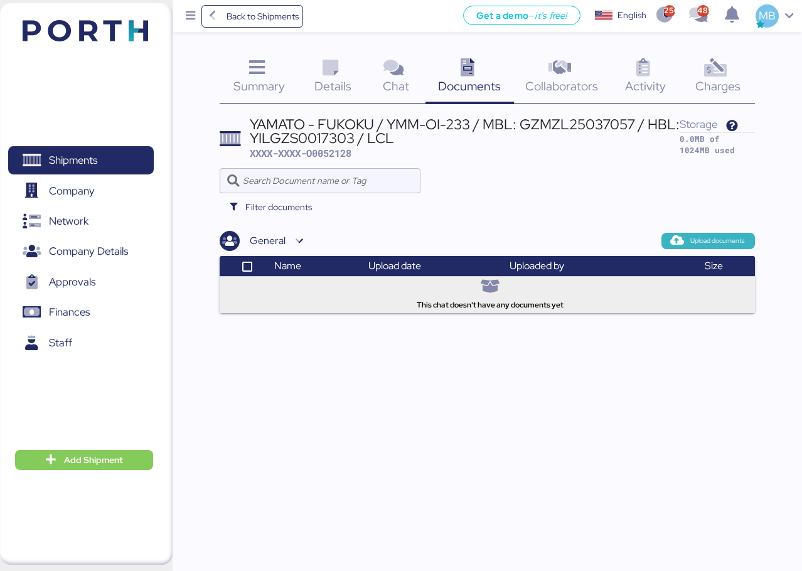
click at [726, 234] on span "Upload documents" at bounding box center [708, 241] width 94 height 16
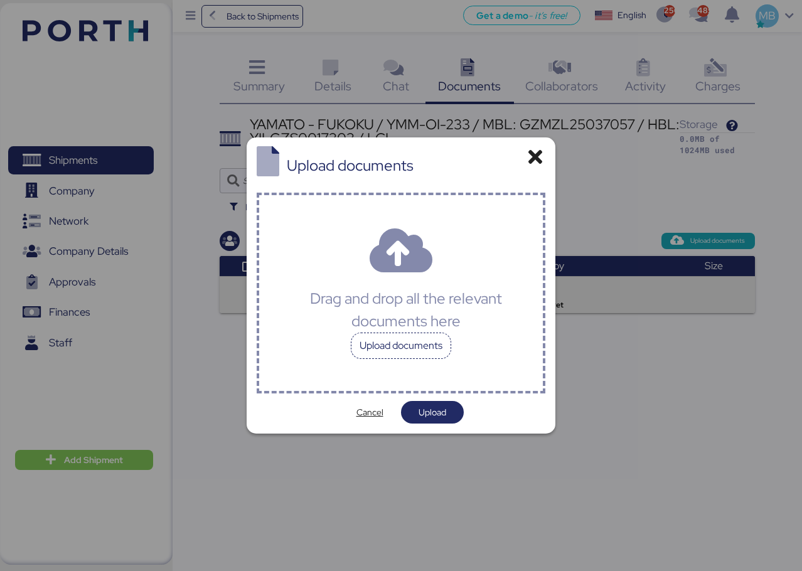
click at [432, 339] on div "Upload documents" at bounding box center [401, 346] width 100 height 26
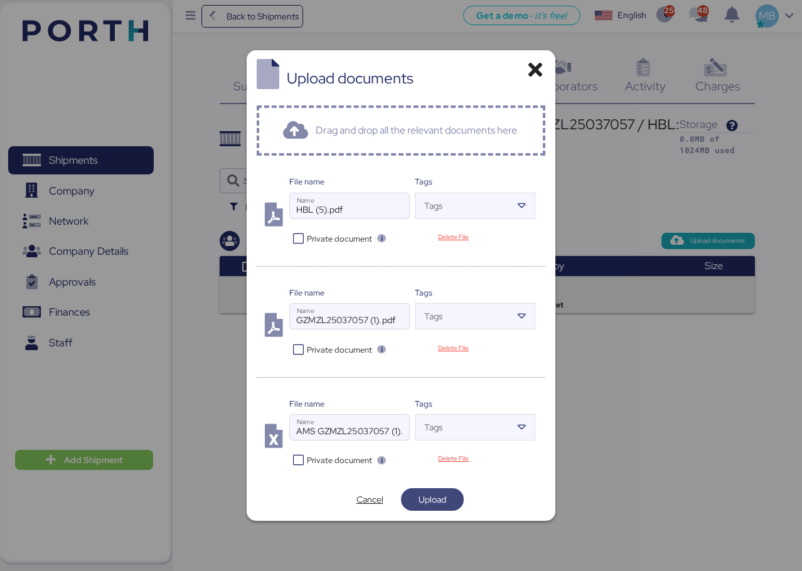
click at [448, 504] on span "Upload" at bounding box center [432, 500] width 43 height 18
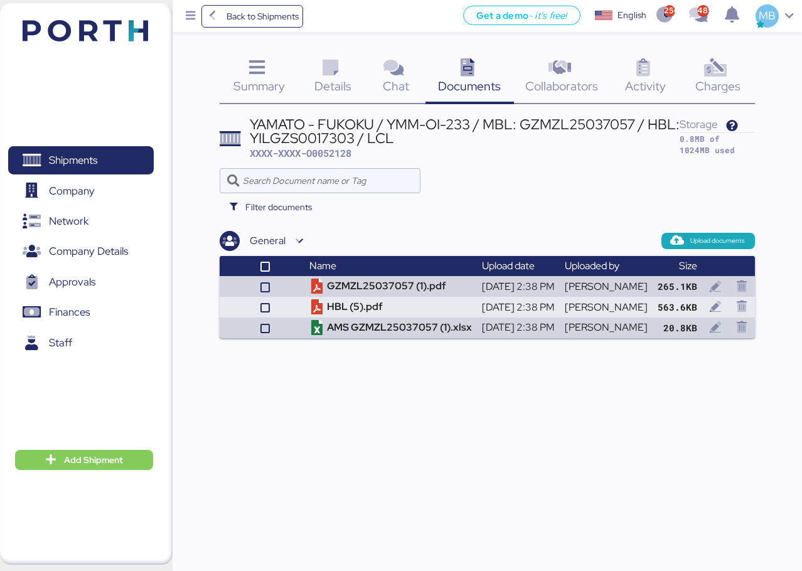
click at [326, 73] on icon at bounding box center [330, 68] width 27 height 18
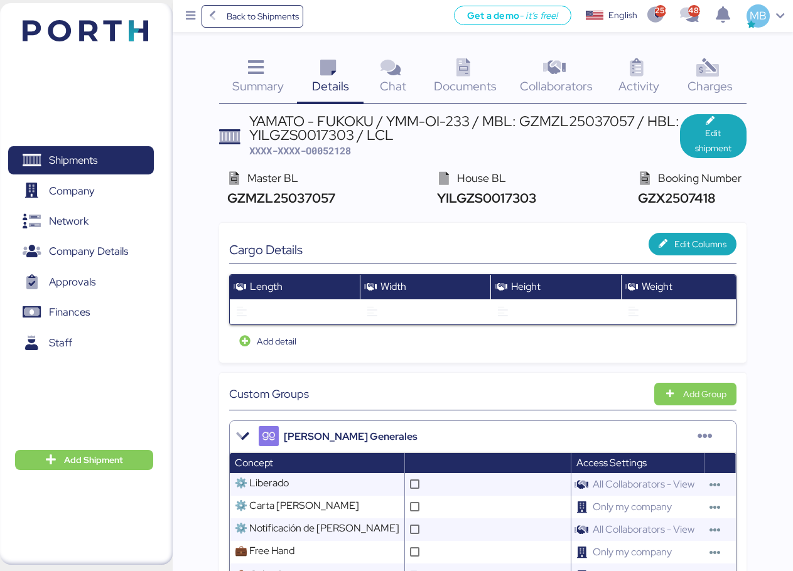
scroll to position [251, 0]
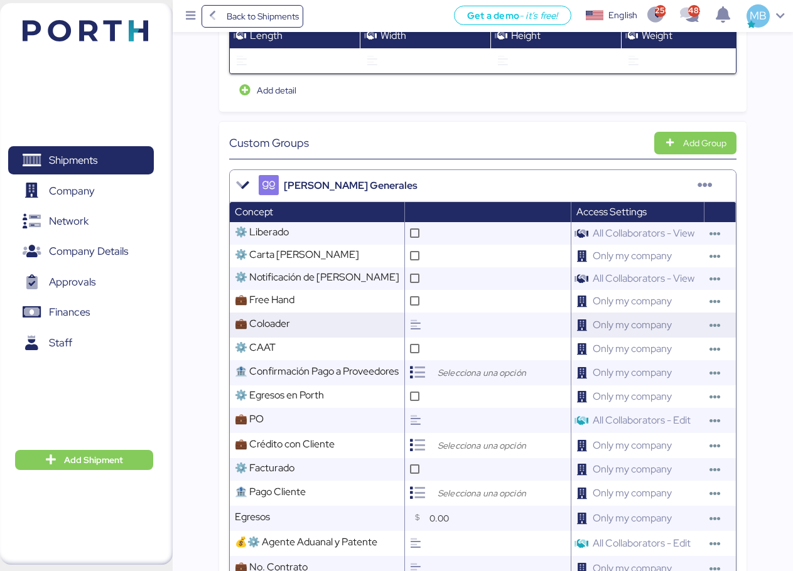
click at [501, 337] on input "text" at bounding box center [498, 325] width 144 height 25
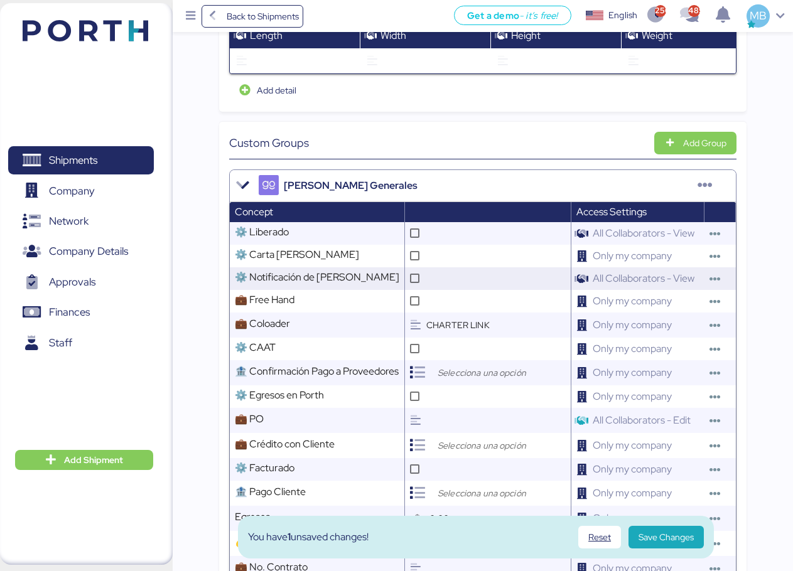
scroll to position [377, 0]
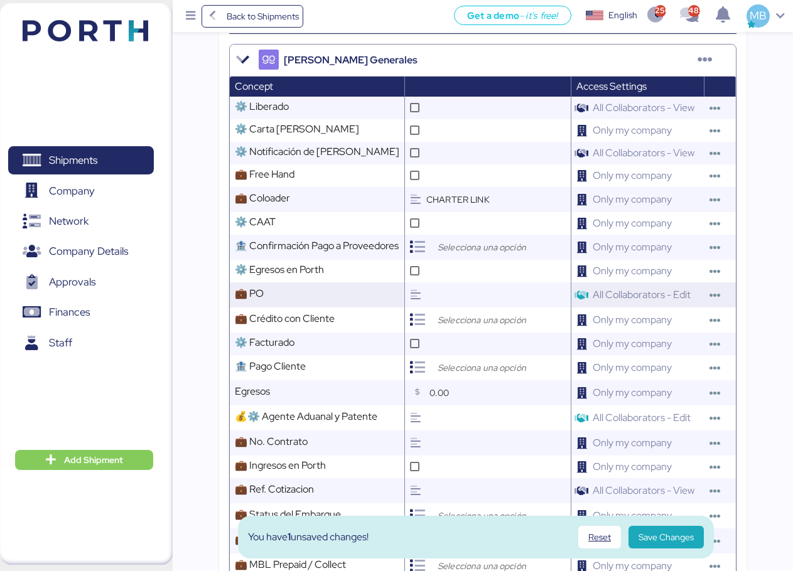
type input "CHARTER LINK"
click at [502, 307] on input "text" at bounding box center [498, 294] width 144 height 25
click at [482, 328] on input "search" at bounding box center [501, 320] width 132 height 15
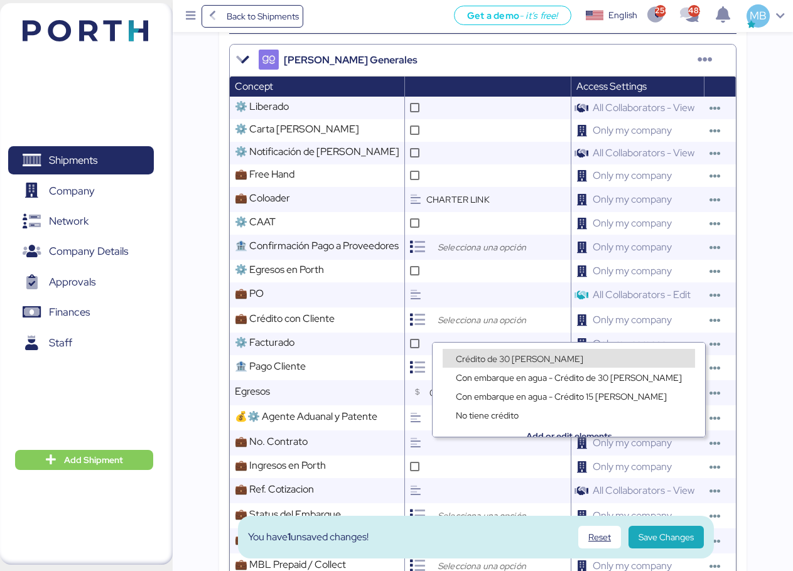
click at [481, 351] on div "Crédito de 30 [PERSON_NAME]" at bounding box center [568, 358] width 252 height 19
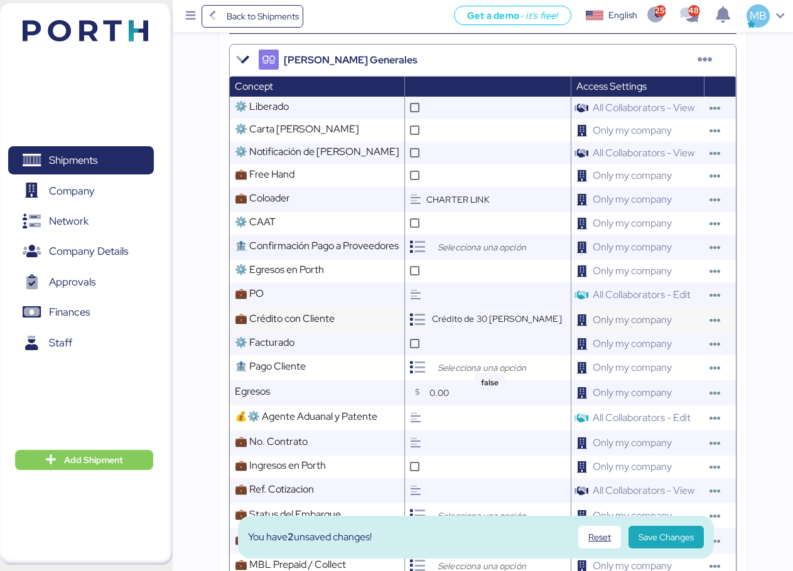
click at [479, 324] on span "Crédito de 30 [PERSON_NAME]" at bounding box center [497, 318] width 130 height 11
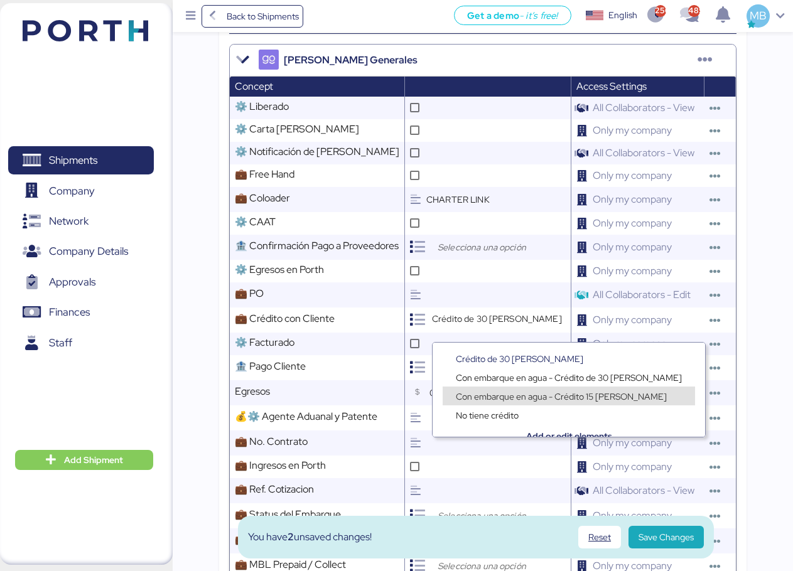
click at [508, 395] on span "Con embarque en agua - Crédito 15 [PERSON_NAME]" at bounding box center [561, 396] width 211 height 11
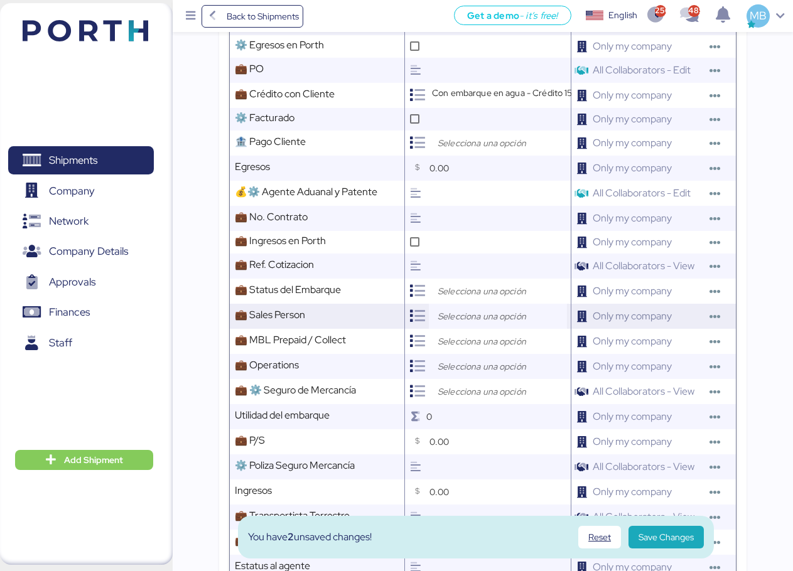
scroll to position [628, 0]
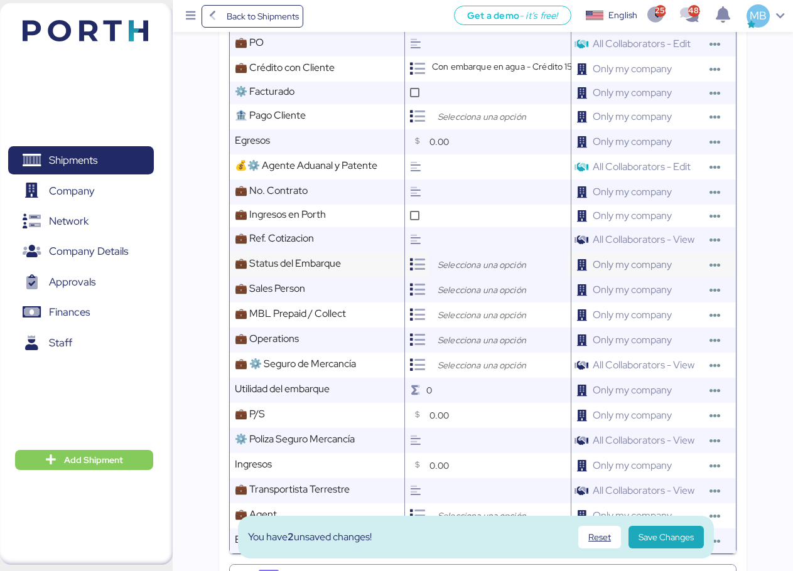
click at [472, 266] on input "search" at bounding box center [501, 264] width 132 height 15
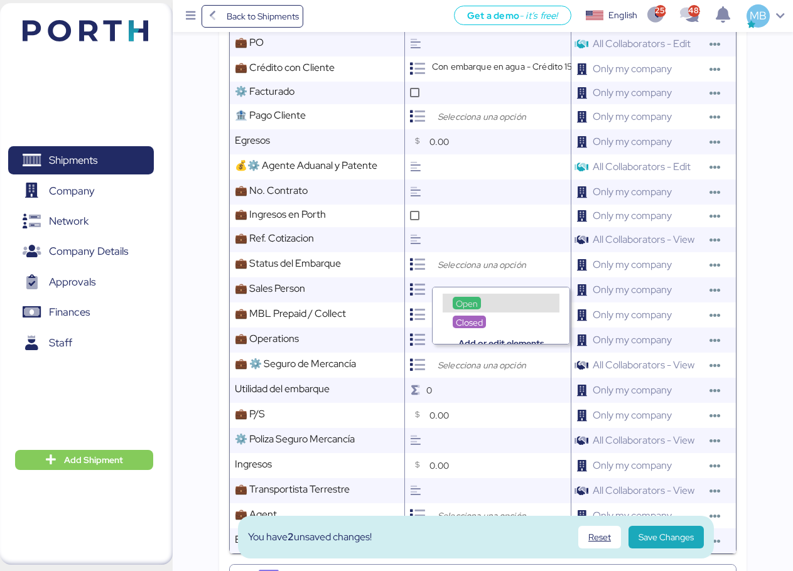
click at [474, 296] on div "Open" at bounding box center [500, 303] width 117 height 19
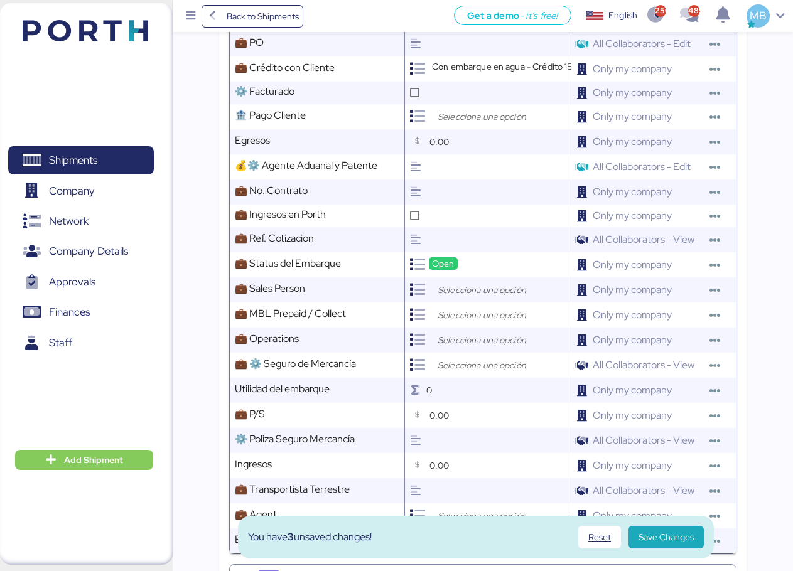
click at [483, 290] on div at bounding box center [498, 289] width 138 height 25
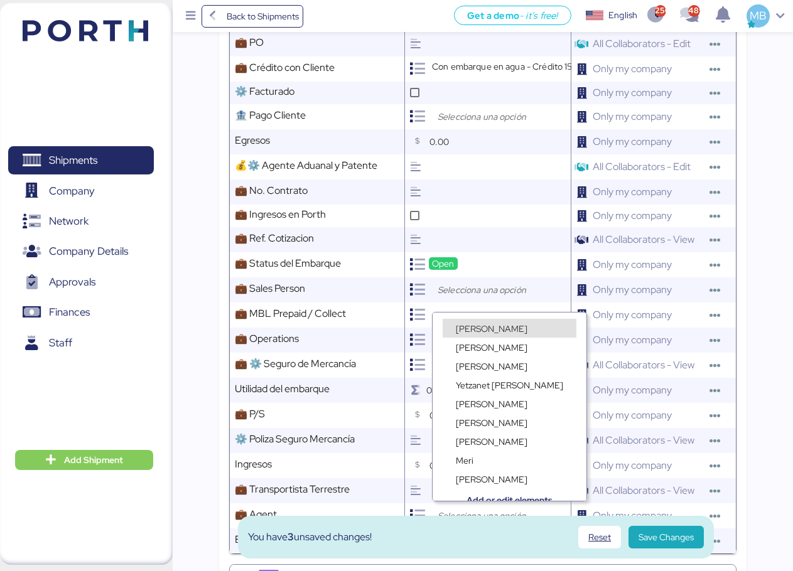
click at [484, 322] on div "[PERSON_NAME]" at bounding box center [491, 328] width 78 height 13
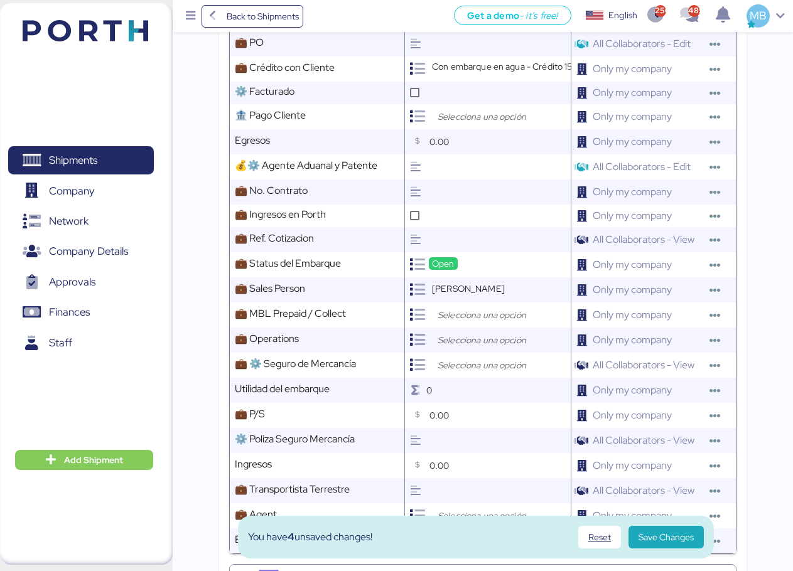
click at [473, 320] on input "search" at bounding box center [501, 314] width 132 height 15
click at [470, 353] on span "Prepaid" at bounding box center [471, 353] width 30 height 11
click at [475, 344] on input "search" at bounding box center [501, 340] width 132 height 15
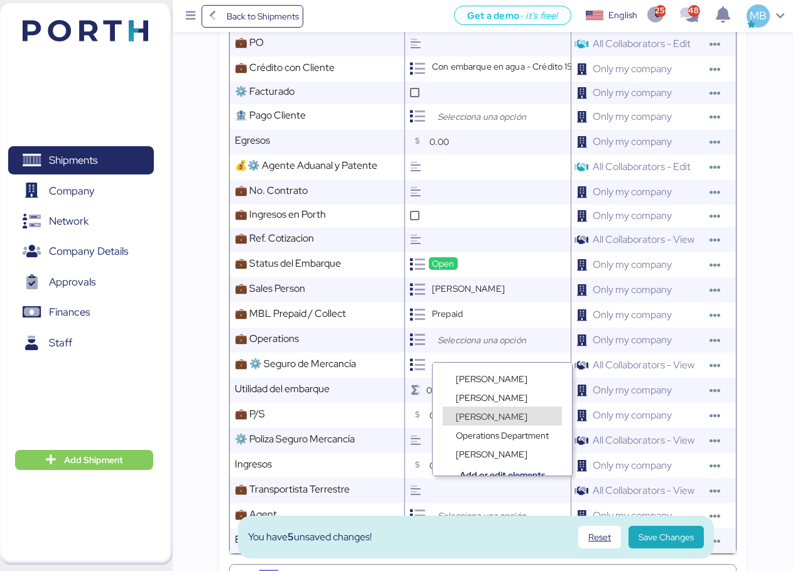
click at [488, 411] on span "[PERSON_NAME]" at bounding box center [492, 416] width 72 height 11
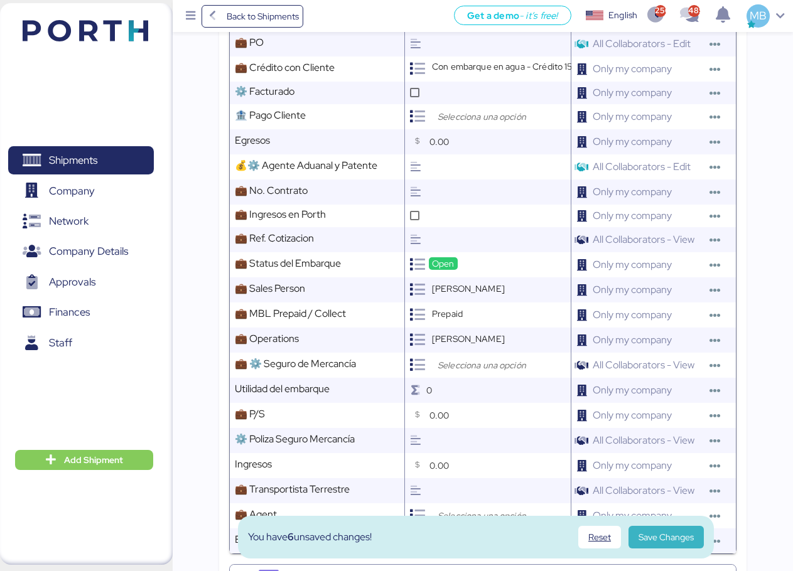
click at [673, 532] on span "Save Changes" at bounding box center [665, 537] width 55 height 15
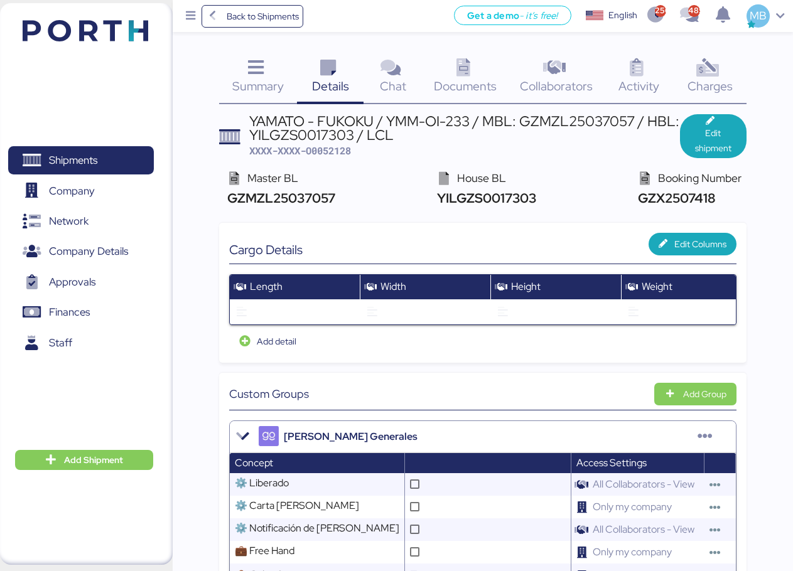
click at [478, 76] on div "Documents 0" at bounding box center [465, 78] width 87 height 52
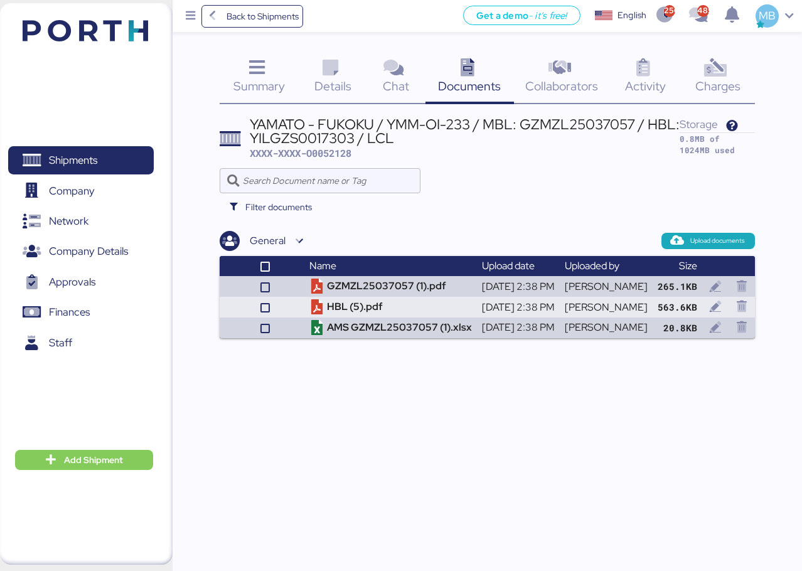
click at [262, 73] on icon at bounding box center [256, 68] width 27 height 18
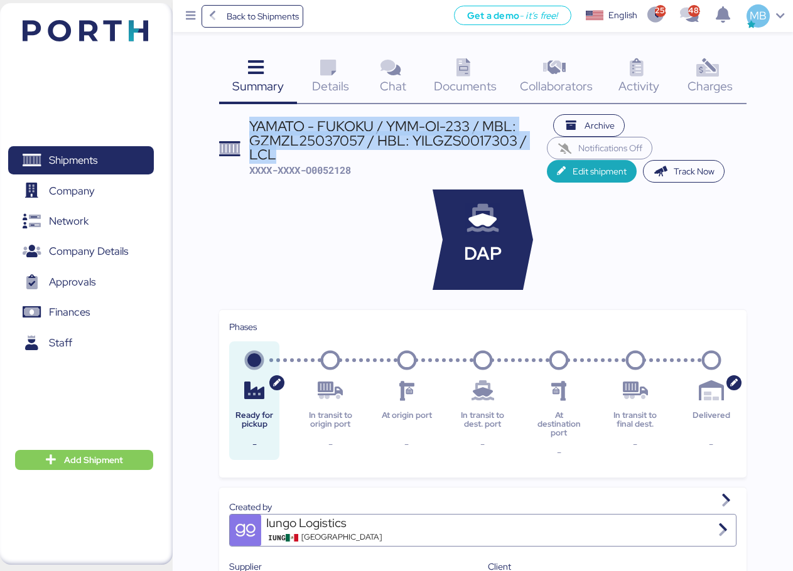
drag, startPoint x: 284, startPoint y: 153, endPoint x: 249, endPoint y: 128, distance: 43.2
click at [249, 128] on div "YAMATO - FUKOKU / YMM-OI-233 / MBL: GZMZL25037057 / HBL: YILGZS0017303 / LCL" at bounding box center [398, 140] width 298 height 42
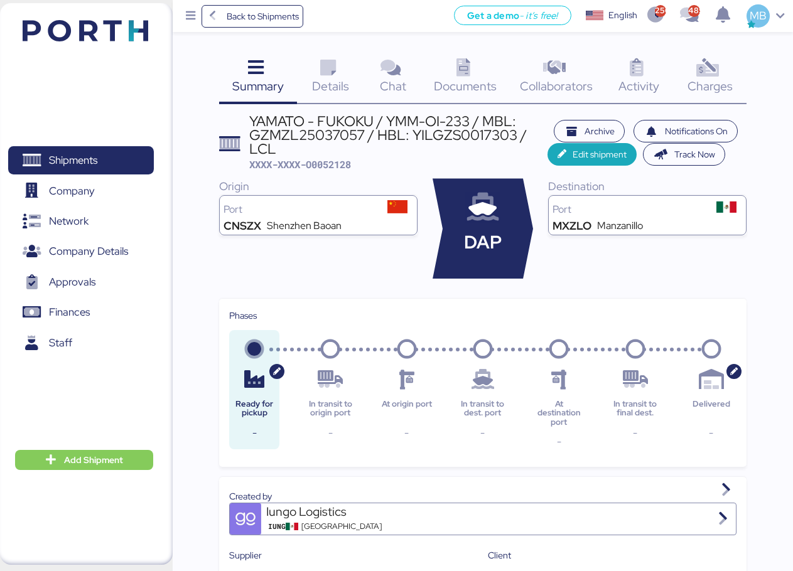
click at [331, 163] on span "XXXX-XXXX-O0052128" at bounding box center [300, 164] width 102 height 13
click at [334, 161] on span "XXXX-XXXX-O0052128" at bounding box center [300, 164] width 102 height 13
click at [464, 68] on icon at bounding box center [462, 68] width 27 height 18
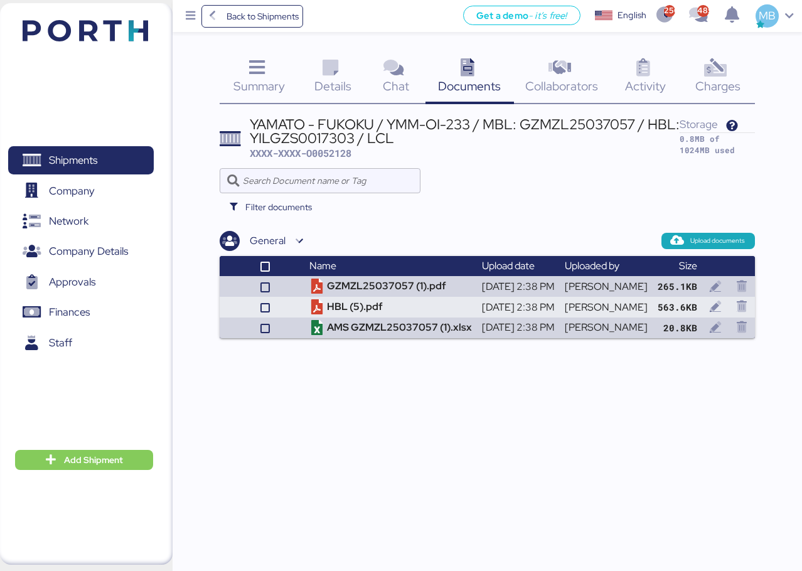
click at [329, 75] on icon at bounding box center [330, 68] width 27 height 18
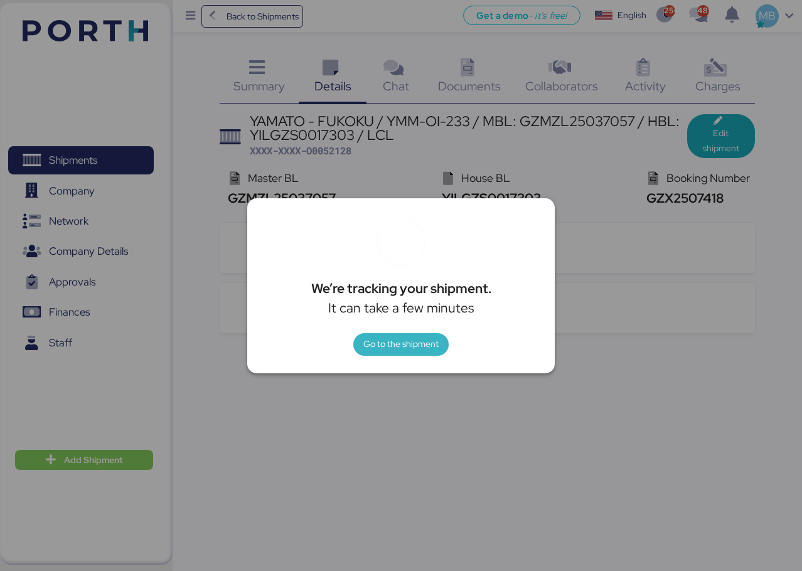
click at [419, 353] on span "Go to the shipment" at bounding box center [400, 345] width 75 height 18
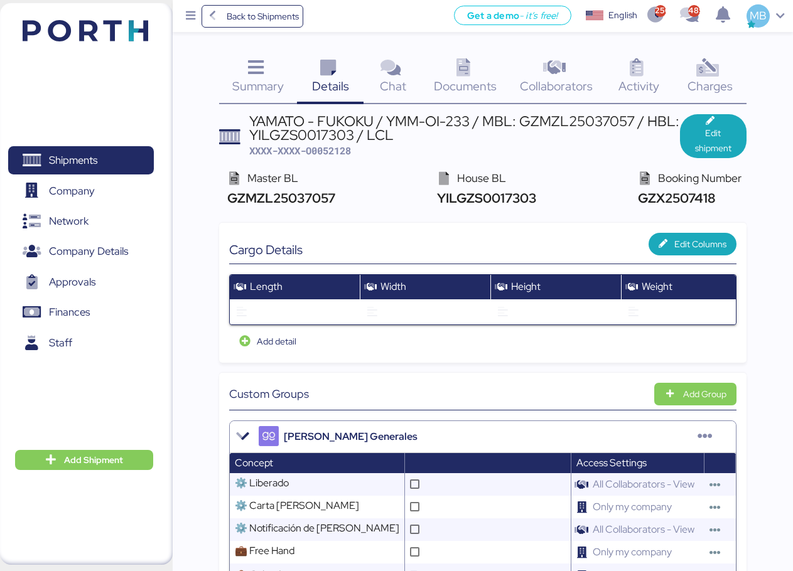
click at [336, 151] on span "XXXX-XXXX-O0052128" at bounding box center [300, 150] width 102 height 13
click at [116, 153] on span "Shipments" at bounding box center [80, 160] width 135 height 18
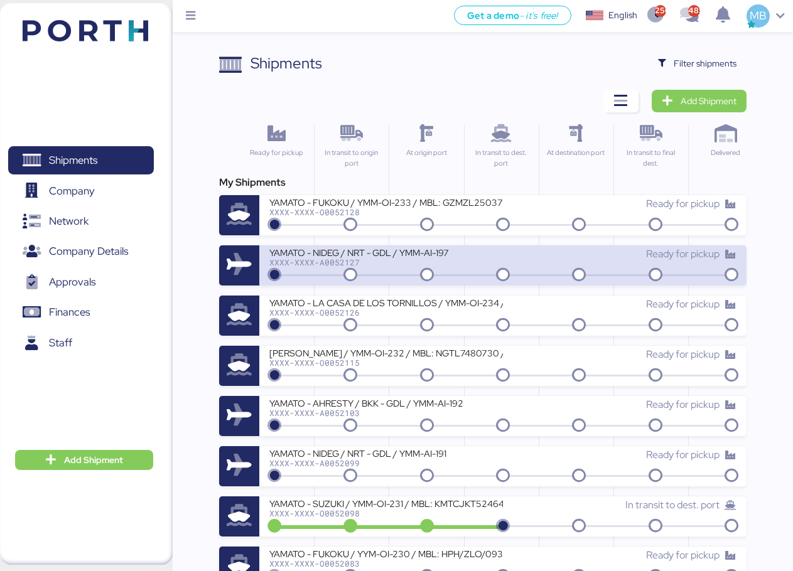
click at [395, 247] on div "YAMATO - NIDEG / NRT - GDL / YMM-AI-197" at bounding box center [385, 252] width 233 height 11
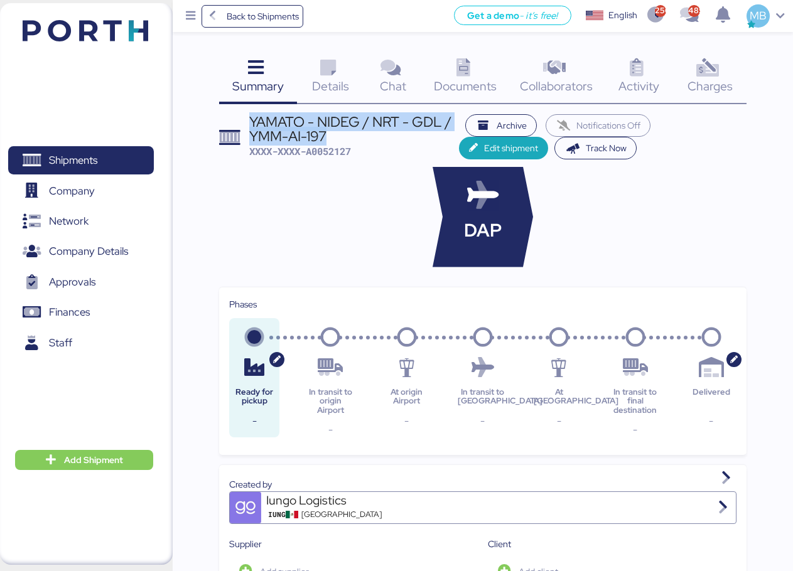
drag, startPoint x: 345, startPoint y: 137, endPoint x: 247, endPoint y: 120, distance: 99.4
click at [247, 120] on header "YAMATO - NIDEG / NRT - GDL / YMM-AI-197 XXXX-XXXX-A0052127 Archive Notification…" at bounding box center [482, 137] width 527 height 46
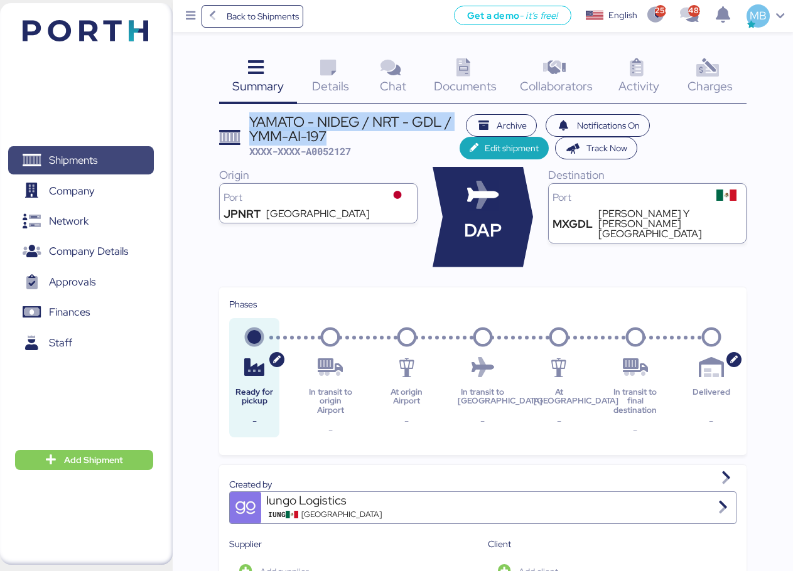
click at [114, 164] on span "Shipments" at bounding box center [80, 160] width 135 height 18
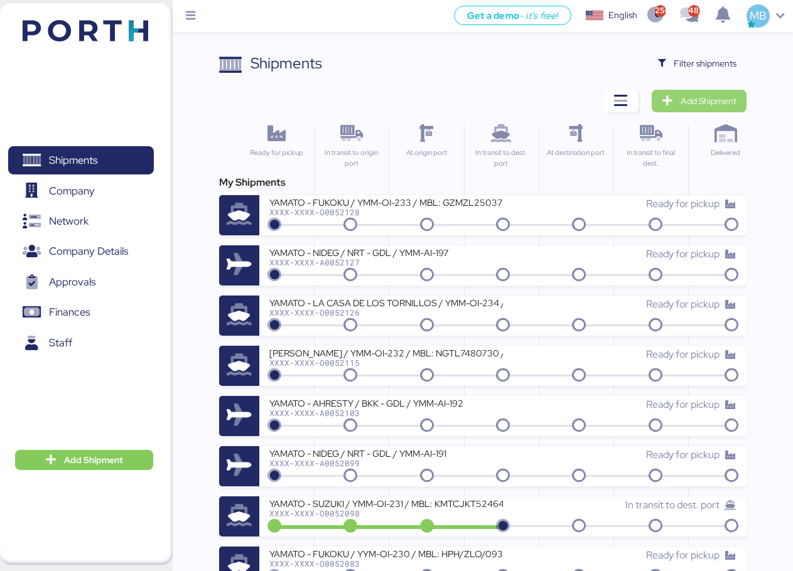
click at [705, 99] on span "Add Shipment" at bounding box center [708, 101] width 56 height 15
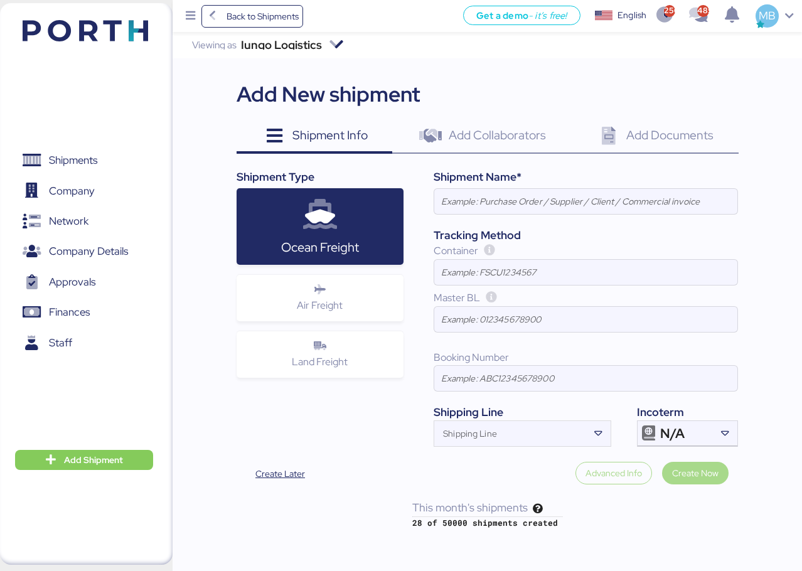
click at [370, 290] on div "Air Freight" at bounding box center [321, 298] width 168 height 46
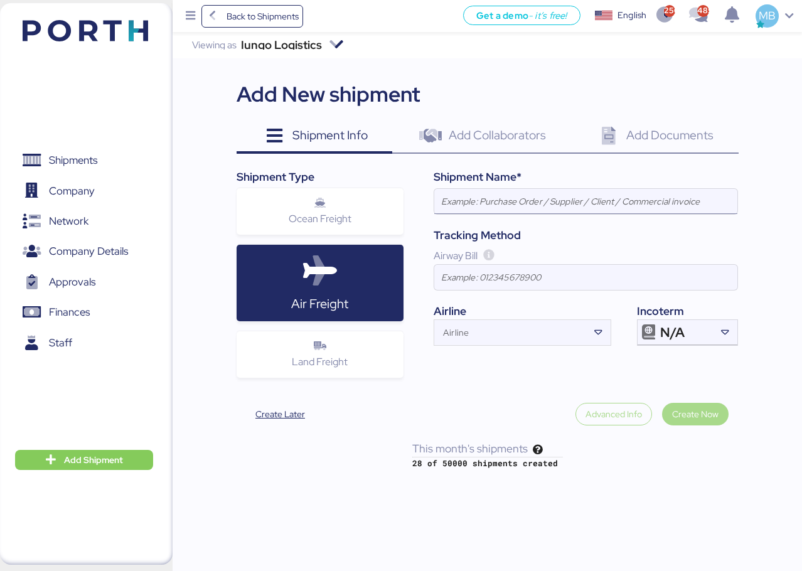
click at [551, 211] on input at bounding box center [585, 201] width 303 height 25
paste input "YAMATO - NIDEG / NRT - GDL / YMM-AI-197"
type input "YAMATO - NIDEG / NRT - GDL / YMM-AI-197"
click at [693, 339] on div "N/A" at bounding box center [686, 332] width 52 height 25
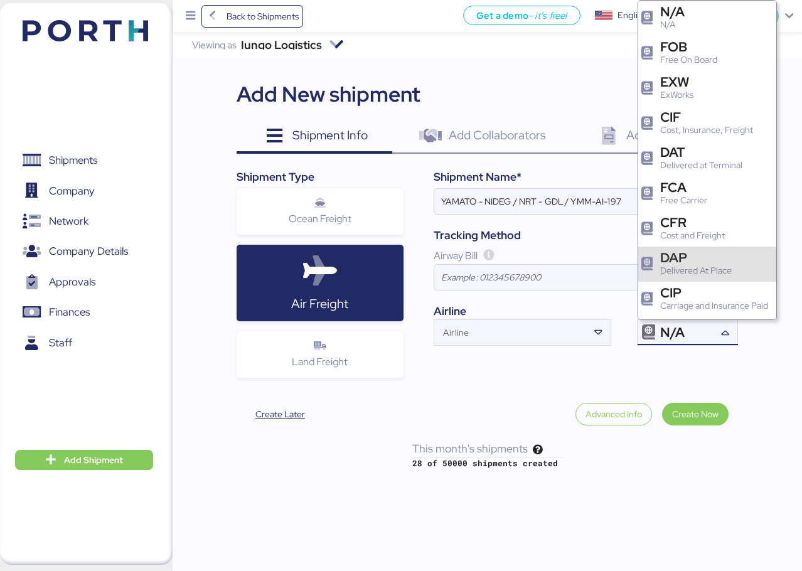
click at [696, 252] on div "DAP" at bounding box center [696, 257] width 72 height 13
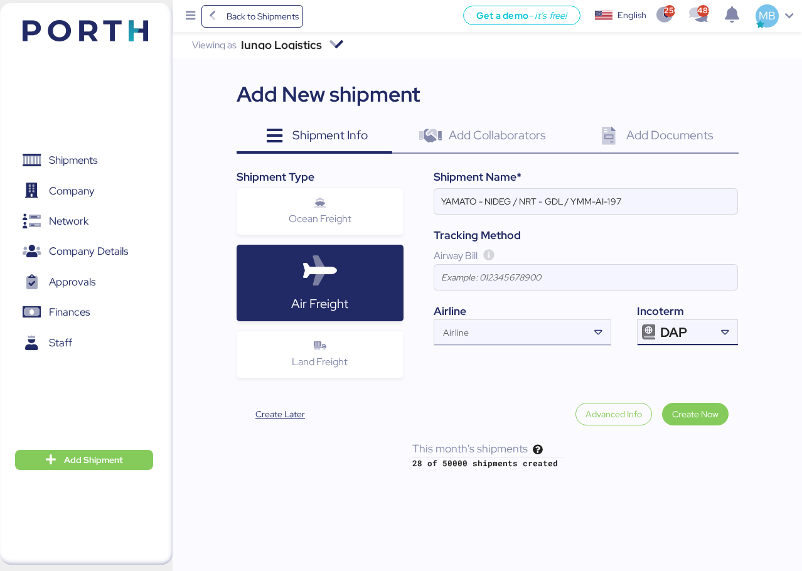
click at [493, 336] on input "Airline" at bounding box center [511, 336] width 154 height 15
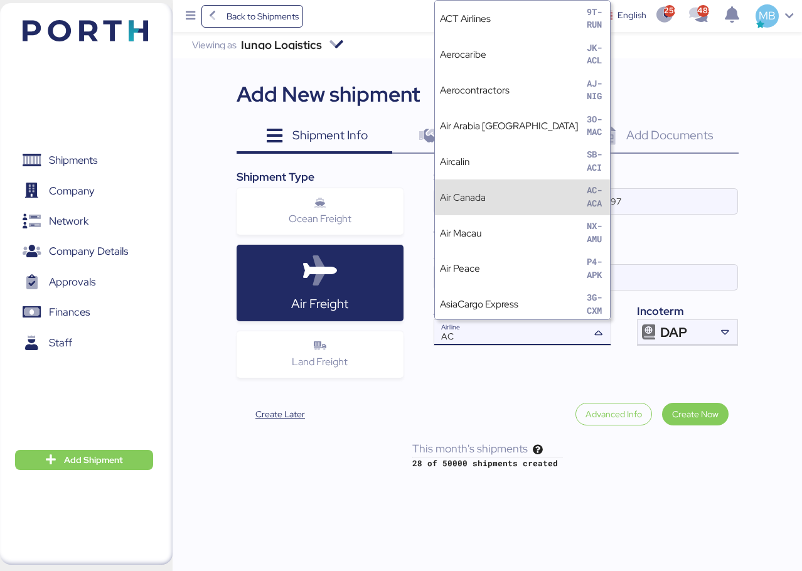
type input "AC"
click at [506, 193] on div "Air Canada AC-ACA" at bounding box center [522, 197] width 175 height 36
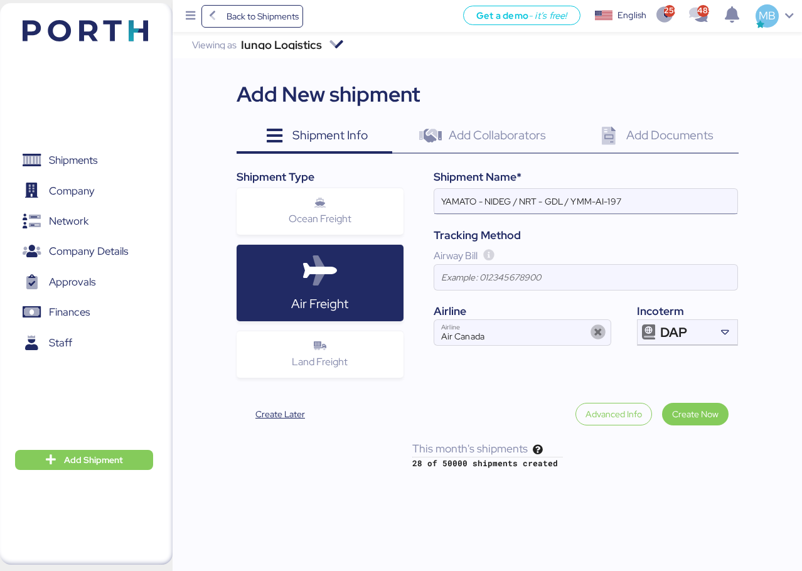
click at [498, 202] on input "YAMATO - NIDEG / NRT - GDL / YMM-AI-197" at bounding box center [585, 201] width 303 height 25
paste input "F&P MFG"
click at [678, 198] on input "YAMATO - F&P MFG / NRT - GDL / YMM-AI-197" at bounding box center [585, 201] width 303 height 25
paste input "YMM-AI-194"
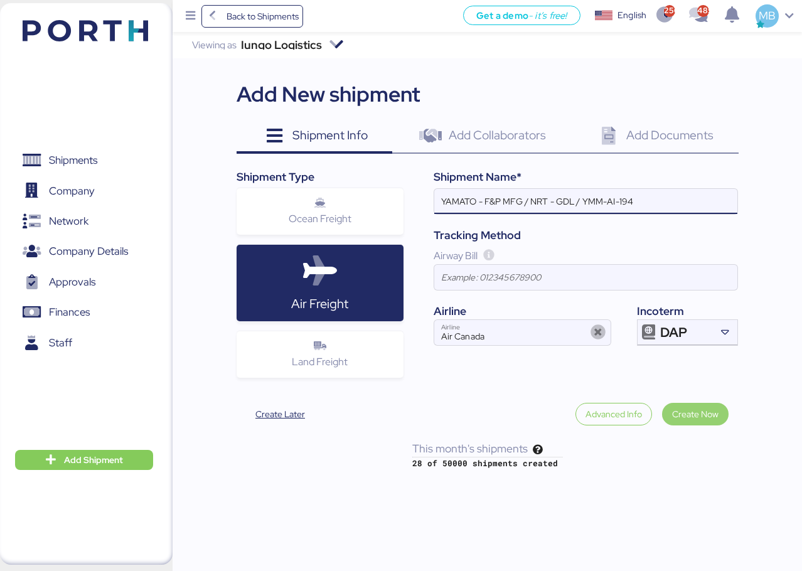
type input "YAMATO - F&P MFG / NRT - GDL / YMM-AI-194"
click at [698, 412] on span "Create Now" at bounding box center [695, 414] width 46 height 15
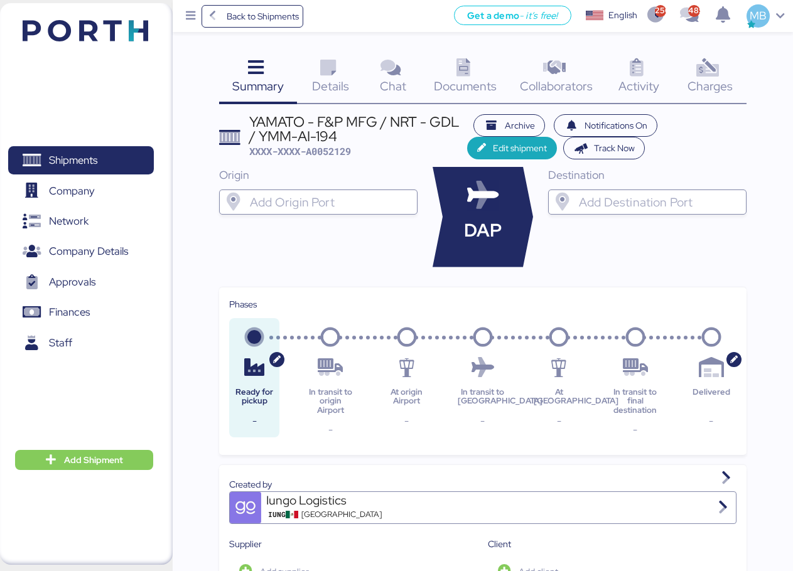
click at [306, 201] on input "search" at bounding box center [329, 202] width 164 height 15
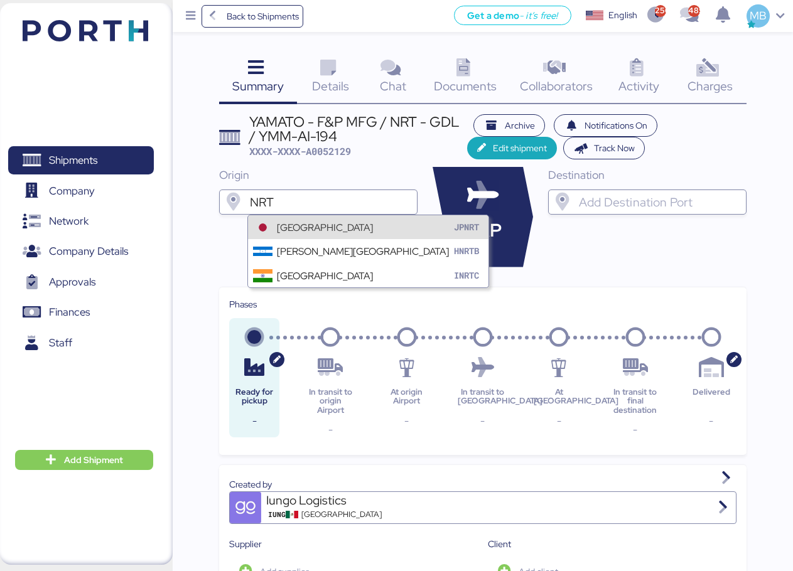
type input "NRT"
click at [309, 223] on div "[GEOGRAPHIC_DATA]" at bounding box center [325, 227] width 96 height 14
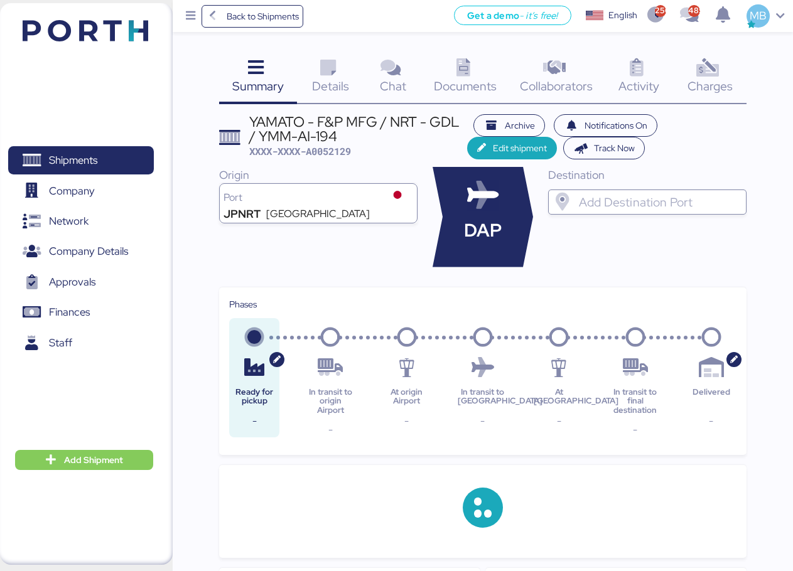
click at [597, 188] on div "Destination" at bounding box center [647, 217] width 198 height 100
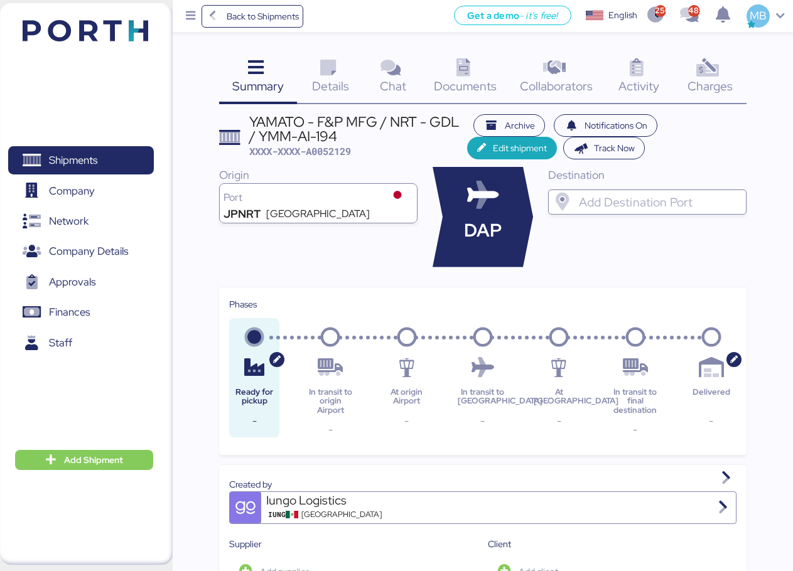
click at [607, 203] on input "search" at bounding box center [658, 202] width 164 height 15
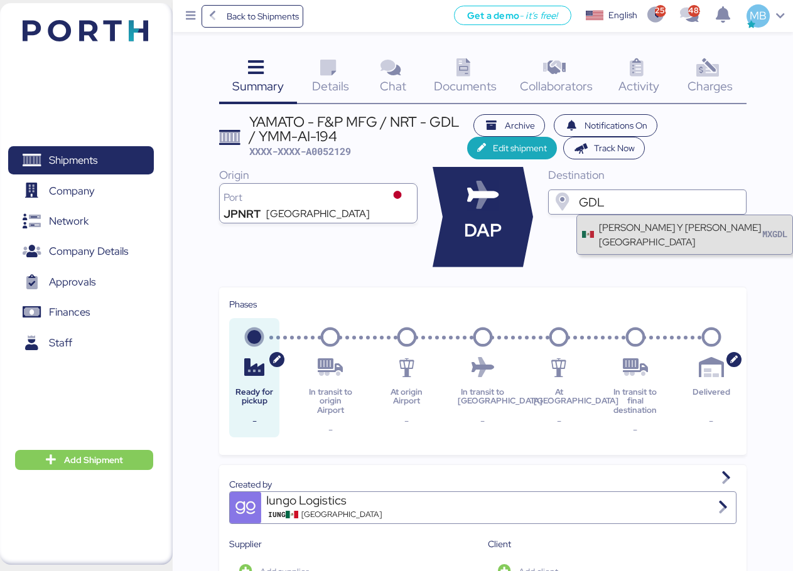
type input "GDL"
click at [628, 239] on div "[PERSON_NAME] Y [PERSON_NAME][GEOGRAPHIC_DATA]" at bounding box center [680, 234] width 163 height 29
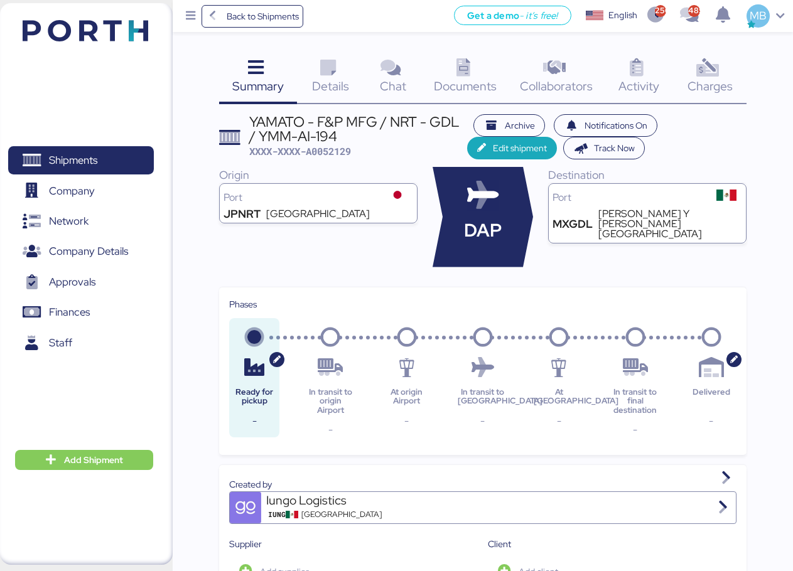
click at [349, 77] on div "Details 0" at bounding box center [330, 78] width 67 height 52
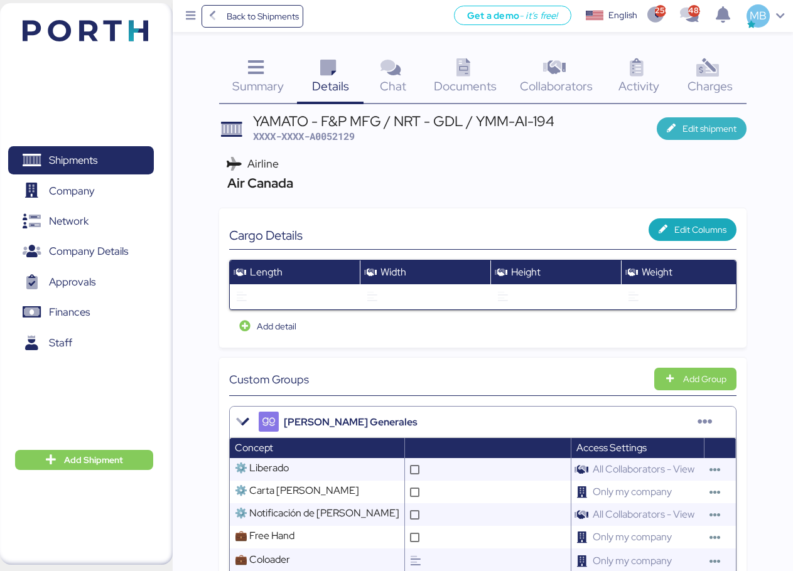
click at [693, 122] on span "Edit shipment" at bounding box center [709, 128] width 54 height 15
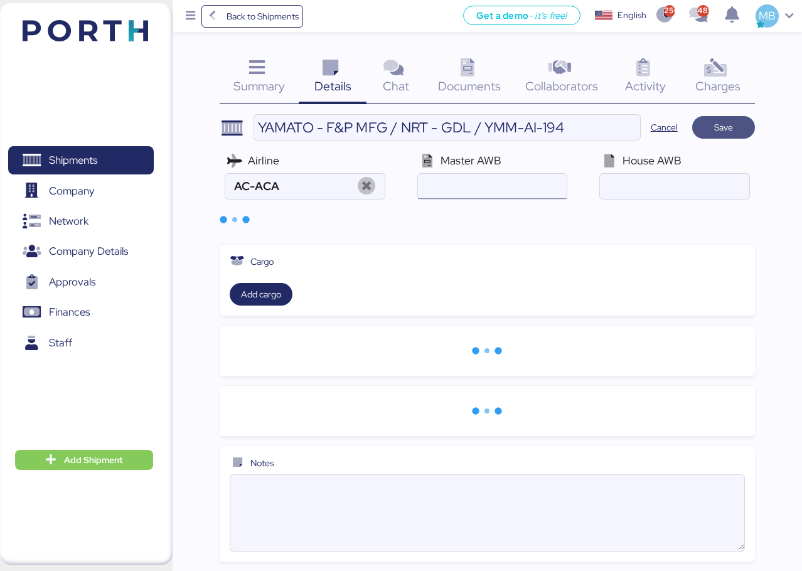
type input "Air Canada"
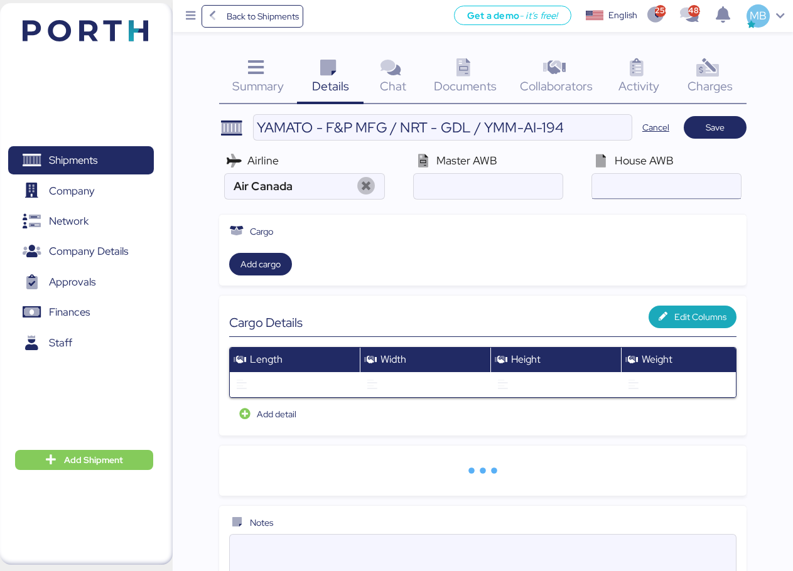
click at [675, 185] on input "air" at bounding box center [666, 186] width 149 height 25
paste input "YTJ01017314"
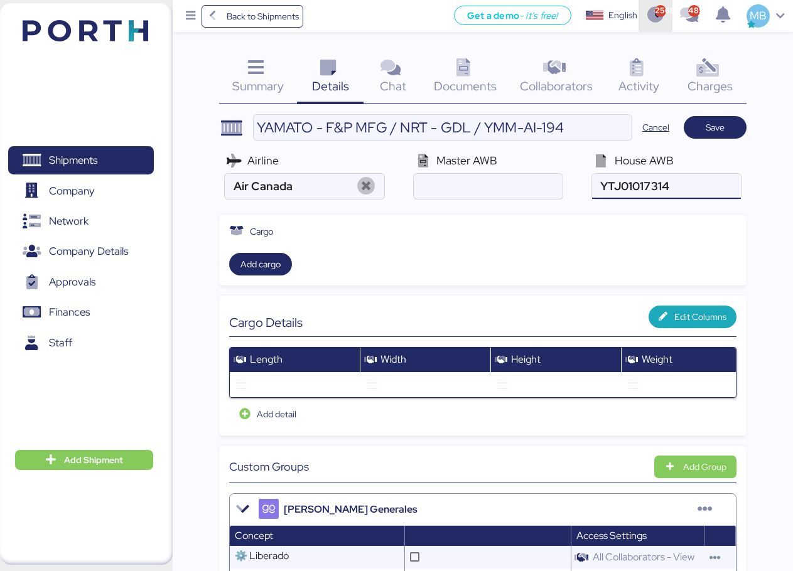
type input "YTJ01017314"
click at [503, 186] on input "air" at bounding box center [488, 186] width 149 height 25
paste input "014-38026564"
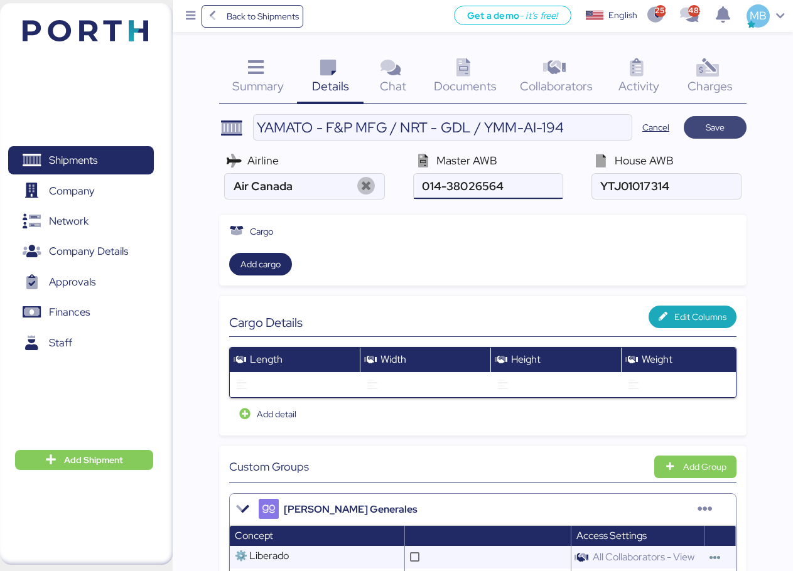
type input "014-38026564"
click at [729, 127] on span "Save" at bounding box center [714, 128] width 43 height 18
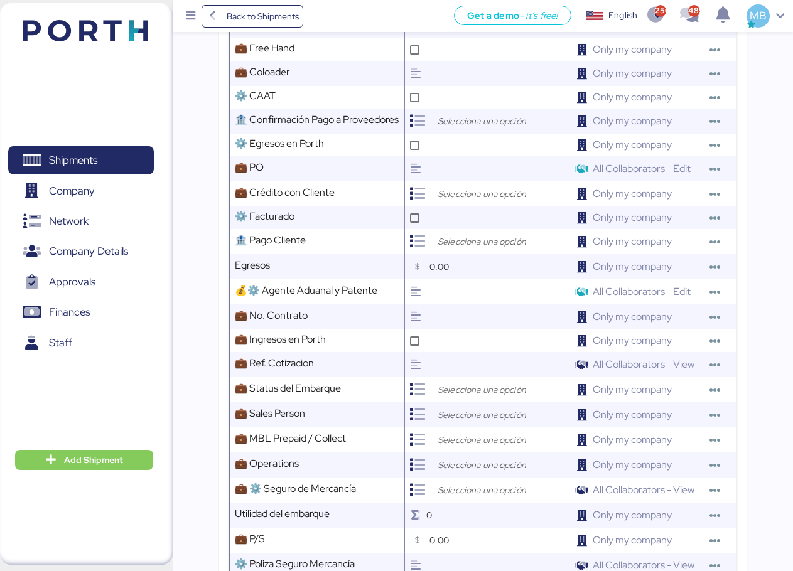
scroll to position [502, 0]
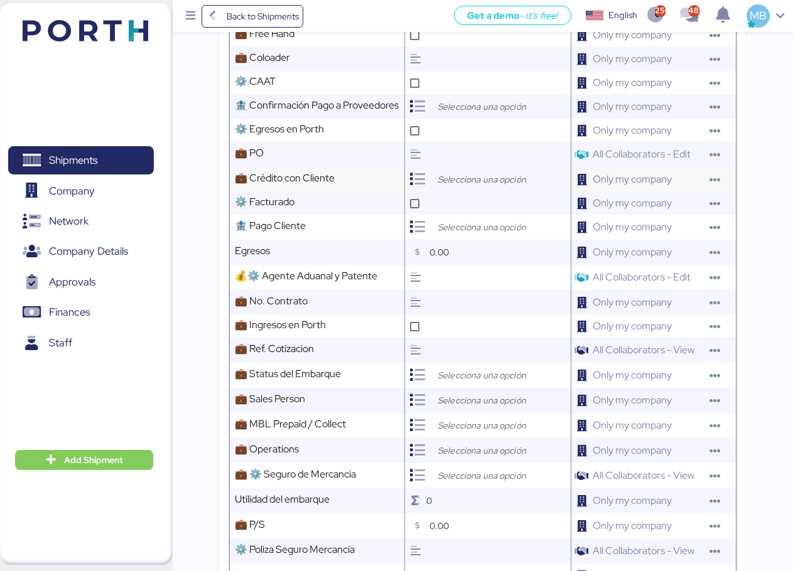
click at [491, 187] on input "search" at bounding box center [501, 179] width 132 height 15
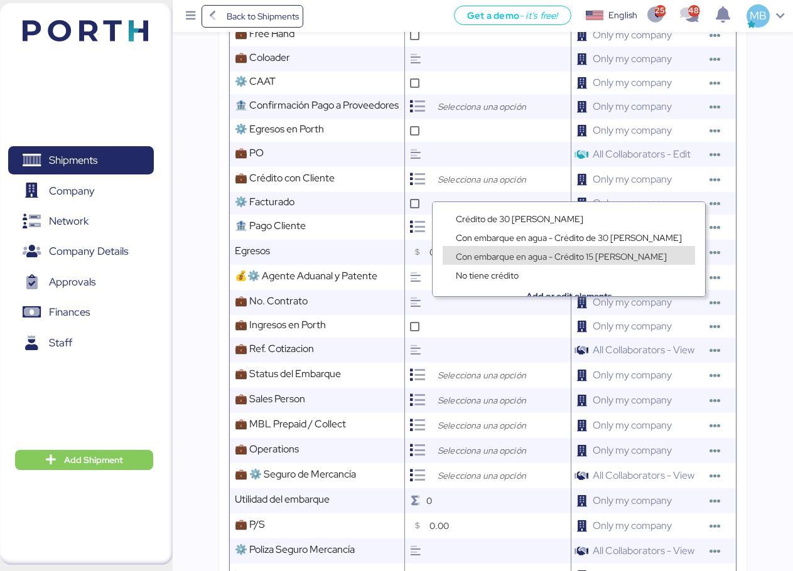
click at [550, 255] on span "Con embarque en agua - Crédito 15 [PERSON_NAME]" at bounding box center [561, 256] width 211 height 11
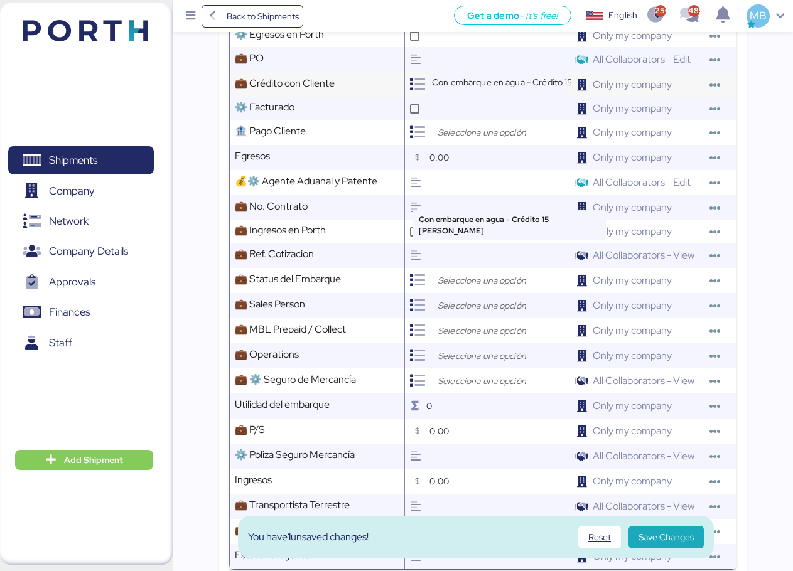
scroll to position [628, 0]
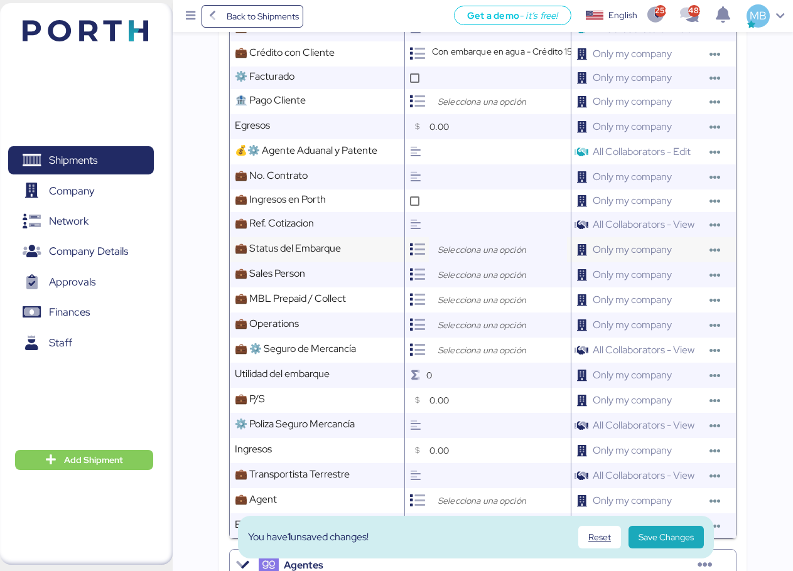
click at [483, 257] on input "search" at bounding box center [501, 249] width 132 height 15
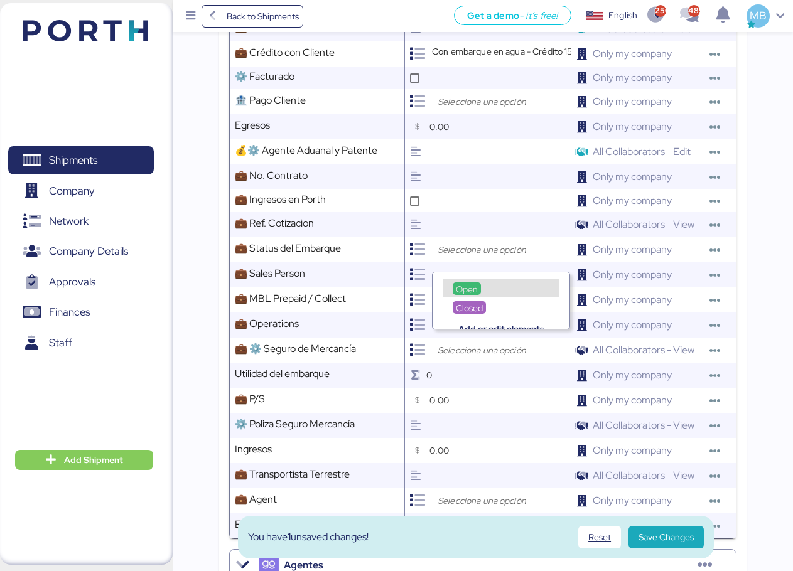
click at [478, 286] on div "Open" at bounding box center [466, 288] width 28 height 13
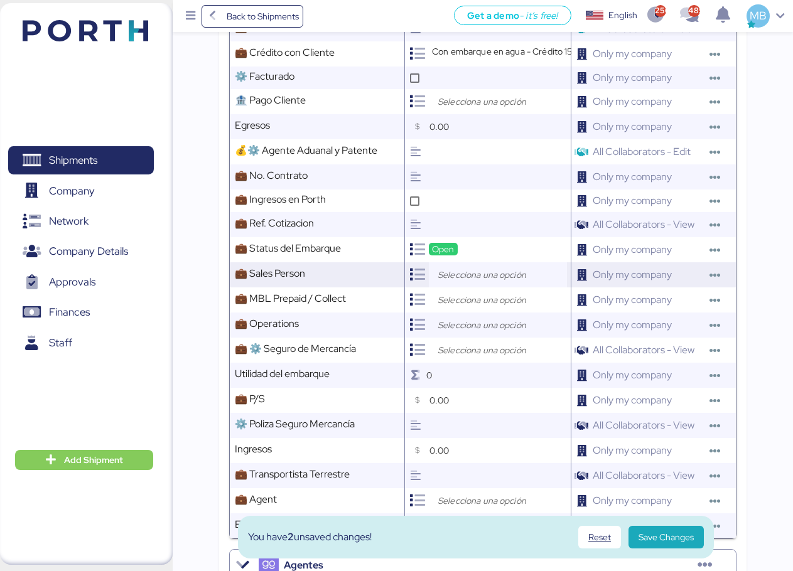
click at [487, 282] on input "search" at bounding box center [501, 274] width 132 height 15
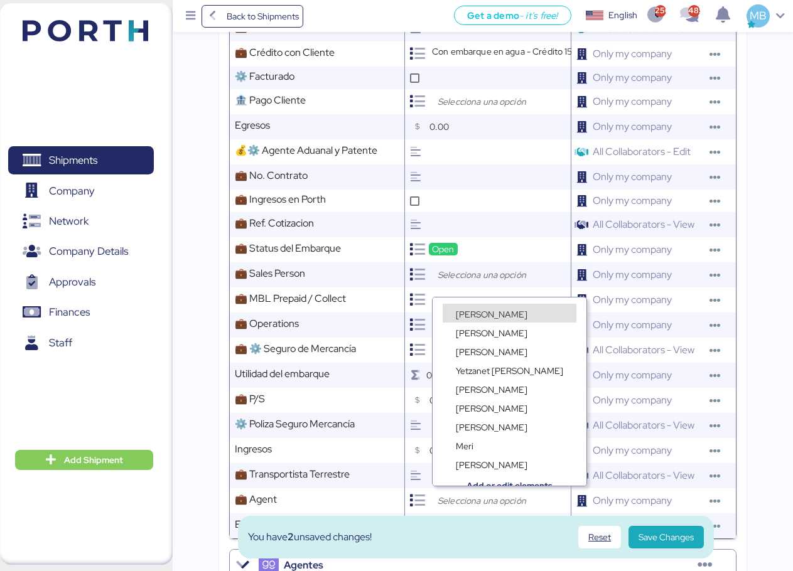
click at [478, 309] on span "[PERSON_NAME]" at bounding box center [492, 314] width 72 height 11
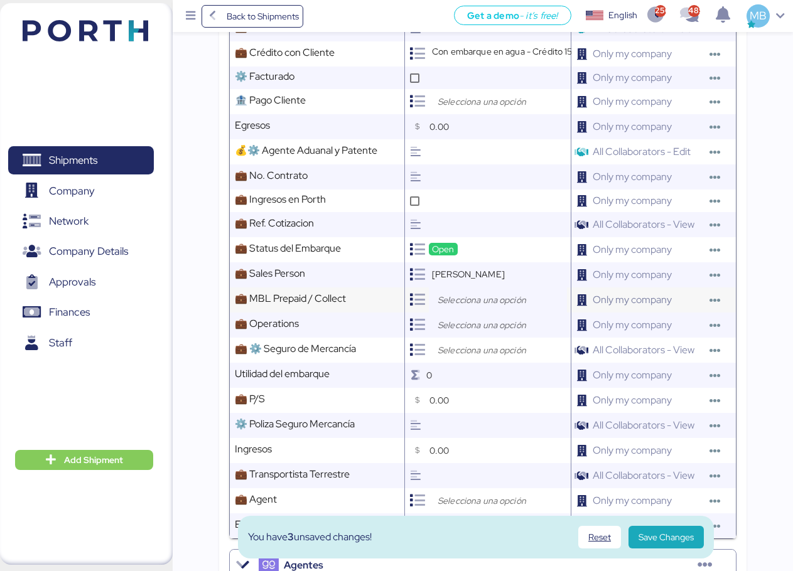
click at [496, 306] on input "search" at bounding box center [501, 299] width 132 height 15
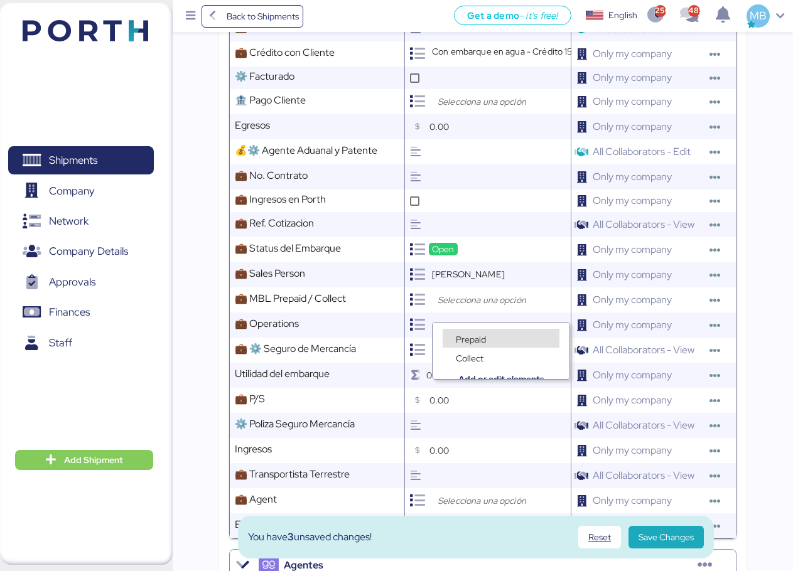
click at [473, 339] on span "Prepaid" at bounding box center [471, 339] width 30 height 11
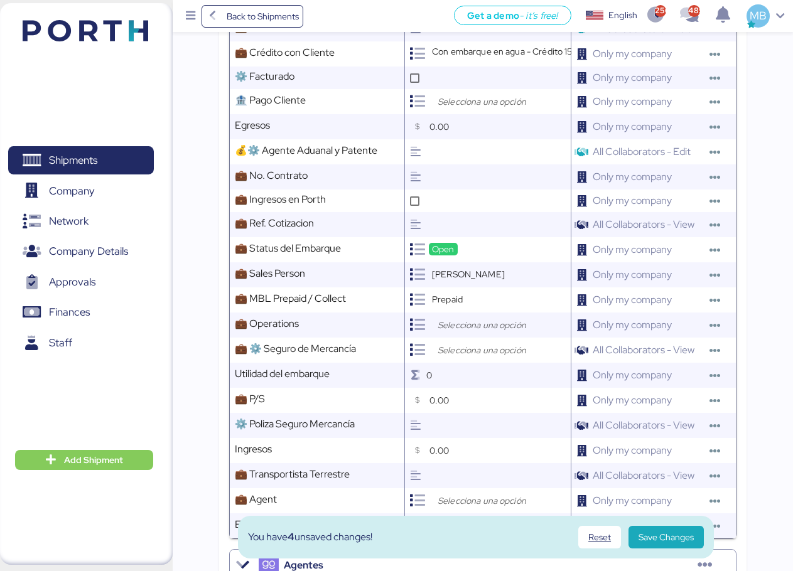
click at [489, 333] on input "search" at bounding box center [501, 325] width 132 height 15
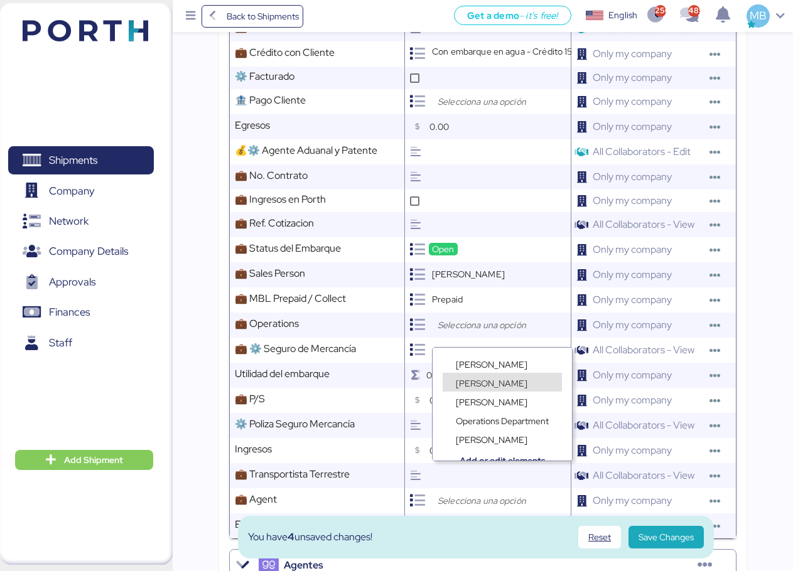
click at [476, 385] on span "[PERSON_NAME]" at bounding box center [492, 383] width 72 height 11
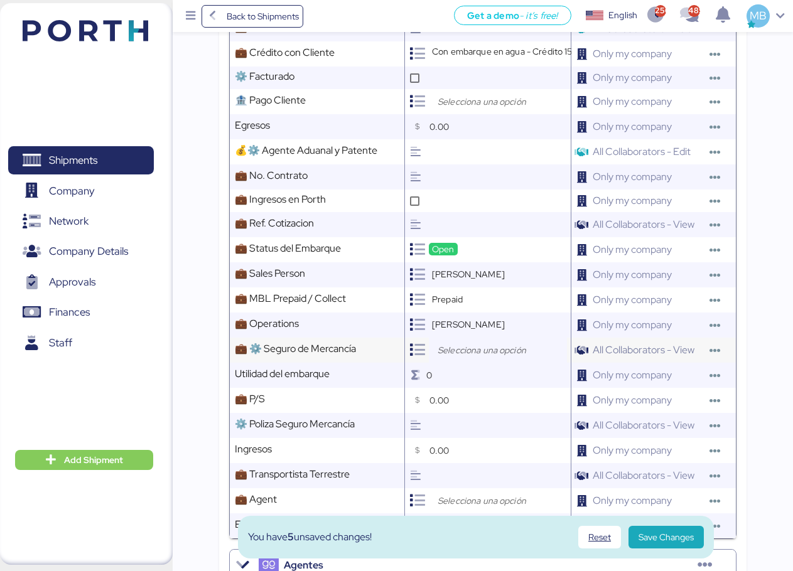
click at [473, 358] on input "search" at bounding box center [501, 350] width 132 height 15
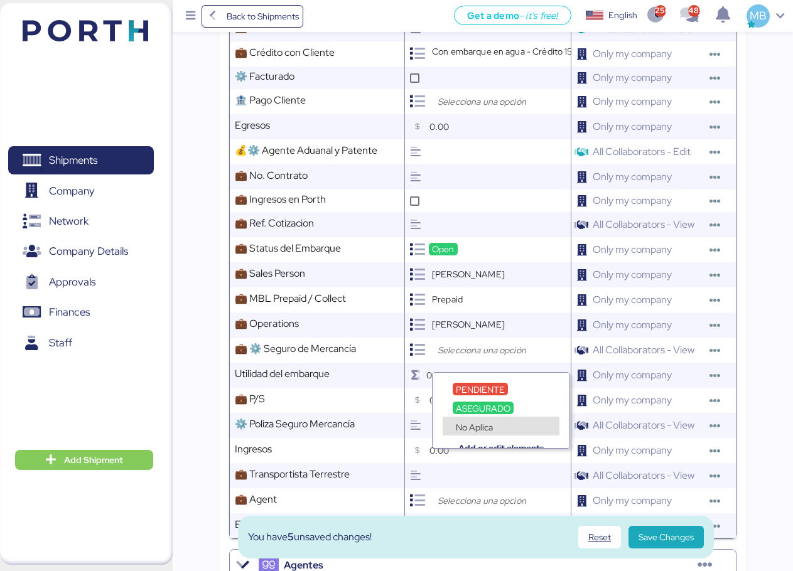
click at [486, 423] on span "No Aplica" at bounding box center [474, 427] width 37 height 11
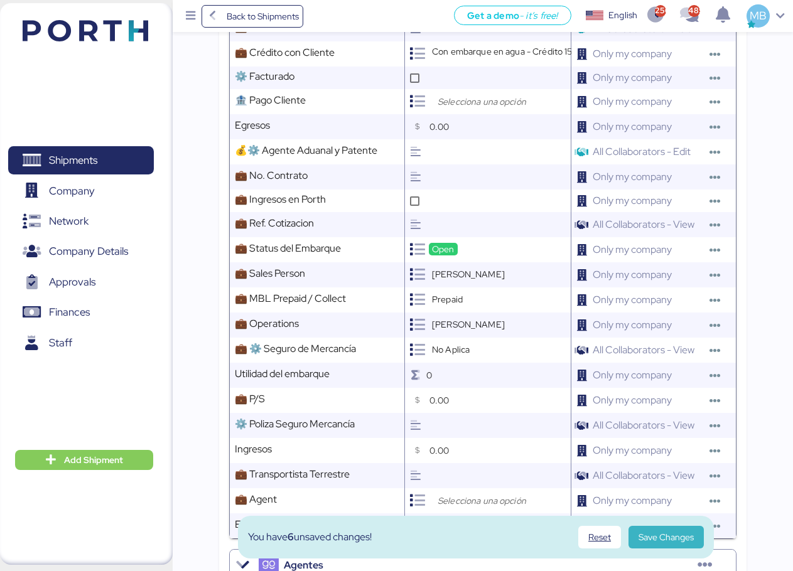
click at [665, 532] on span "Save Changes" at bounding box center [665, 537] width 55 height 15
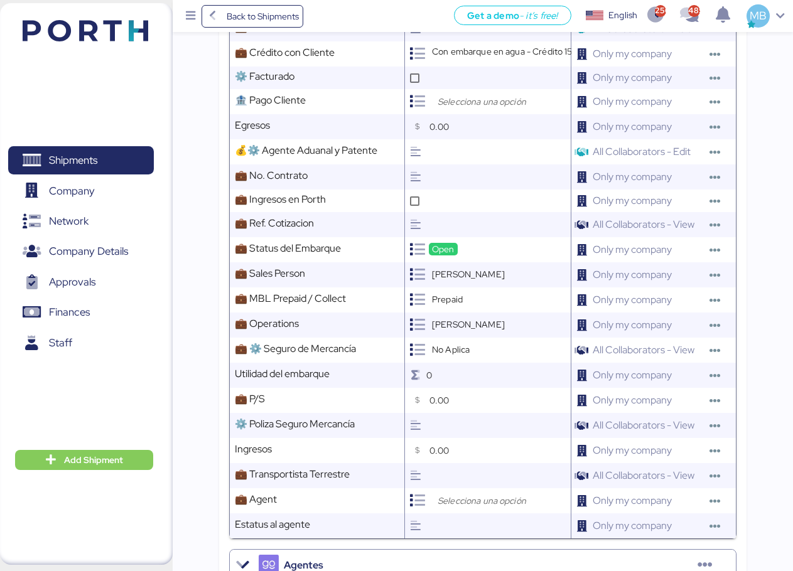
scroll to position [0, 0]
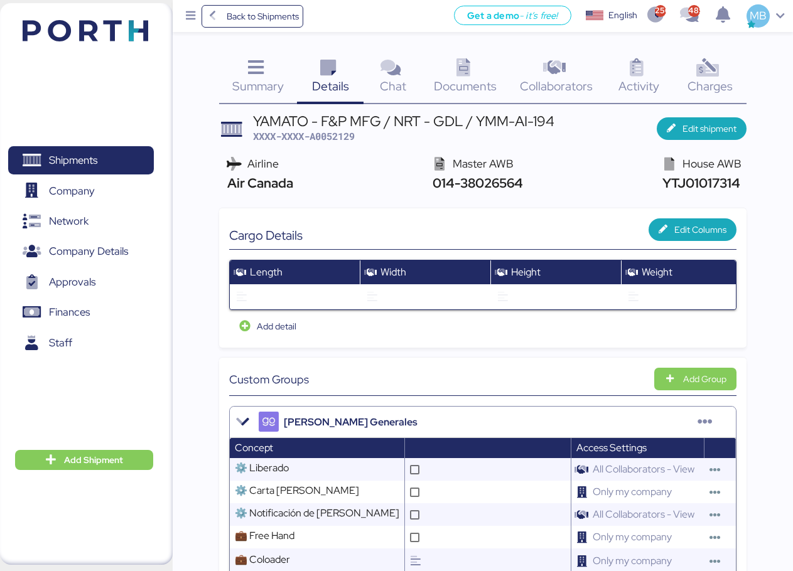
click at [471, 69] on icon at bounding box center [462, 68] width 27 height 18
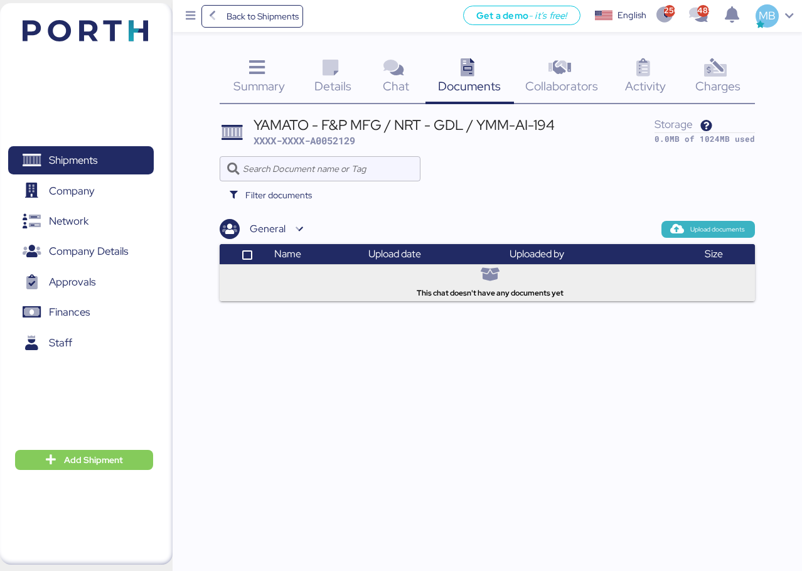
click at [729, 229] on span "Upload documents" at bounding box center [717, 229] width 55 height 11
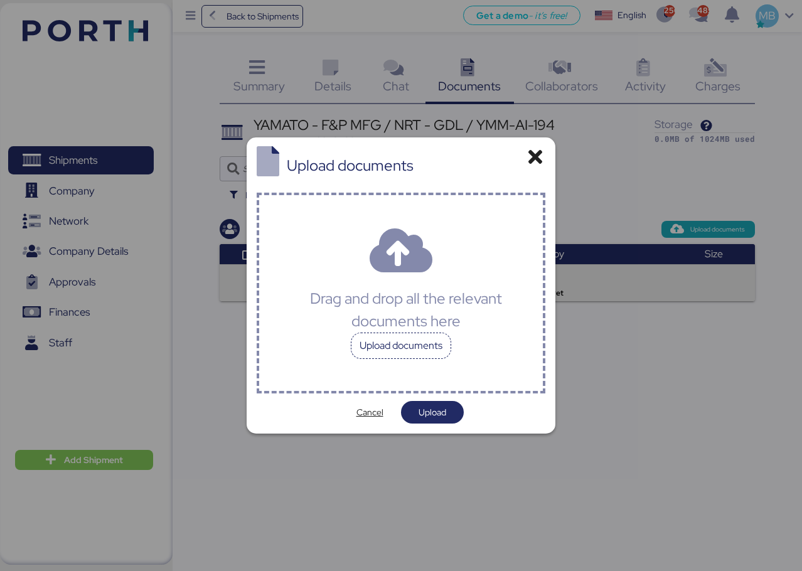
click at [425, 346] on div "Upload documents" at bounding box center [401, 346] width 100 height 26
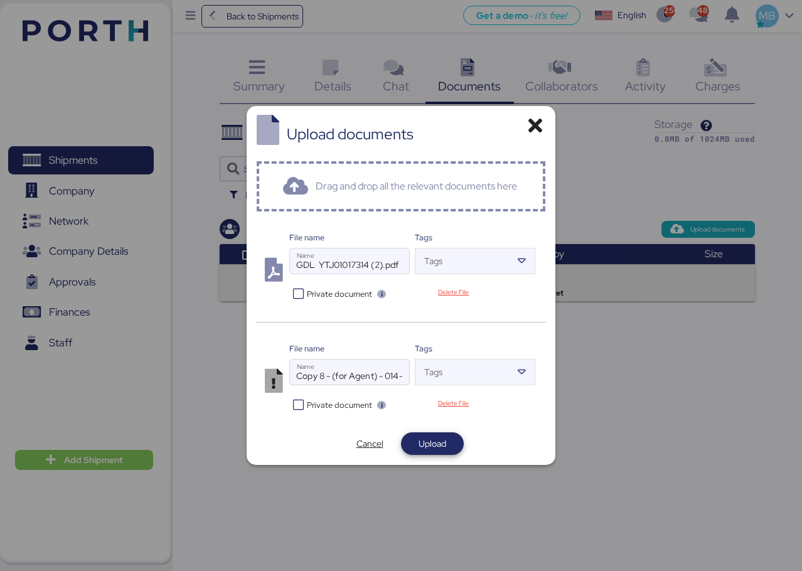
click at [432, 446] on span "Upload" at bounding box center [433, 443] width 28 height 15
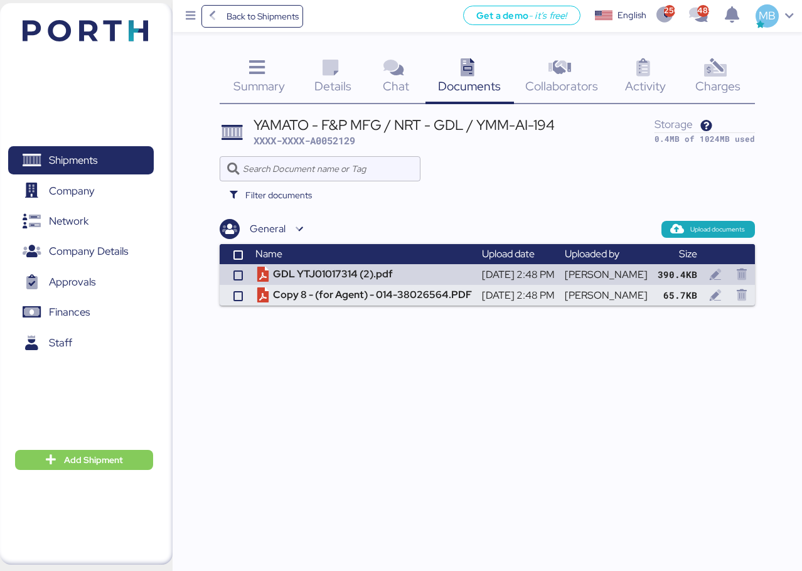
click at [269, 80] on span "Summary" at bounding box center [258, 86] width 51 height 16
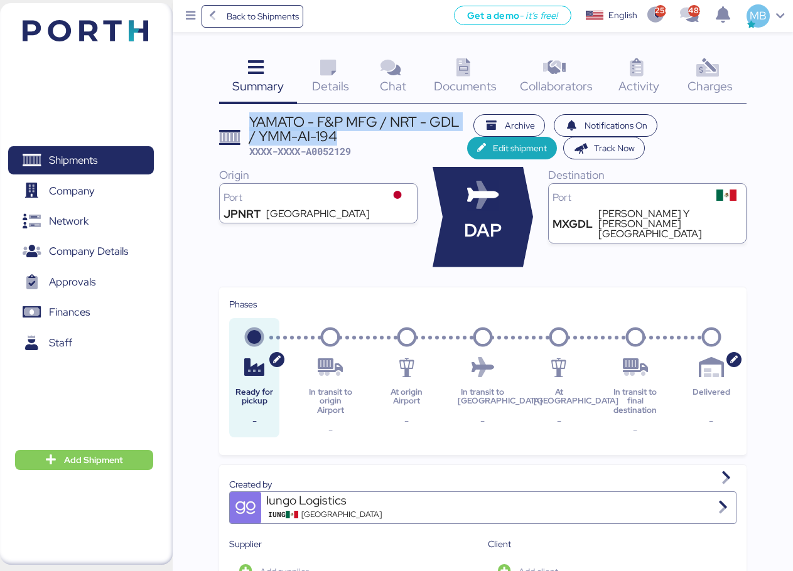
drag, startPoint x: 348, startPoint y: 136, endPoint x: 249, endPoint y: 115, distance: 101.9
click at [249, 115] on div "YAMATO - F&P MFG / NRT - GDL / YMM-AI-194" at bounding box center [358, 129] width 218 height 28
click at [329, 77] on icon at bounding box center [327, 68] width 27 height 18
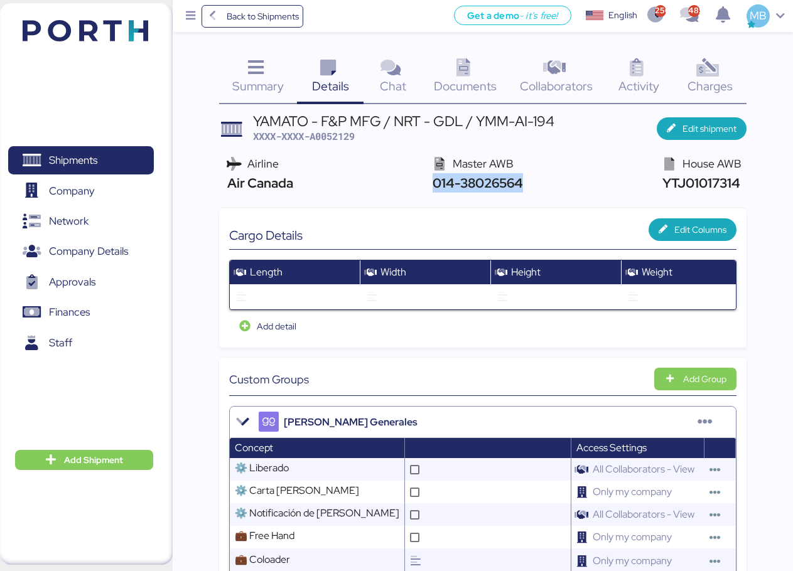
drag, startPoint x: 531, startPoint y: 186, endPoint x: 428, endPoint y: 183, distance: 102.9
click at [428, 183] on div "Airline Air Canada Master AWB 014-38026564 House AWB YTJ01017314" at bounding box center [482, 175] width 527 height 48
click at [692, 181] on span "YTJ01017314" at bounding box center [699, 182] width 81 height 17
click at [355, 139] on span "XXXX-XXXX-A0052129" at bounding box center [304, 136] width 102 height 13
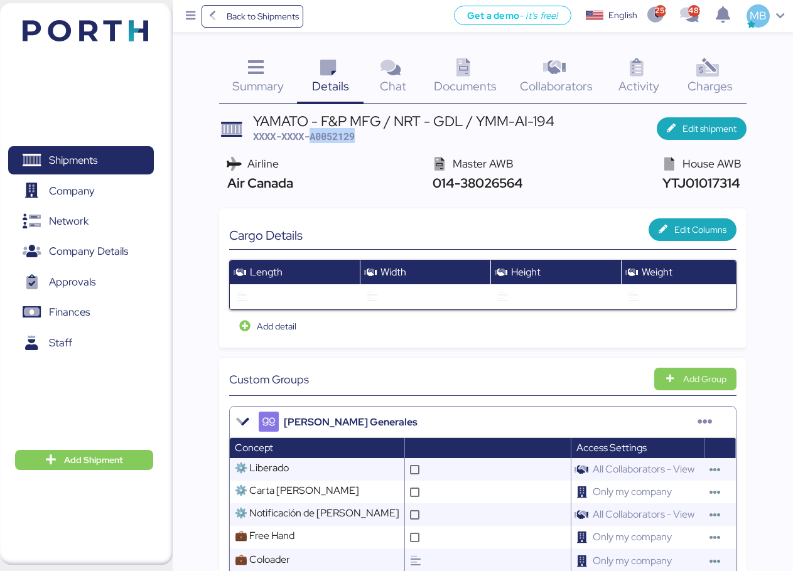
click at [355, 139] on span "XXXX-XXXX-A0052129" at bounding box center [304, 136] width 102 height 13
click at [344, 136] on span "XXXX-XXXX-A0052129" at bounding box center [304, 136] width 102 height 13
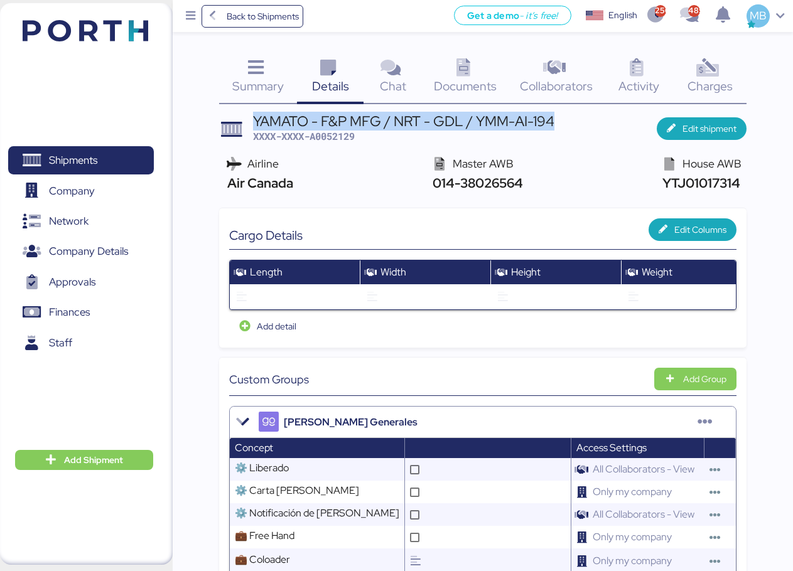
drag, startPoint x: 558, startPoint y: 121, endPoint x: 238, endPoint y: 124, distance: 319.4
click at [238, 124] on header "YAMATO - F&P MFG / NRT - GDL / YMM-AI-194 XXXX-XXXX-A0052129 Edit shipment" at bounding box center [482, 128] width 527 height 29
click at [100, 151] on span "Shipments" at bounding box center [80, 160] width 135 height 18
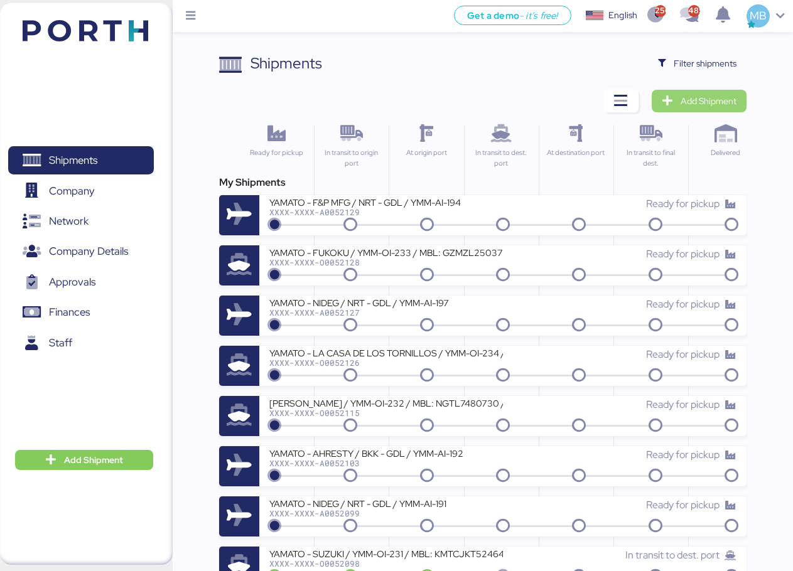
click at [718, 99] on span "Add Shipment" at bounding box center [708, 101] width 56 height 15
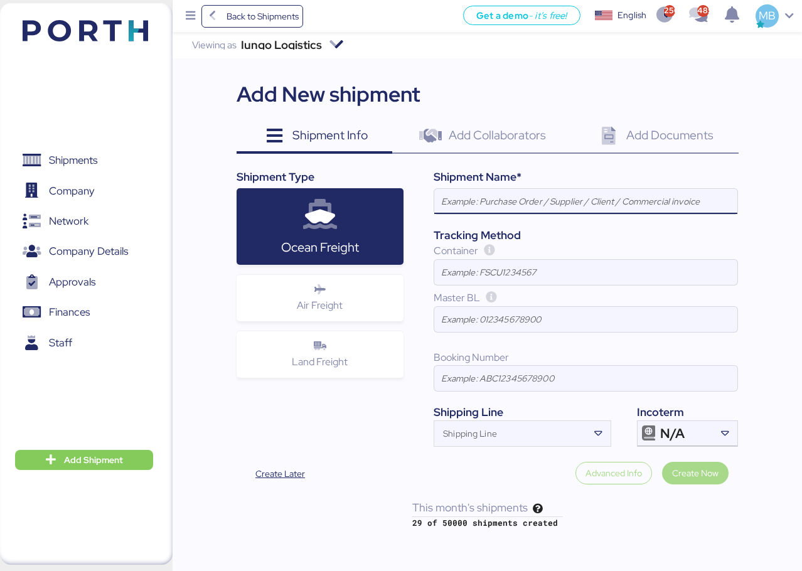
click at [350, 306] on div "Air Freight" at bounding box center [321, 298] width 168 height 46
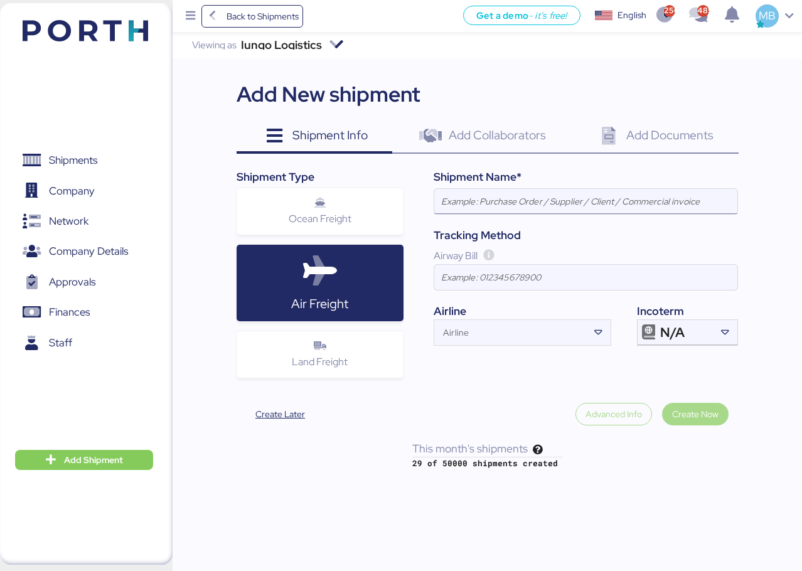
click at [524, 212] on input at bounding box center [585, 201] width 303 height 25
paste input "YAMATO - F&P MFG / NRT - GDL / YMM-AI-194"
type input "YAMATO - F&P MFG / NRT - GDL / YMM-AI-194"
click at [714, 329] on div at bounding box center [725, 332] width 26 height 25
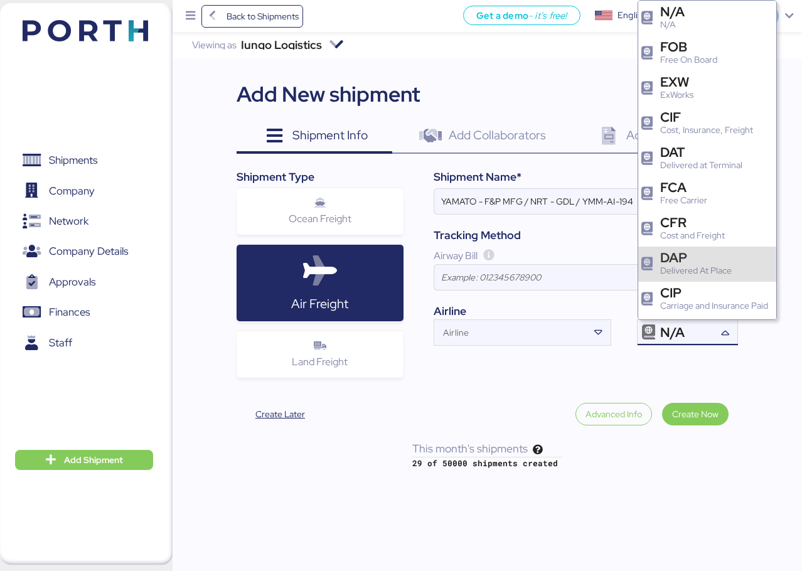
click at [700, 259] on div "DAP" at bounding box center [696, 257] width 72 height 13
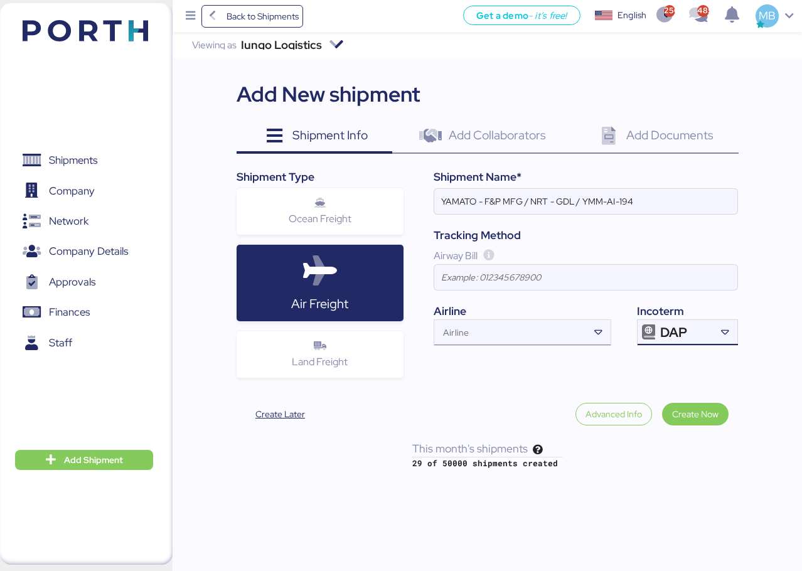
click at [483, 333] on input "Airline" at bounding box center [511, 336] width 154 height 15
type input "aerome"
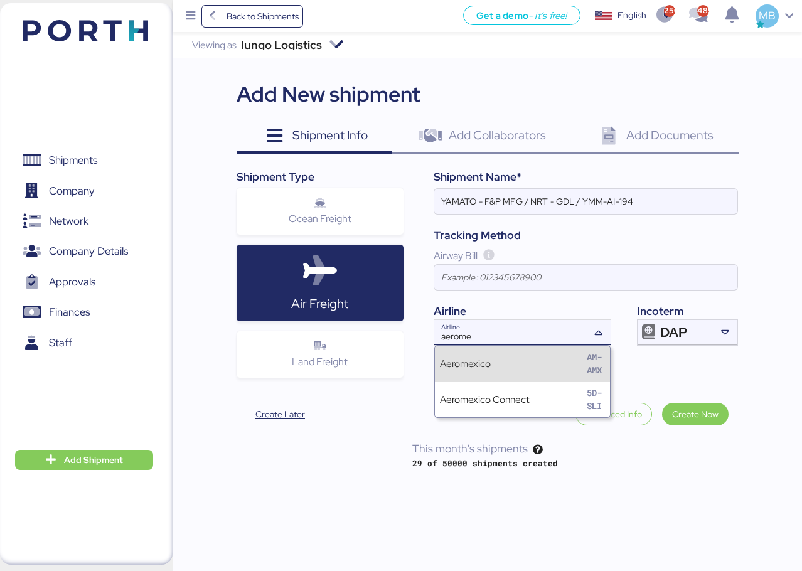
click at [511, 361] on div "Aeromexico AM-AMX" at bounding box center [522, 364] width 175 height 36
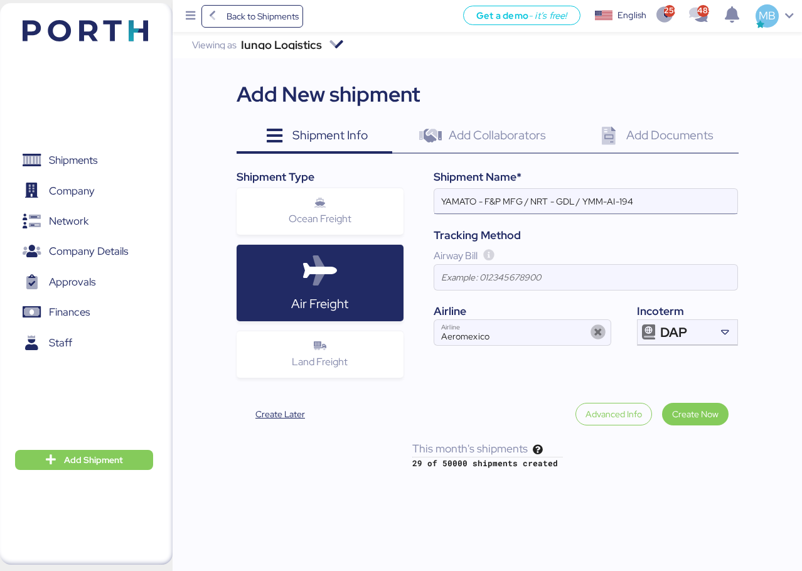
click at [521, 198] on input "YAMATO - F&P MFG / NRT - GDL / YMM-AI-194" at bounding box center [585, 201] width 303 height 25
paste input "TF-METAL"
click at [641, 200] on input "YAMATO - TF-METAL / NRT - GDL / YMM-AI-194" at bounding box center [585, 201] width 303 height 25
paste input "YMM-AI-193"
type input "YAMATO - TF-METAL / NRT - GDL / YMM-AI-193"
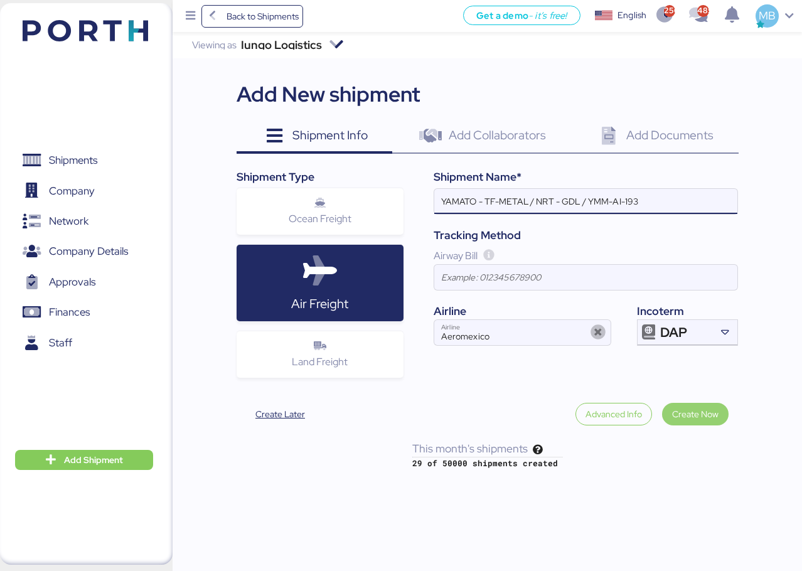
click at [698, 419] on span "Create Now" at bounding box center [695, 414] width 46 height 15
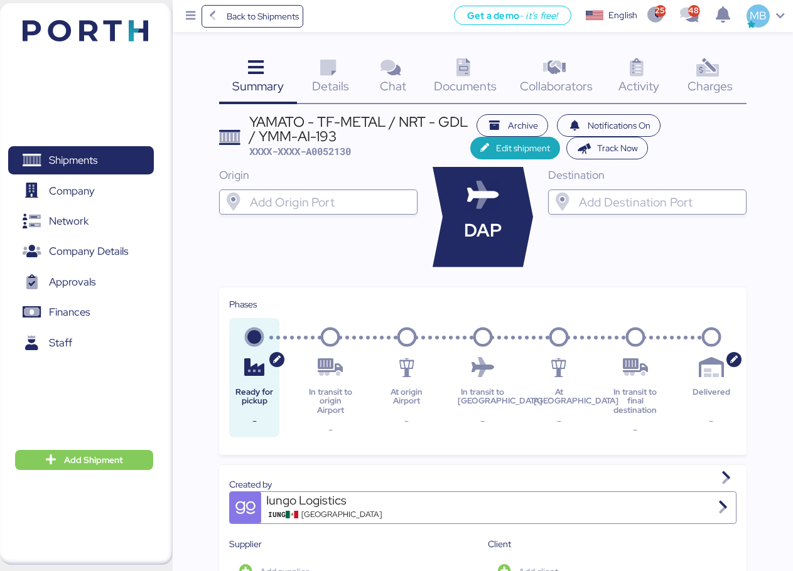
click at [305, 211] on div at bounding box center [329, 202] width 164 height 25
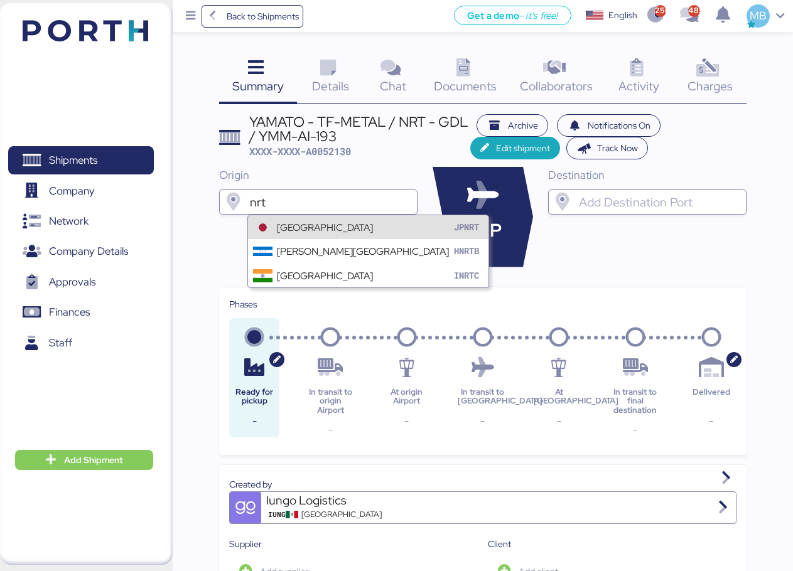
type input "nrt"
click at [334, 226] on div "[GEOGRAPHIC_DATA]" at bounding box center [325, 227] width 96 height 14
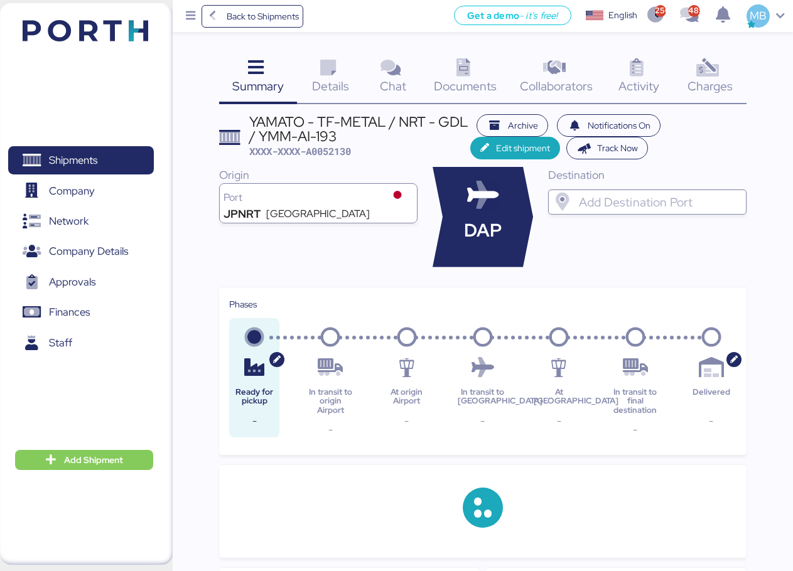
click at [629, 199] on input "search" at bounding box center [658, 202] width 164 height 15
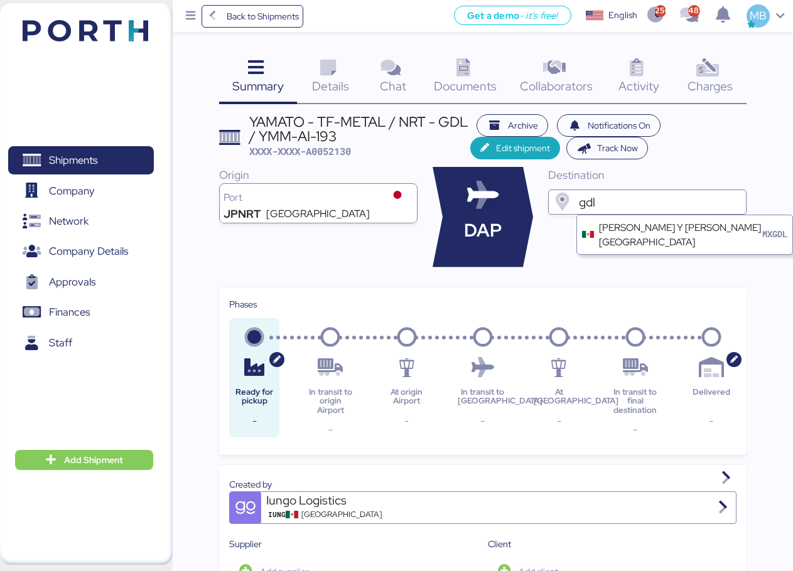
type input "gdl"
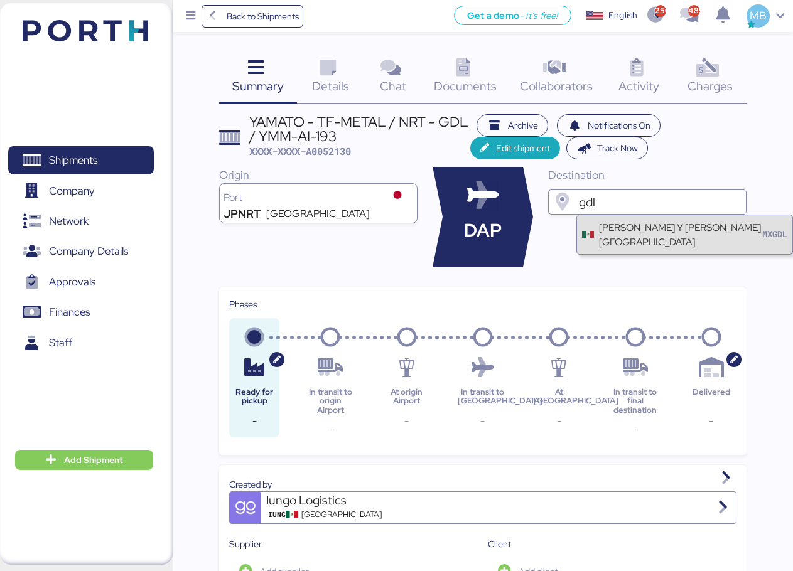
click at [619, 242] on div "[PERSON_NAME] Y [PERSON_NAME][GEOGRAPHIC_DATA]" at bounding box center [680, 234] width 163 height 29
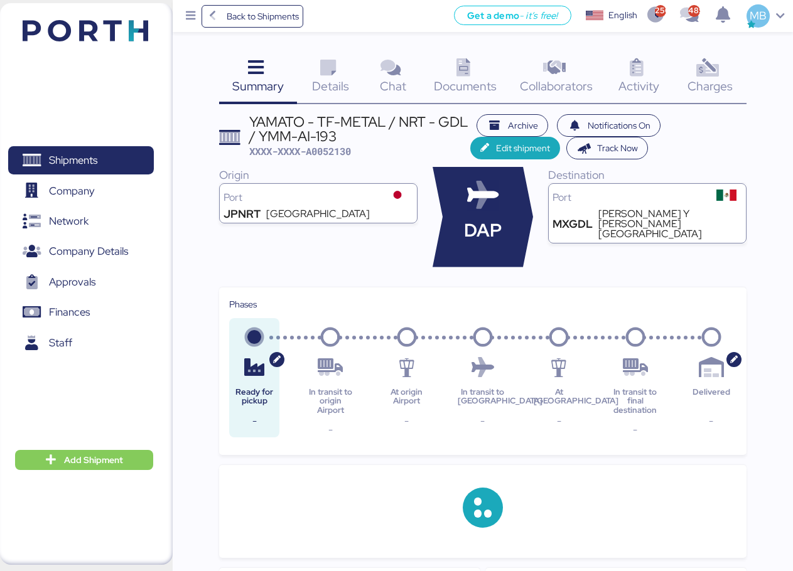
click at [343, 87] on span "Details" at bounding box center [330, 86] width 37 height 16
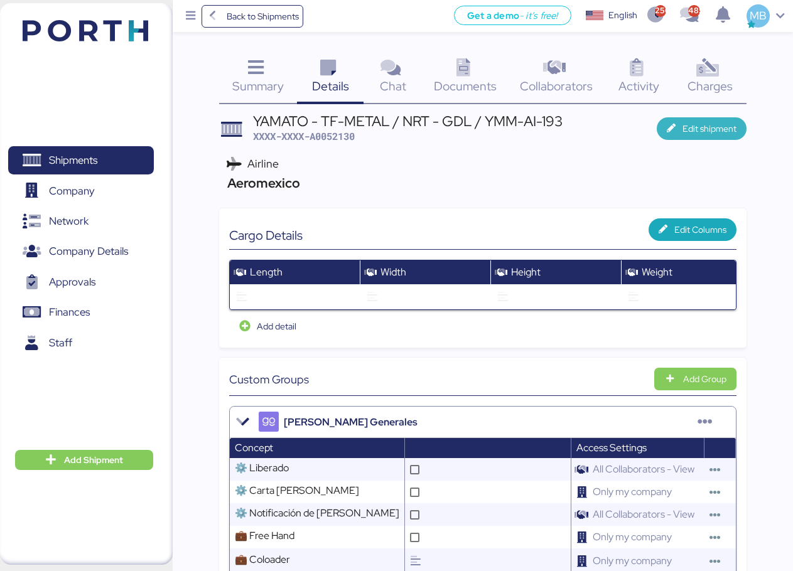
click at [682, 130] on span "Edit shipment" at bounding box center [701, 129] width 70 height 18
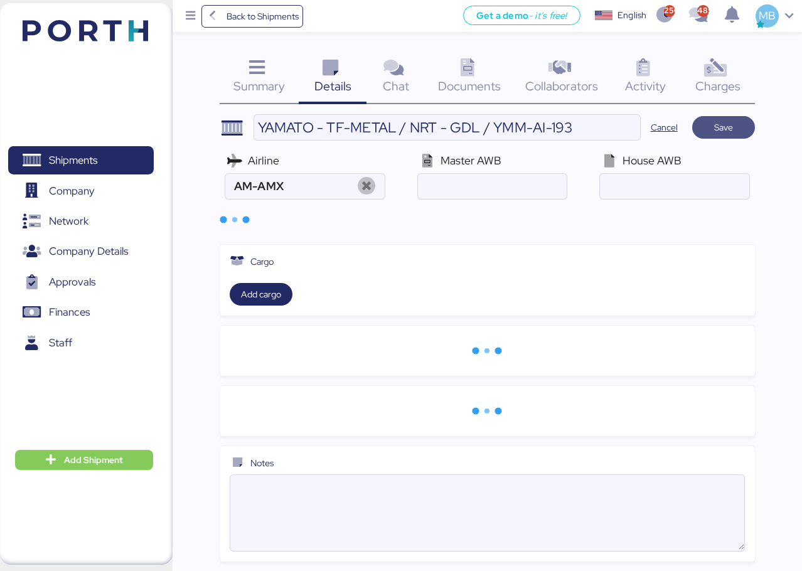
type input "Aeromexico"
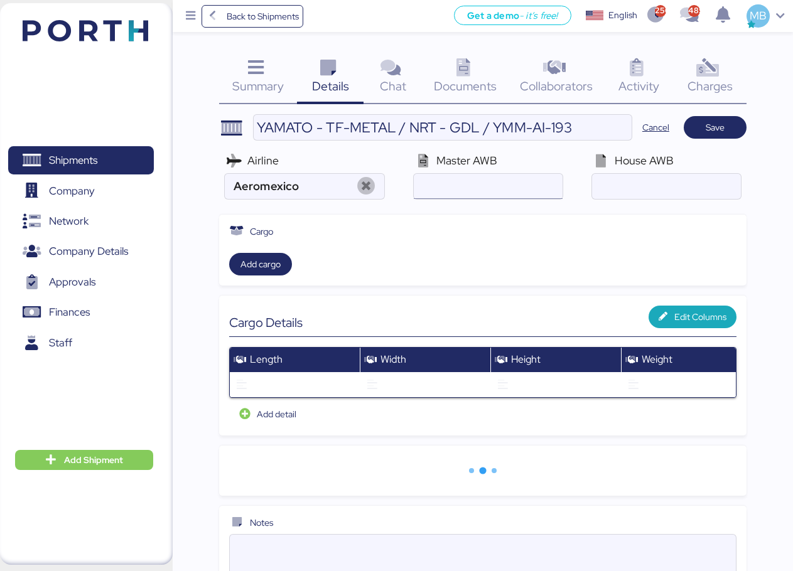
click at [496, 181] on input "air" at bounding box center [488, 186] width 149 height 25
click at [658, 176] on input "air" at bounding box center [666, 186] width 149 height 25
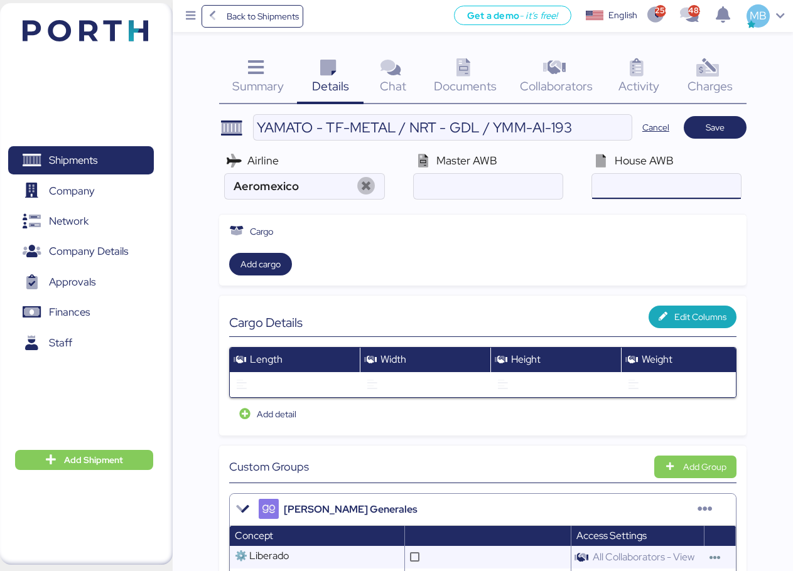
paste input "YTJ41006925"
type input "YTJ41006925"
click at [464, 181] on input "air" at bounding box center [488, 186] width 149 height 25
paste input "139-48695286"
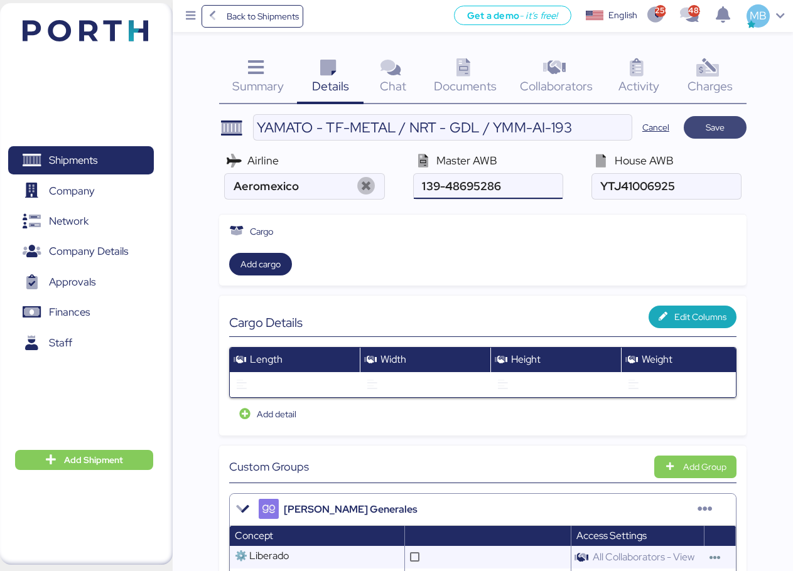
type input "139-48695286"
click at [710, 126] on span "Save" at bounding box center [714, 127] width 19 height 15
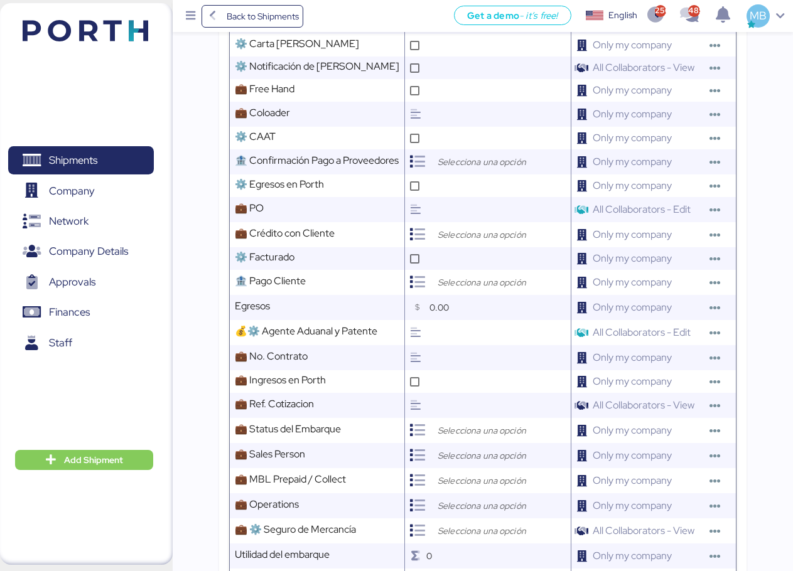
scroll to position [491, 0]
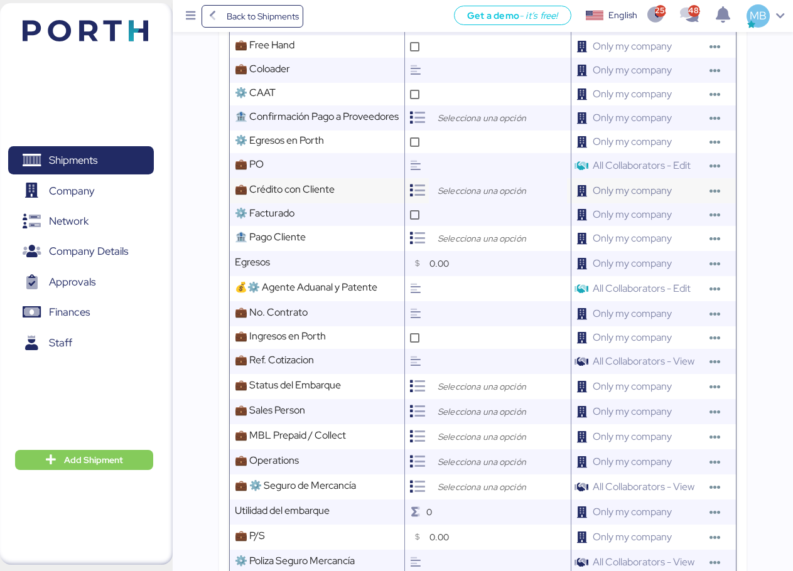
click at [505, 198] on input "search" at bounding box center [501, 190] width 132 height 15
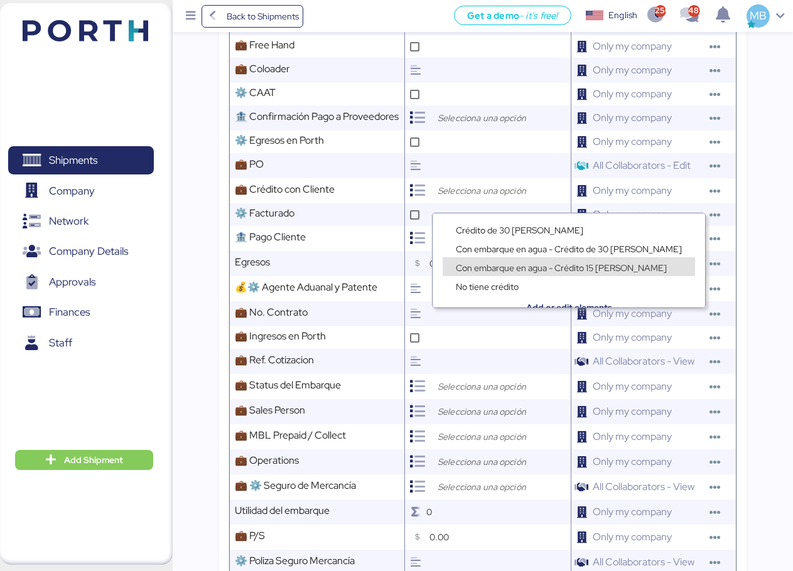
click at [527, 266] on span "Con embarque en agua - Crédito 15 [PERSON_NAME]" at bounding box center [561, 267] width 211 height 11
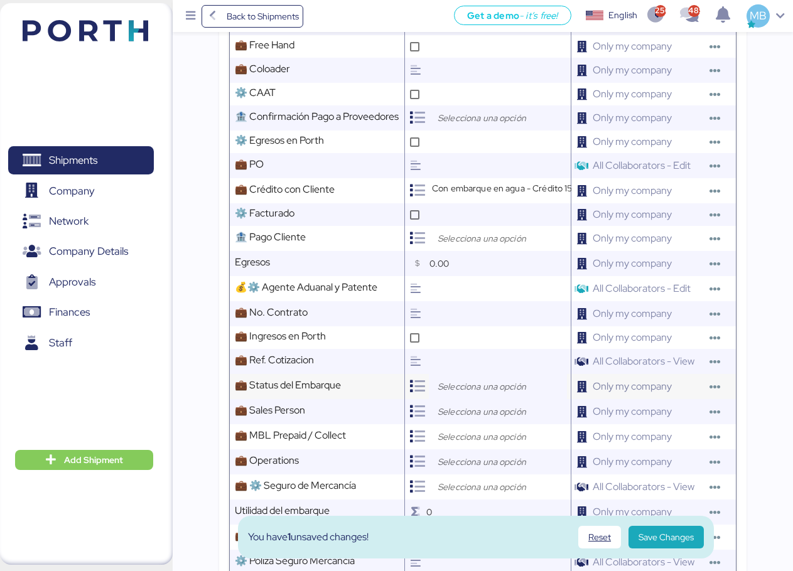
click at [459, 394] on input "search" at bounding box center [501, 386] width 132 height 15
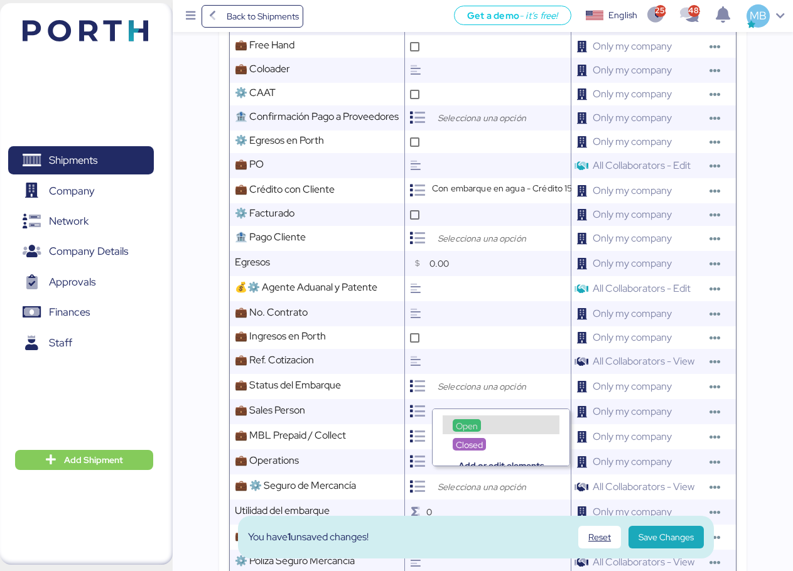
click at [461, 422] on span "Open" at bounding box center [467, 425] width 22 height 11
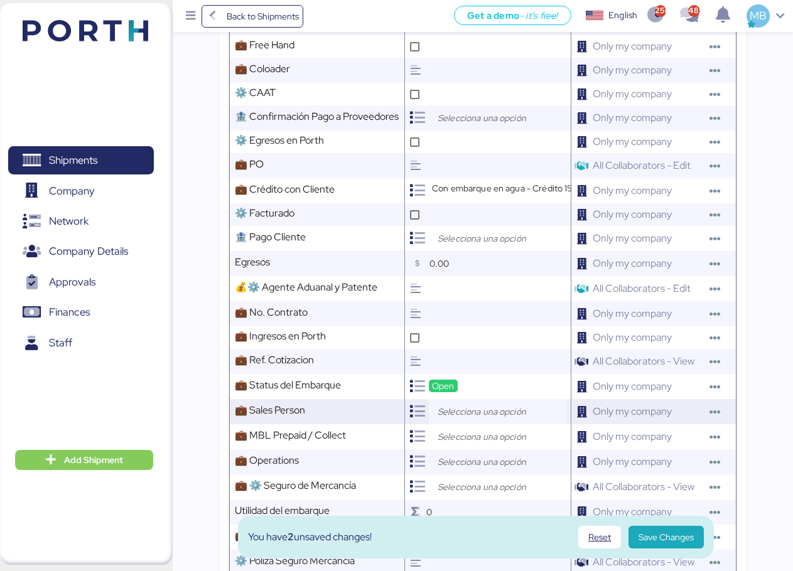
click at [474, 419] on input "search" at bounding box center [501, 411] width 132 height 15
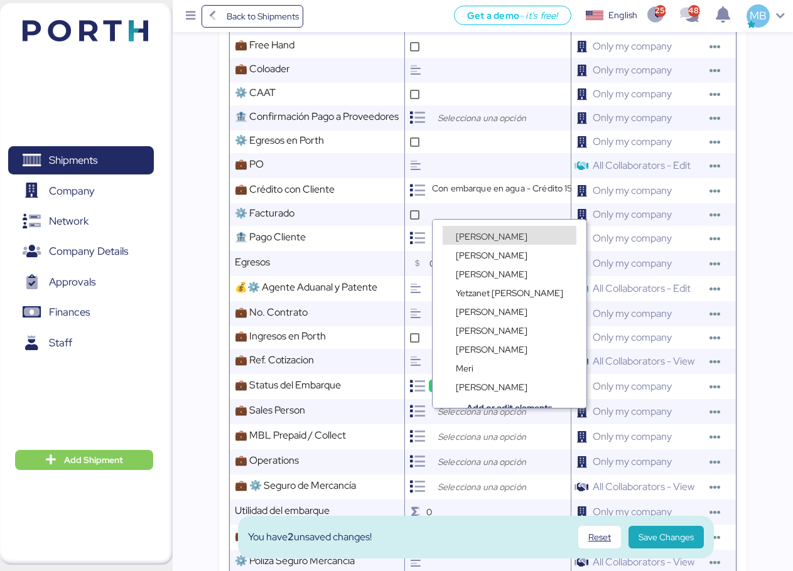
click at [498, 234] on span "[PERSON_NAME]" at bounding box center [492, 236] width 72 height 11
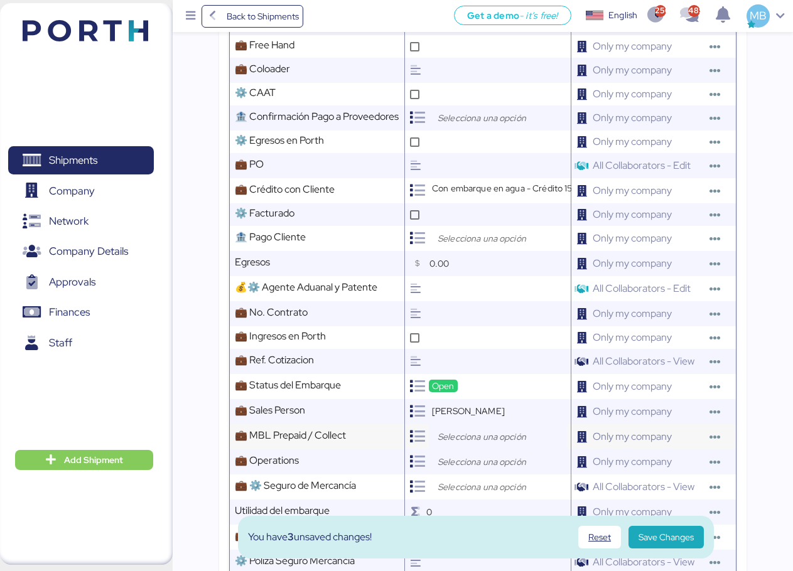
click at [466, 444] on input "search" at bounding box center [501, 436] width 132 height 15
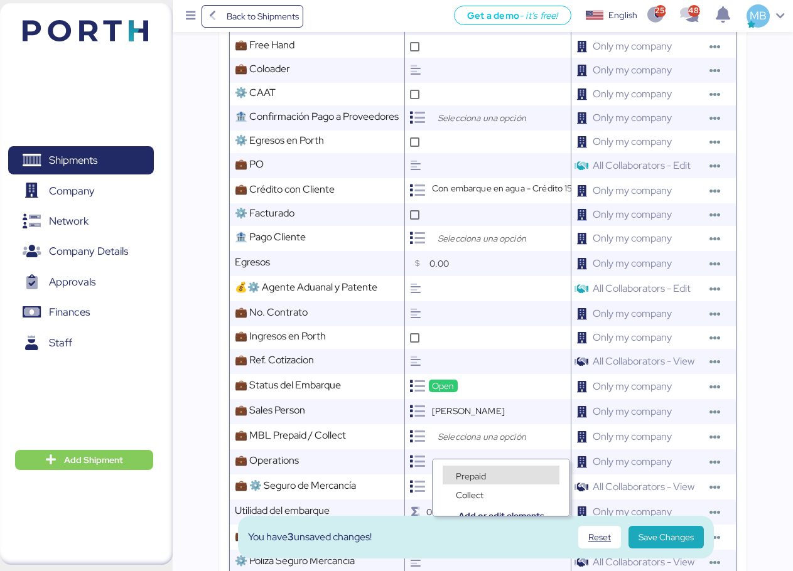
click at [469, 475] on span "Prepaid" at bounding box center [471, 476] width 30 height 11
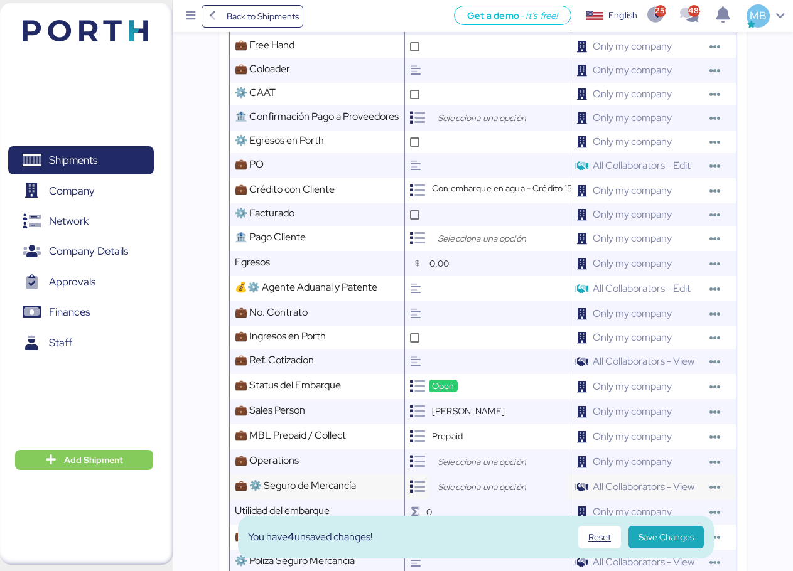
click at [464, 486] on div at bounding box center [498, 486] width 138 height 25
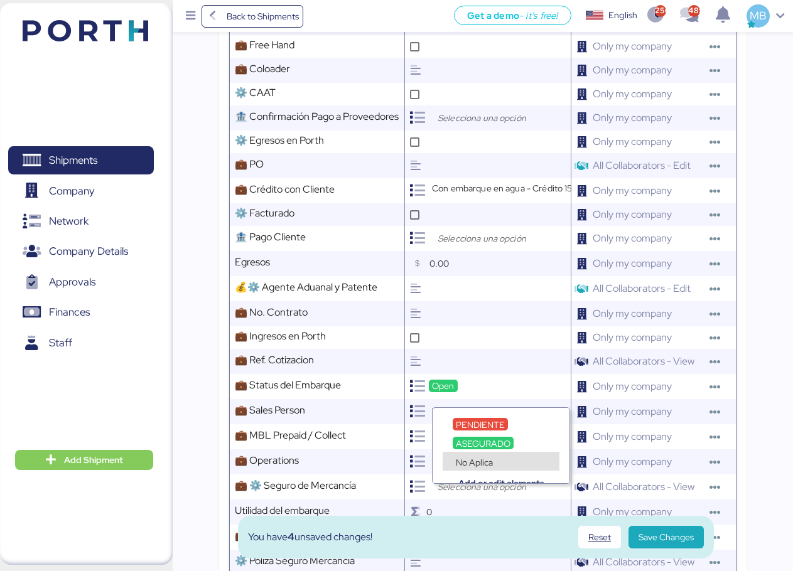
click at [488, 465] on div "Add or edit elements" at bounding box center [500, 473] width 137 height 19
click at [489, 460] on span "No Aplica" at bounding box center [474, 462] width 37 height 11
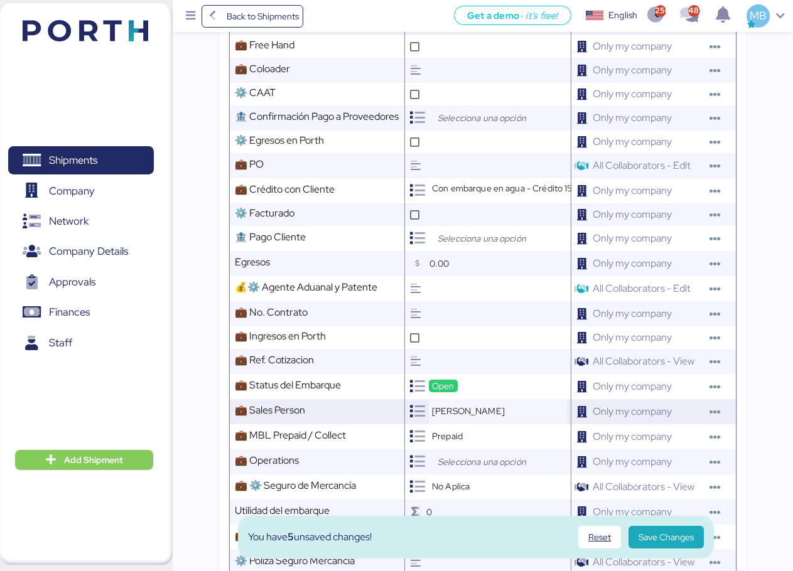
scroll to position [616, 0]
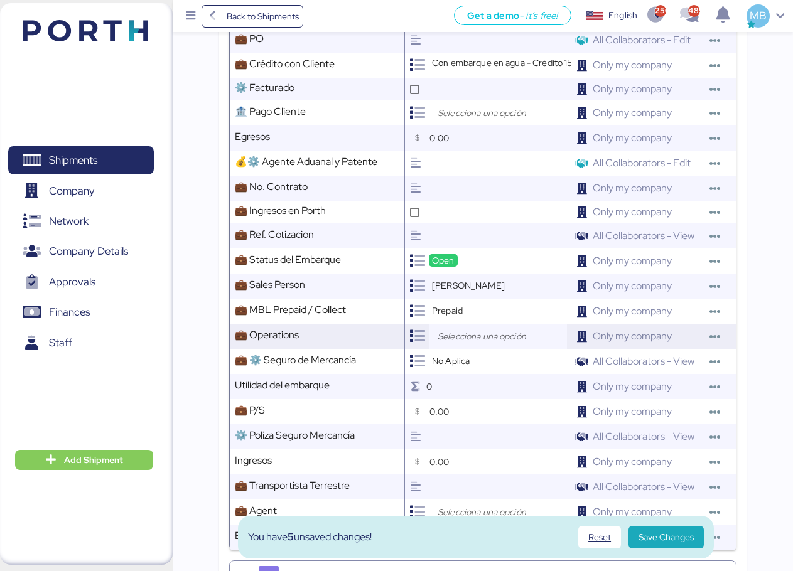
click at [486, 344] on input "search" at bounding box center [501, 336] width 132 height 15
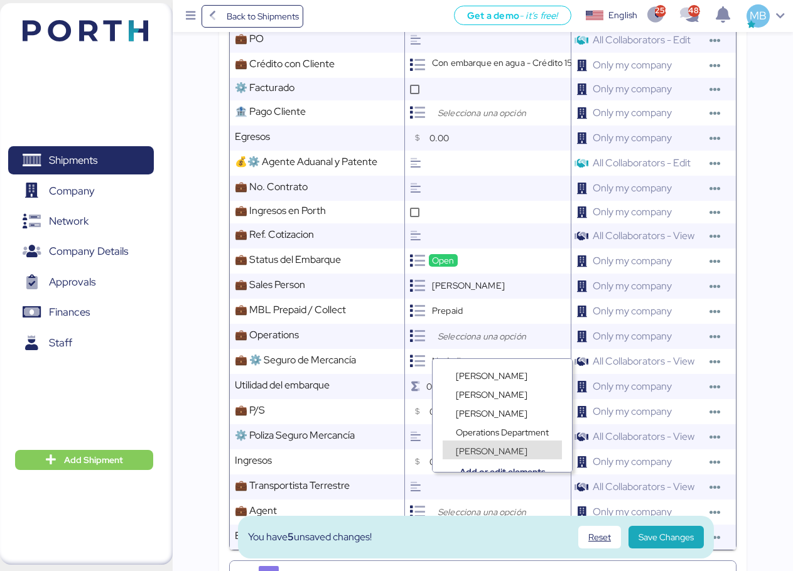
click at [502, 449] on span "[PERSON_NAME]" at bounding box center [492, 451] width 72 height 11
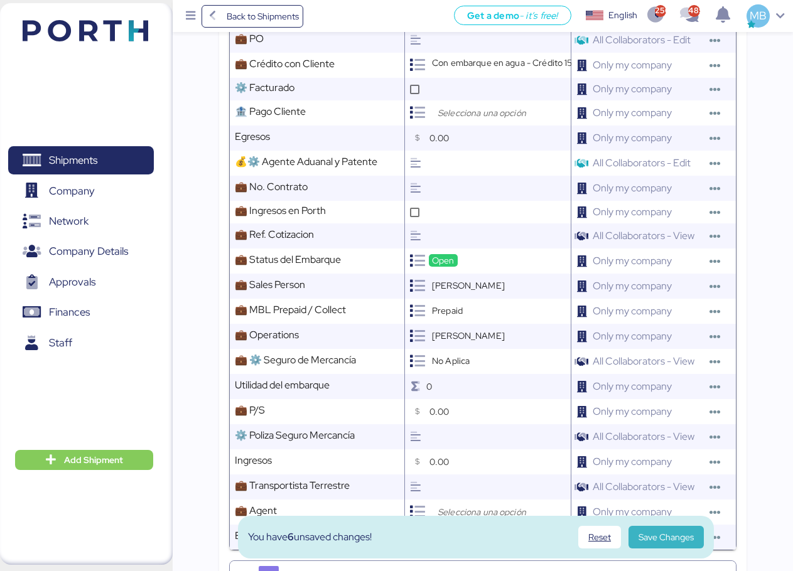
click at [655, 533] on span "Save Changes" at bounding box center [665, 537] width 55 height 15
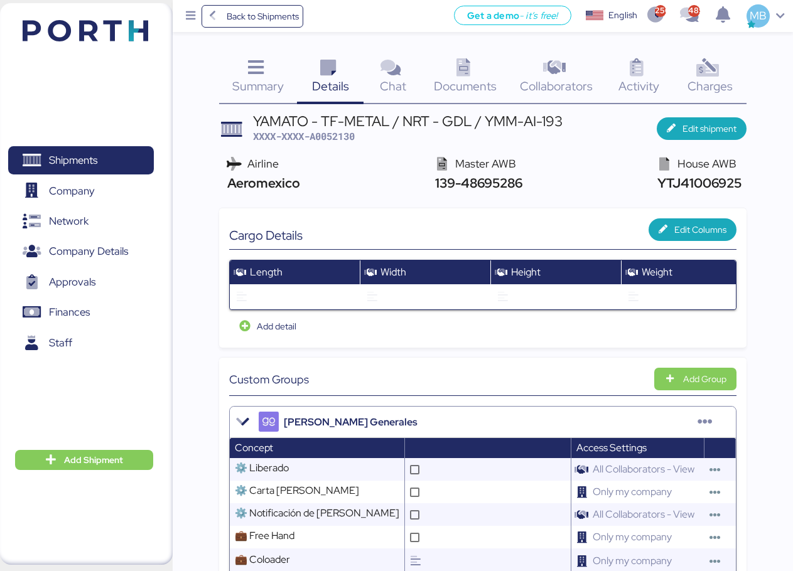
click at [470, 83] on span "Documents" at bounding box center [465, 86] width 63 height 16
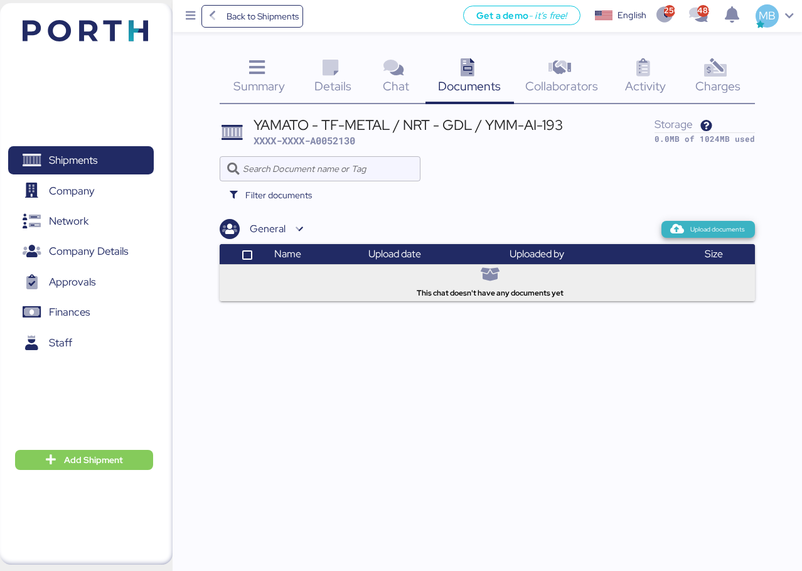
click at [725, 234] on span "Upload documents" at bounding box center [717, 229] width 55 height 11
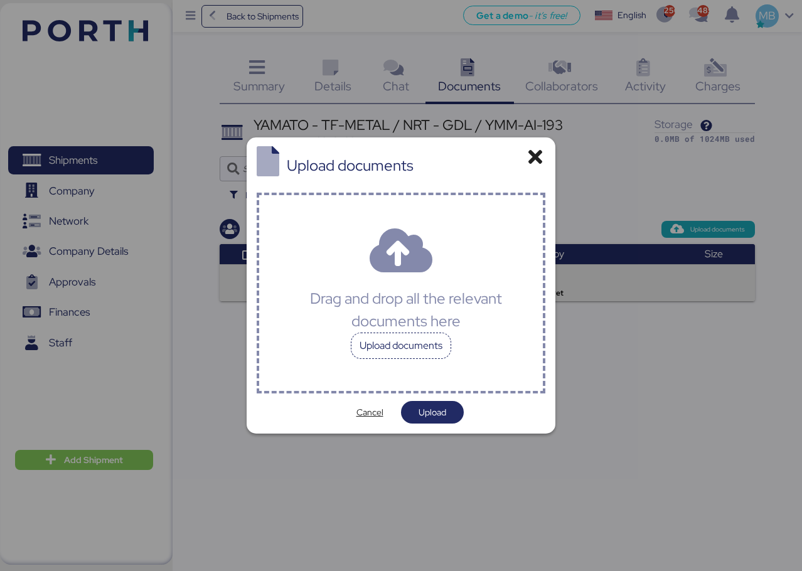
click at [399, 339] on div "Upload documents" at bounding box center [401, 346] width 100 height 26
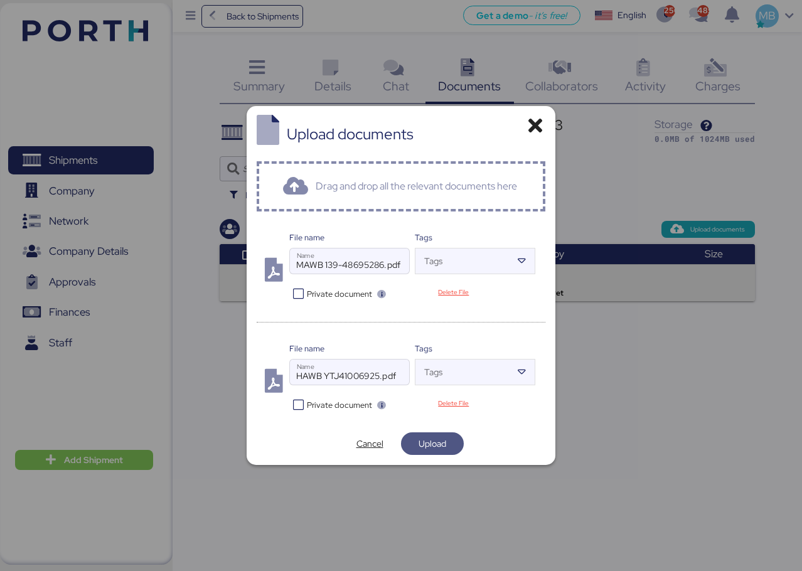
click at [443, 441] on span "Upload" at bounding box center [433, 443] width 28 height 15
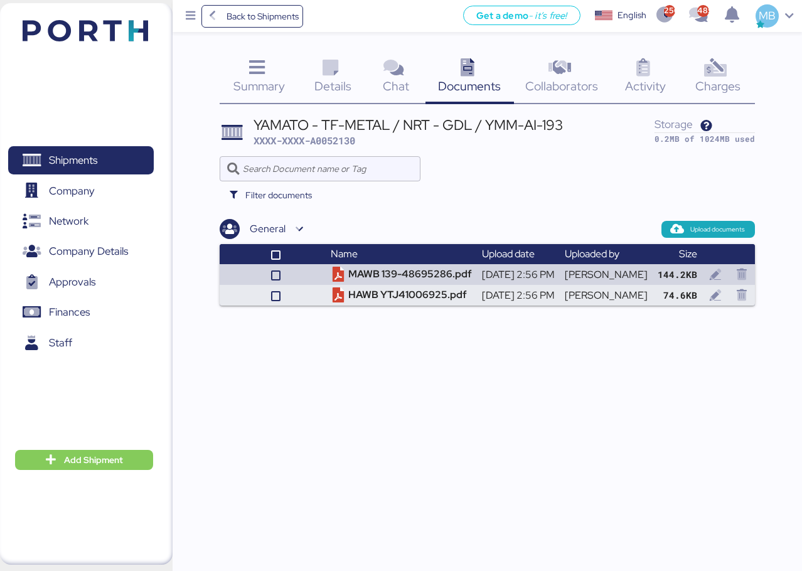
click at [352, 76] on div "Details 0" at bounding box center [333, 78] width 68 height 52
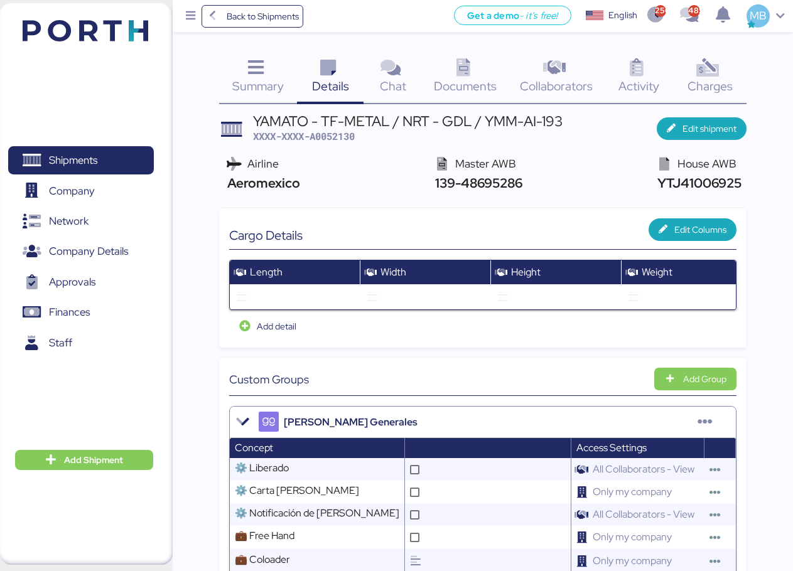
click at [474, 74] on icon at bounding box center [462, 68] width 27 height 18
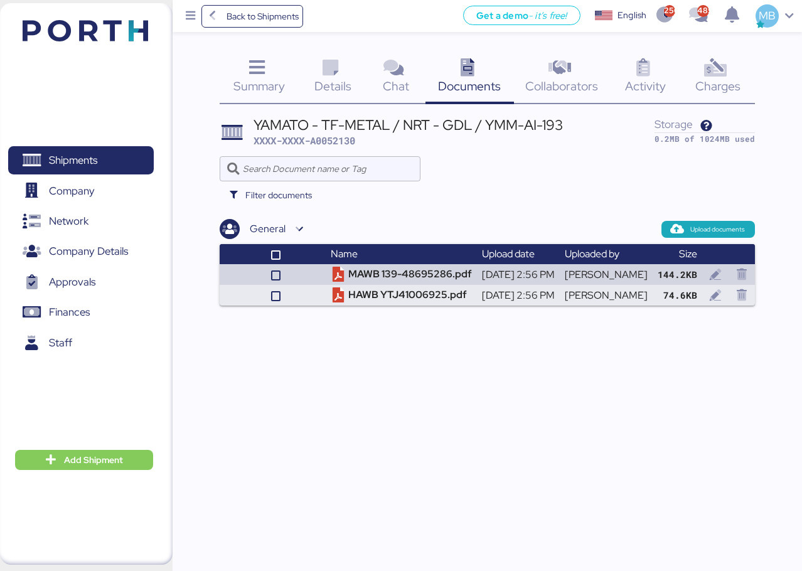
click at [328, 75] on icon at bounding box center [330, 68] width 27 height 18
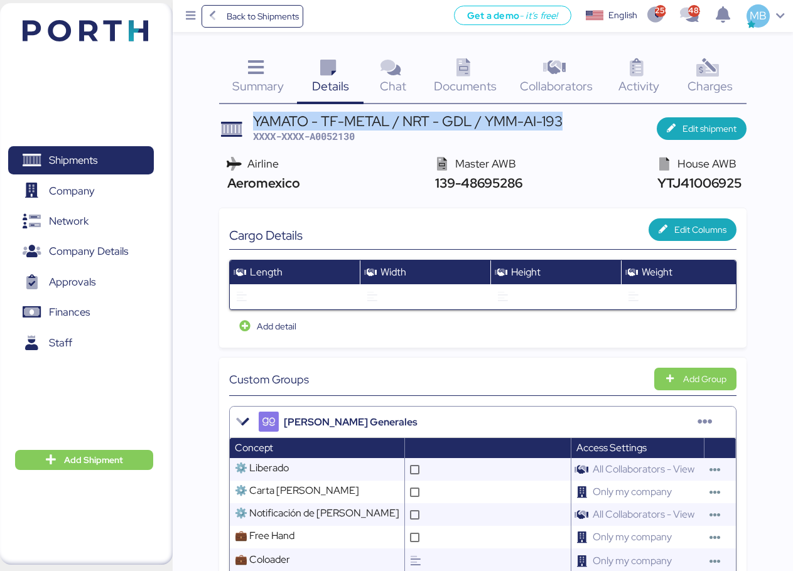
drag, startPoint x: 574, startPoint y: 123, endPoint x: 255, endPoint y: 115, distance: 318.9
click at [255, 115] on header "YAMATO - TF-METAL / NRT - GDL / YMM-AI-193 XXXX-XXXX-A0052130 Edit shipment" at bounding box center [482, 128] width 527 height 29
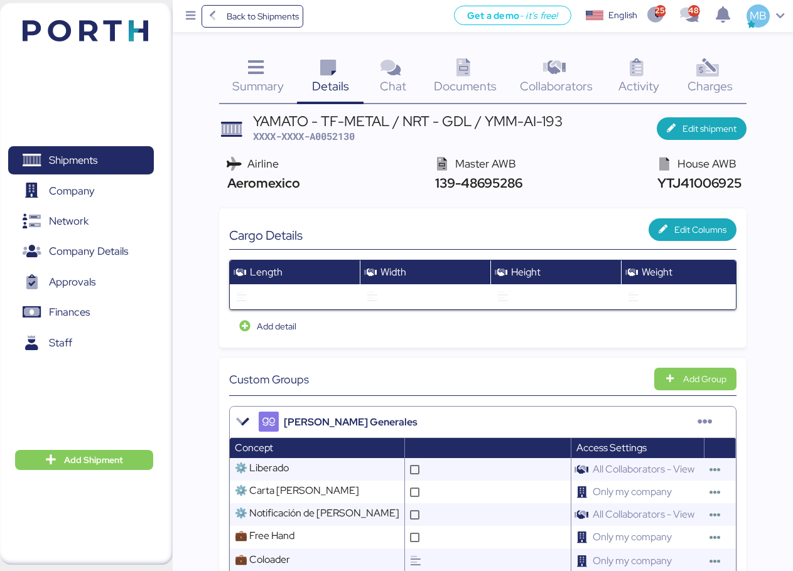
click at [338, 137] on span "XXXX-XXXX-A0052130" at bounding box center [304, 136] width 102 height 13
click at [351, 134] on span "XXXX-XXXX-A0052130" at bounding box center [304, 136] width 102 height 13
click at [65, 160] on span "Shipments" at bounding box center [73, 160] width 48 height 18
